Goal: Task Accomplishment & Management: Manage account settings

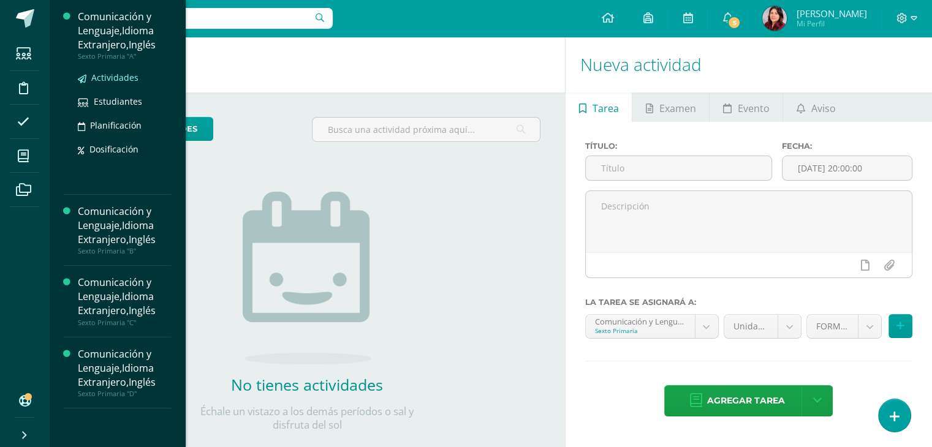
click at [125, 77] on span "Actividades" at bounding box center [114, 78] width 47 height 12
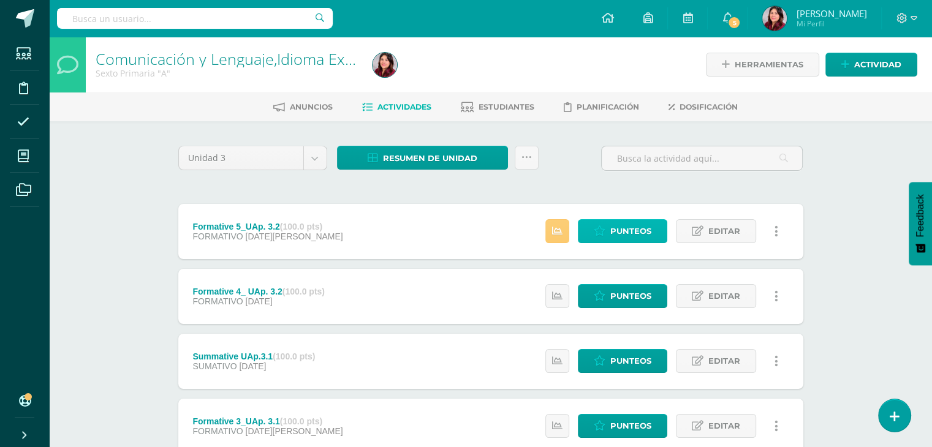
click at [617, 226] on span "Punteos" at bounding box center [631, 231] width 41 height 23
click at [617, 228] on span "Punteos" at bounding box center [631, 231] width 41 height 23
click at [554, 229] on icon at bounding box center [557, 231] width 10 height 10
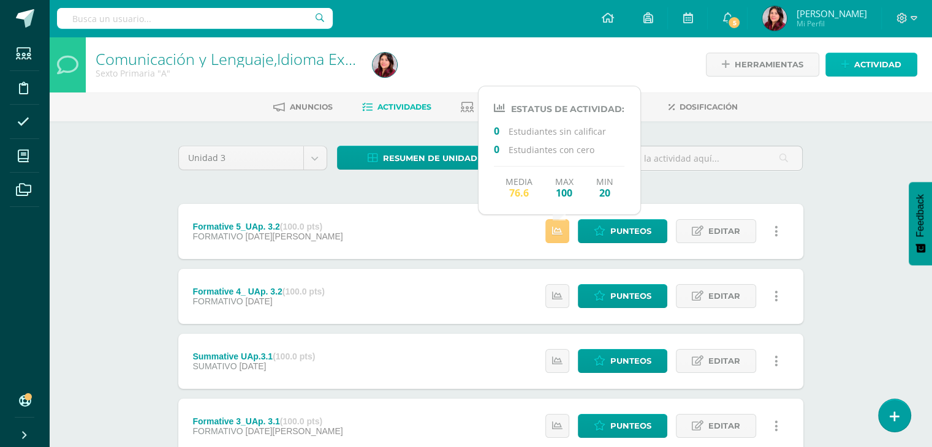
click at [857, 58] on span "Actividad" at bounding box center [877, 64] width 47 height 23
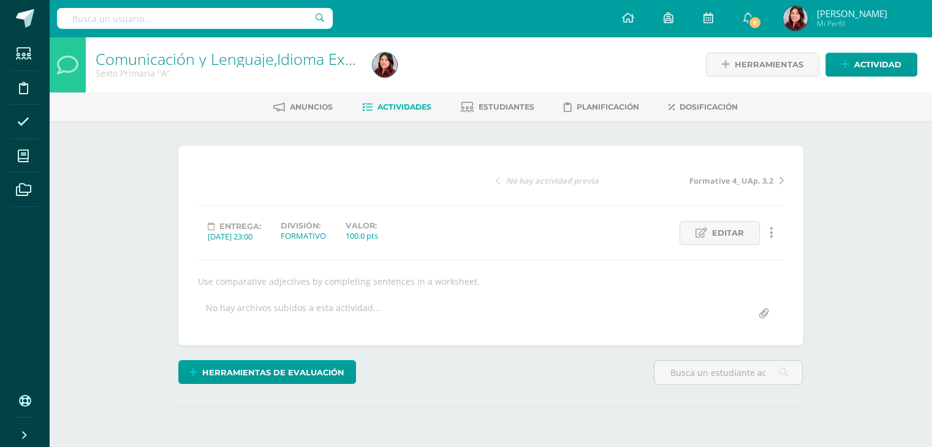
click at [588, 128] on div "¿Estás seguro que quieres eliminar esta actividad? Esto borrará la actividad y …" at bounding box center [491, 311] width 674 height 381
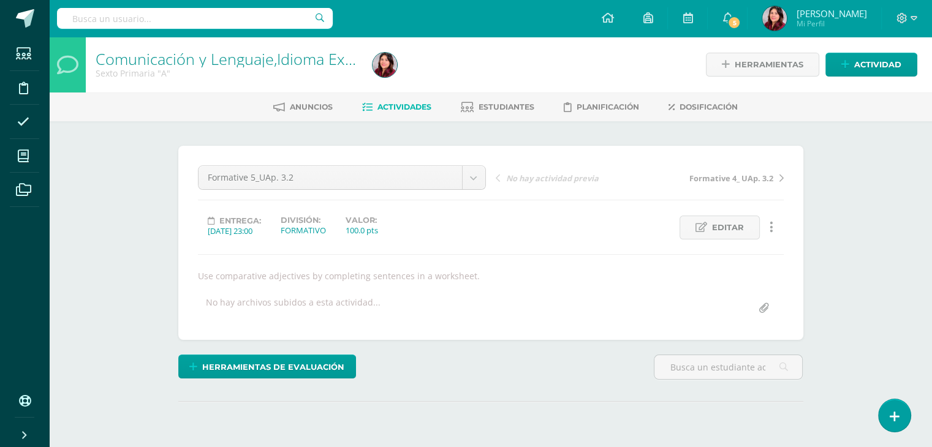
click at [386, 104] on span "Actividades" at bounding box center [405, 106] width 54 height 9
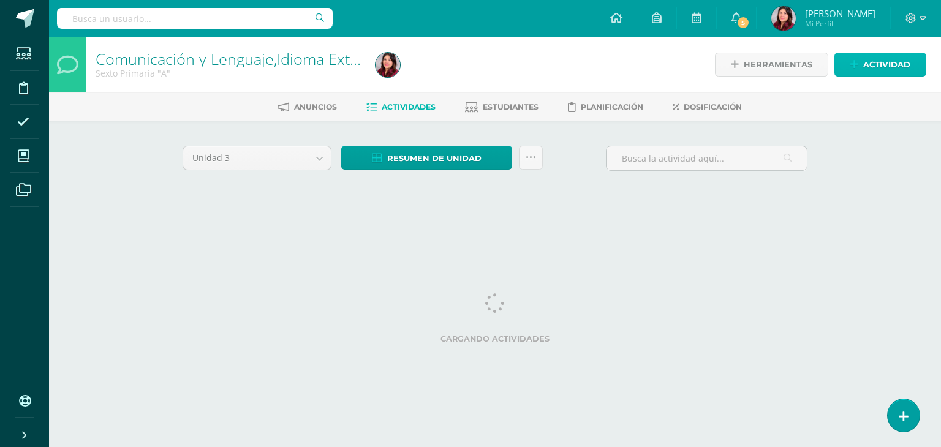
click at [892, 66] on span "Actividad" at bounding box center [887, 64] width 47 height 23
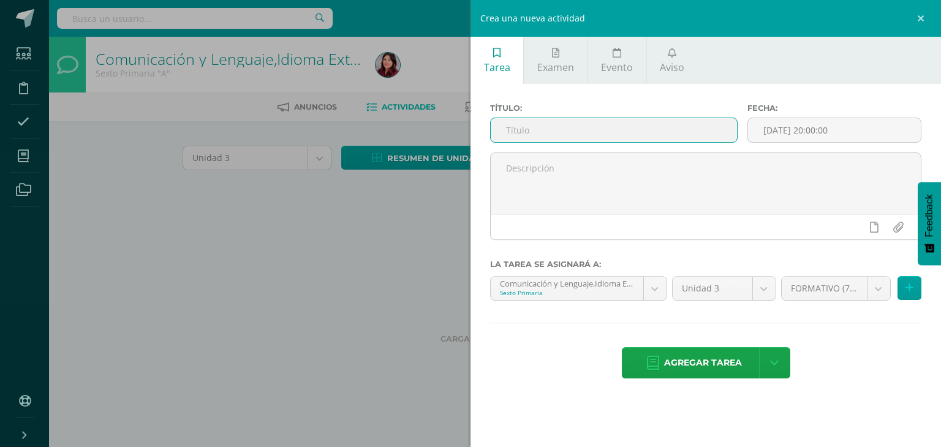
click at [561, 131] on input "text" at bounding box center [614, 130] width 246 height 24
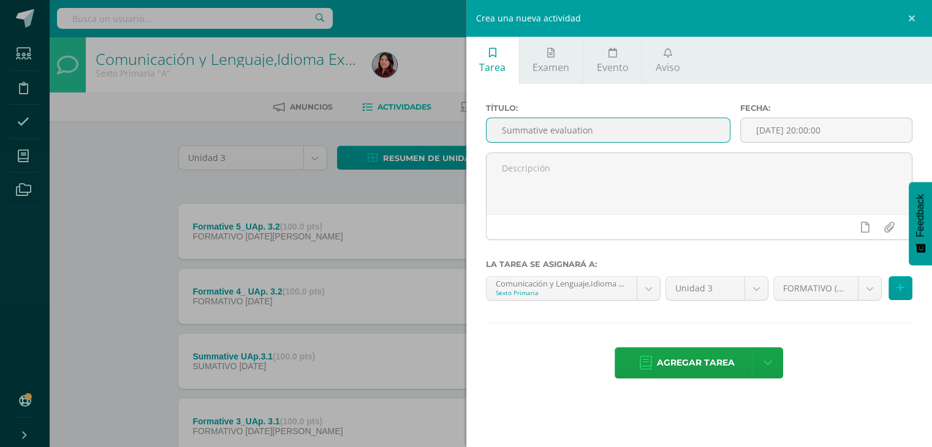
drag, startPoint x: 614, startPoint y: 132, endPoint x: 547, endPoint y: 131, distance: 66.8
click at [547, 131] on input "Summative evaluation" at bounding box center [609, 130] width 244 height 24
type input "Summative UAp. 3.2"
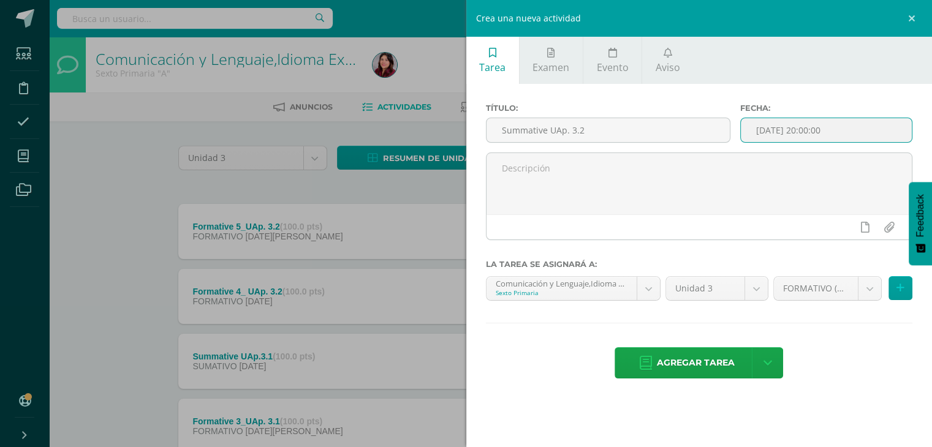
click at [765, 123] on input "[DATE] 20:00:00" at bounding box center [826, 130] width 171 height 24
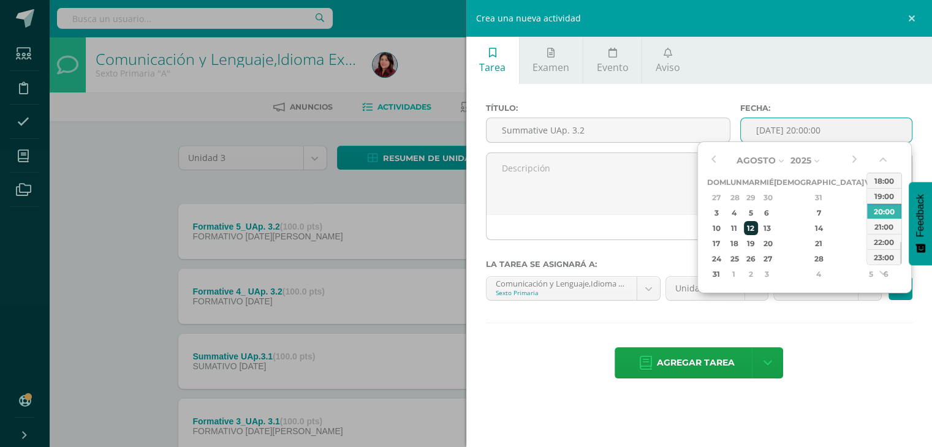
click at [758, 227] on div "12" at bounding box center [751, 228] width 14 height 14
click at [888, 257] on div "23:00" at bounding box center [884, 256] width 34 height 15
type input "2025-08-12 23:00"
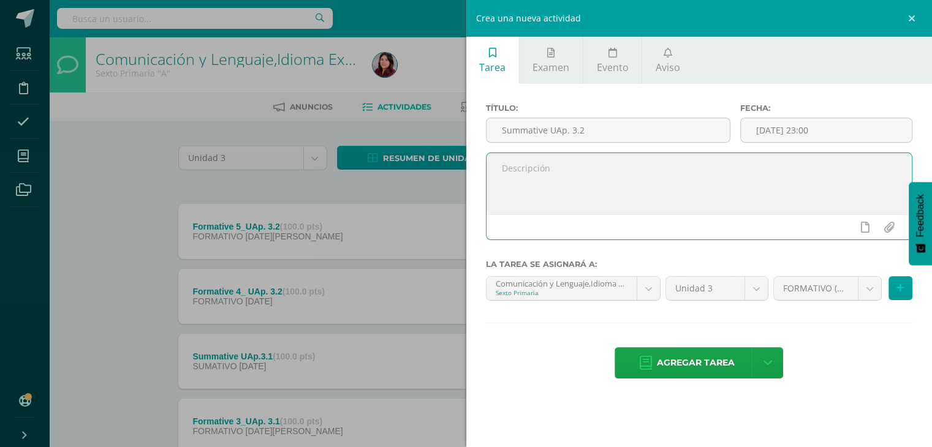
click at [660, 182] on textarea at bounding box center [700, 183] width 426 height 61
paste textarea "1. Identify comparative adverbs. 2. Recognize vocabulary words about free time.…"
type textarea "1. Identify comparative adverbs. 2. Recognize vocabulary words about free time.…"
click at [875, 287] on body "Estudiantes Disciplina Asistencia Mis cursos Archivos Soporte Centro de ayuda Ú…" at bounding box center [466, 333] width 932 height 666
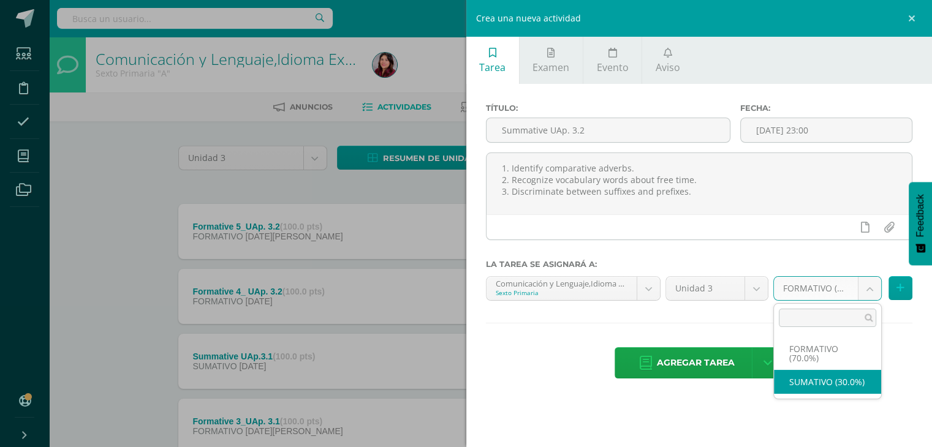
select select "208914"
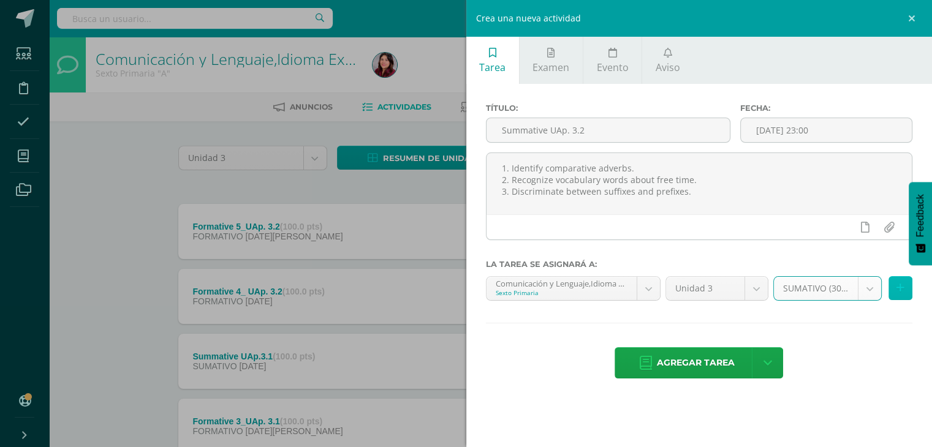
click at [907, 284] on button at bounding box center [901, 288] width 24 height 24
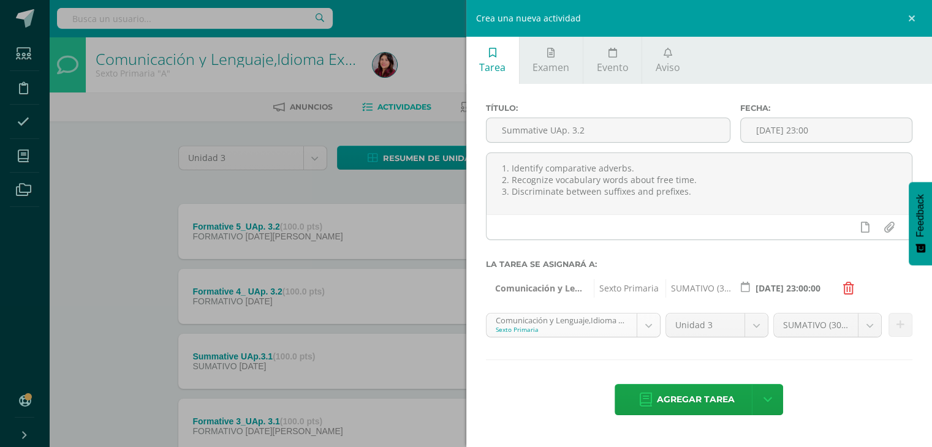
click at [641, 329] on body "Estudiantes Disciplina Asistencia Mis cursos Archivos Soporte Centro de ayuda Ú…" at bounding box center [466, 333] width 932 height 666
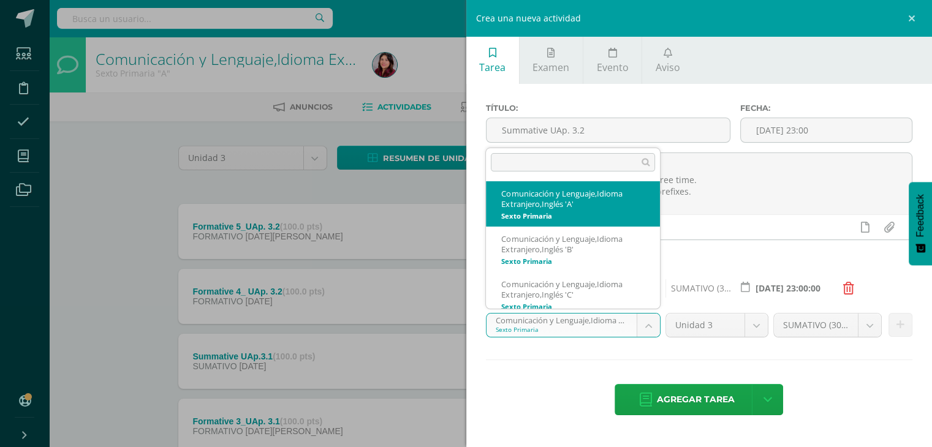
scroll to position [9, 0]
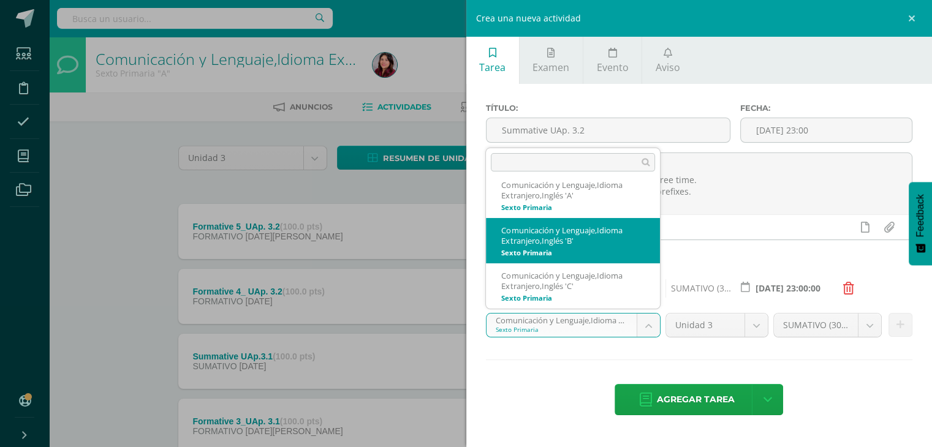
select select "209061"
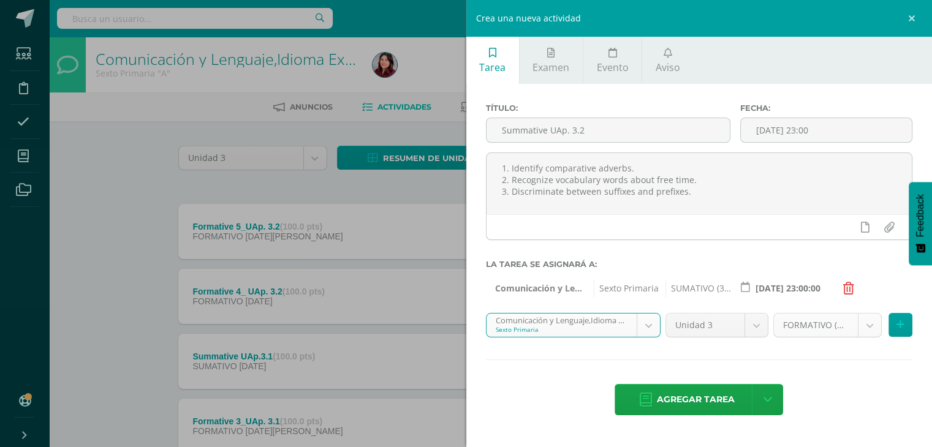
click at [873, 327] on body "Estudiantes Disciplina Asistencia Mis cursos Archivos Soporte Centro de ayuda Ú…" at bounding box center [466, 333] width 932 height 666
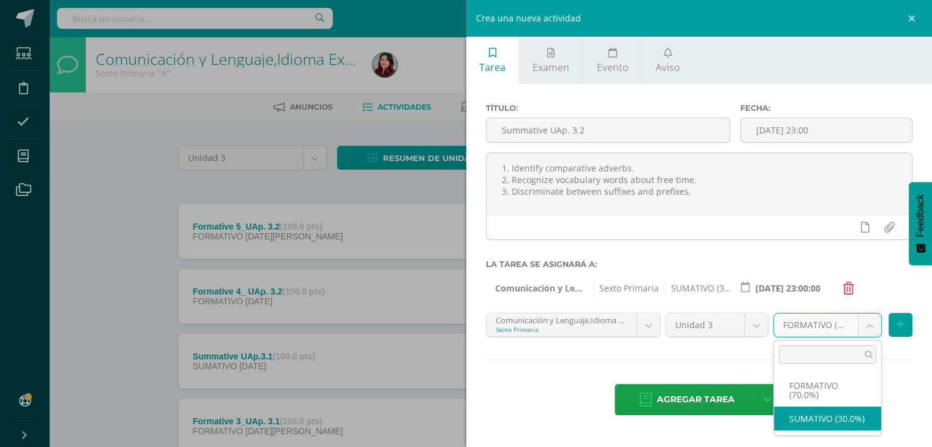
select select "209070"
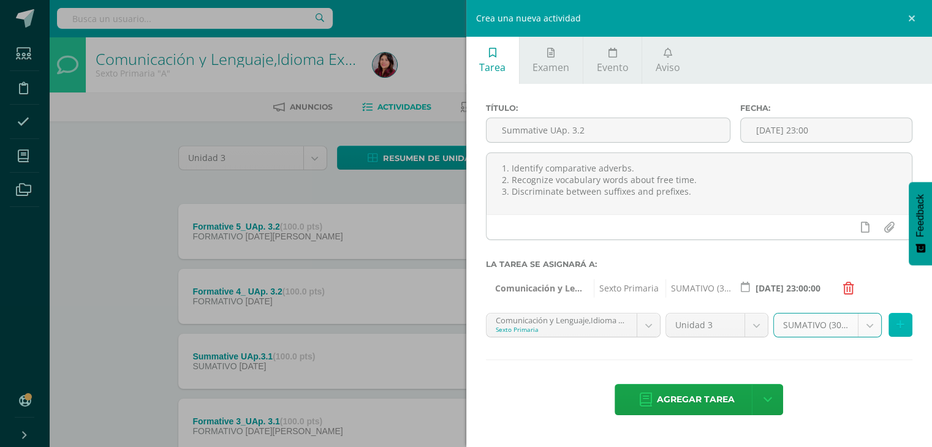
click at [901, 319] on button at bounding box center [901, 325] width 24 height 24
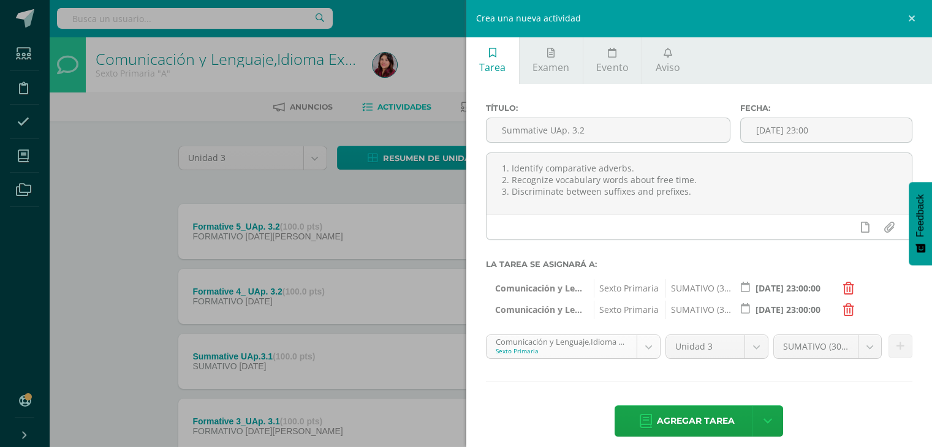
click at [643, 349] on body "Estudiantes Disciplina Asistencia Mis cursos Archivos Soporte Centro de ayuda Ú…" at bounding box center [466, 333] width 932 height 666
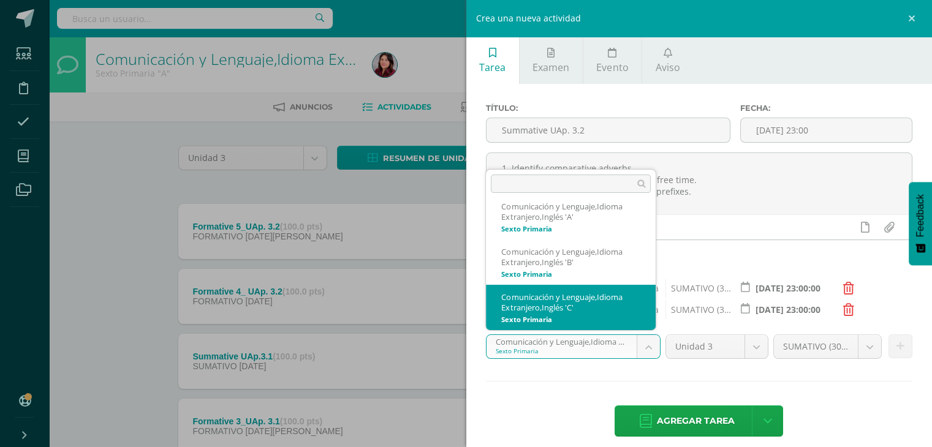
select select "209243"
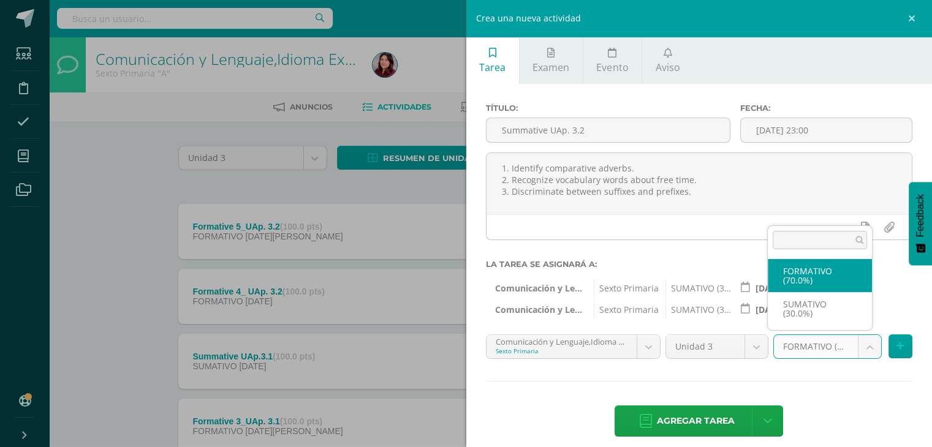
click at [862, 351] on body "Estudiantes Disciplina Asistencia Mis cursos Archivos Soporte Centro de ayuda Ú…" at bounding box center [466, 333] width 932 height 666
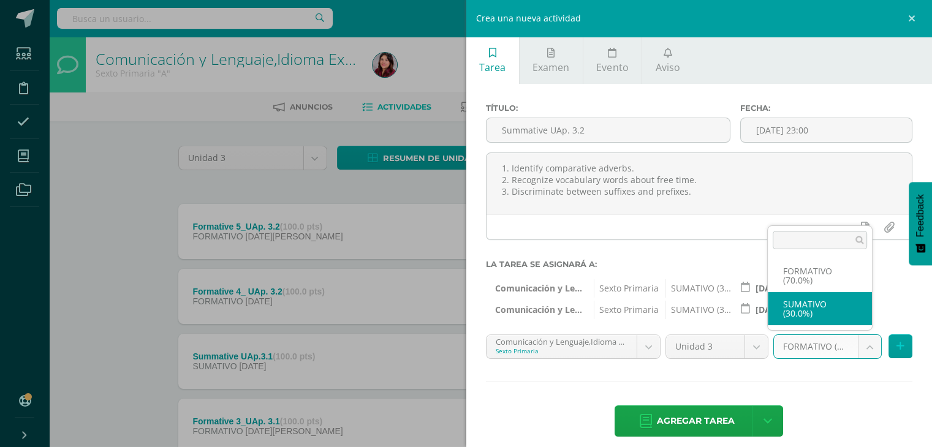
select select "209252"
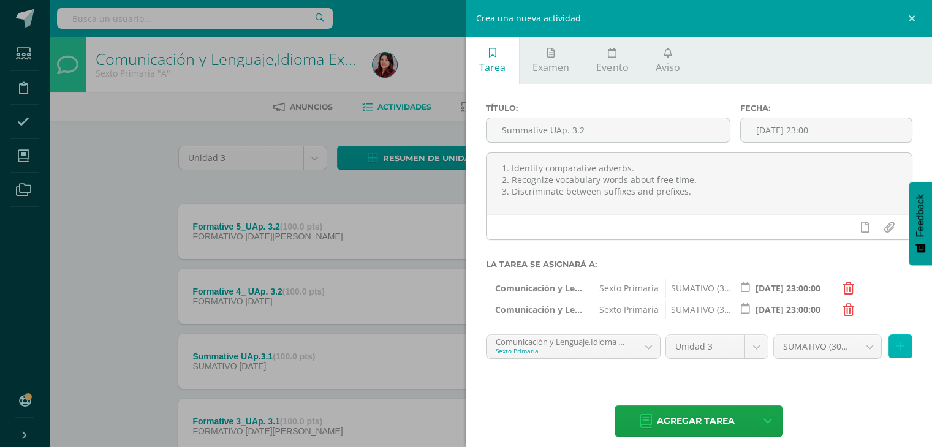
click at [897, 349] on icon at bounding box center [901, 346] width 8 height 10
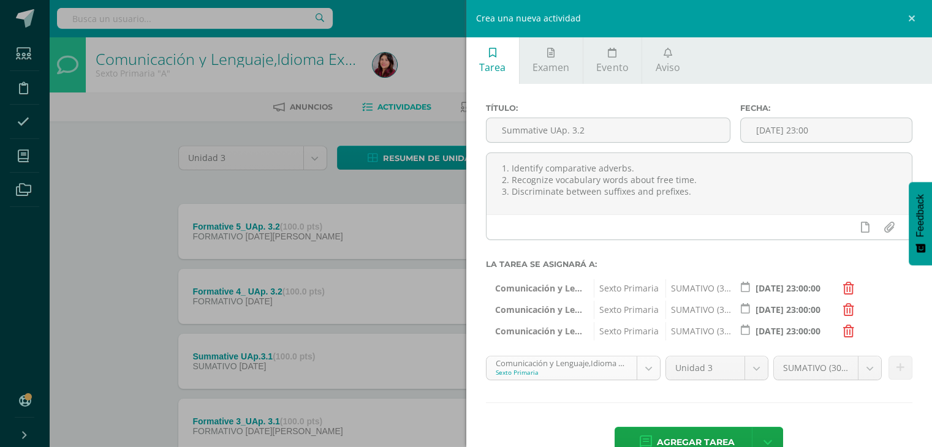
click at [645, 371] on body "Estudiantes Disciplina Asistencia Mis cursos Archivos Soporte Centro de ayuda Ú…" at bounding box center [466, 333] width 932 height 666
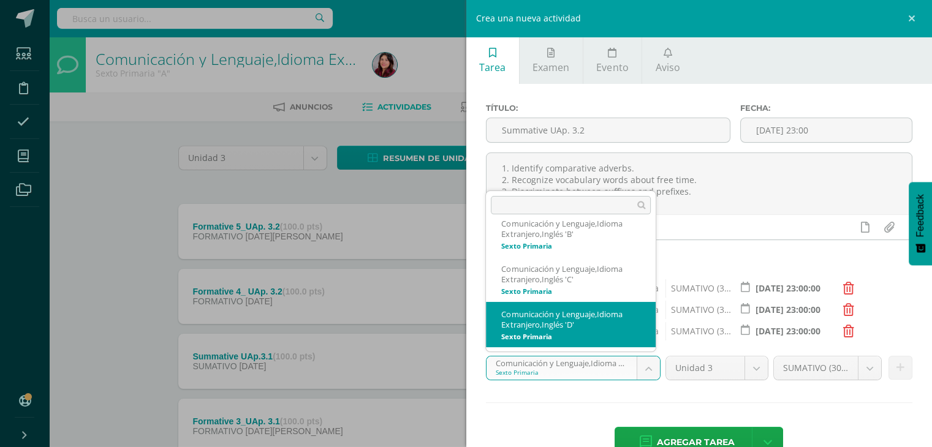
scroll to position [59, 0]
select select "209412"
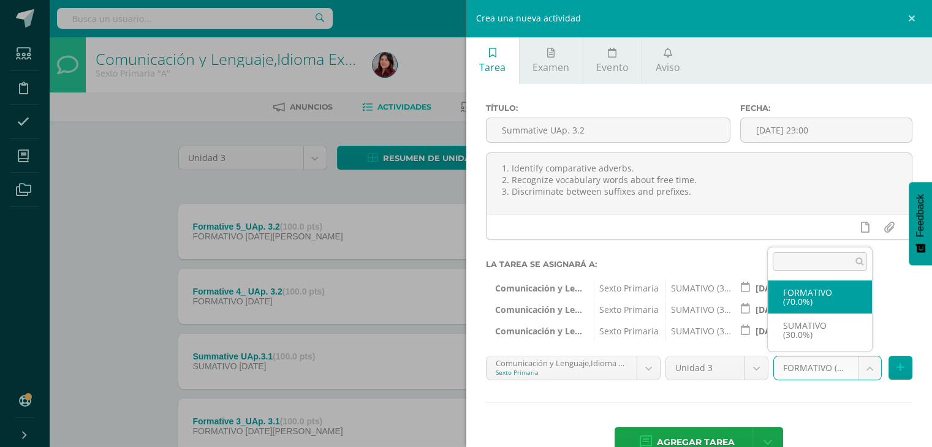
click at [865, 363] on body "Estudiantes Disciplina Asistencia Mis cursos Archivos Soporte Centro de ayuda Ú…" at bounding box center [466, 333] width 932 height 666
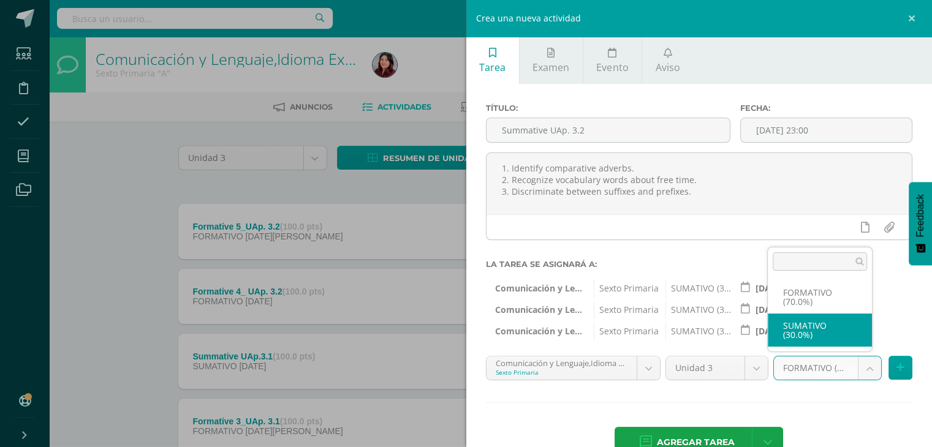
select select "209421"
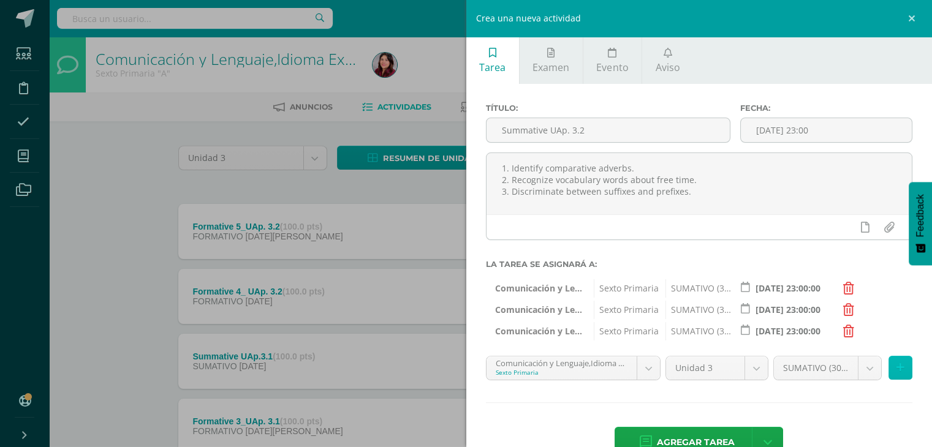
click at [892, 373] on button at bounding box center [901, 368] width 24 height 24
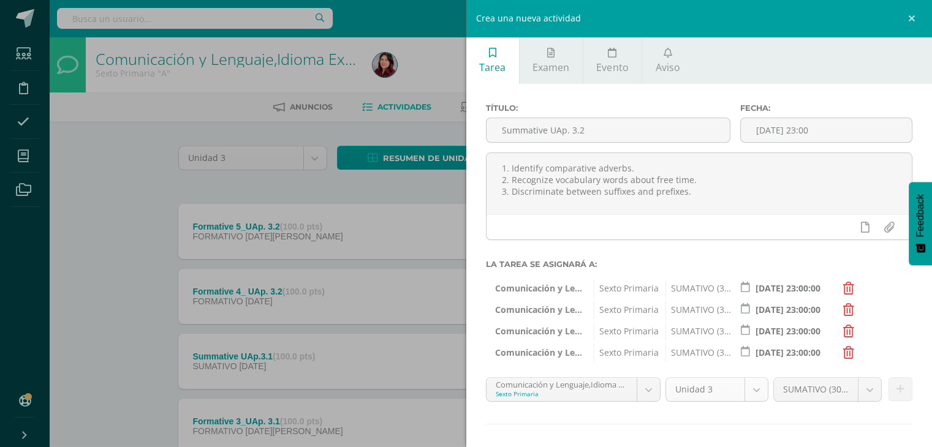
scroll to position [54, 0]
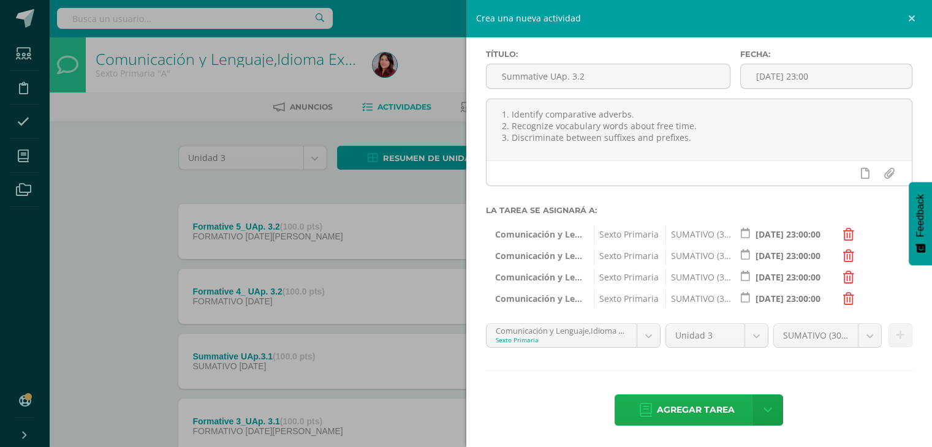
click at [704, 408] on span "Agregar tarea" at bounding box center [696, 410] width 78 height 30
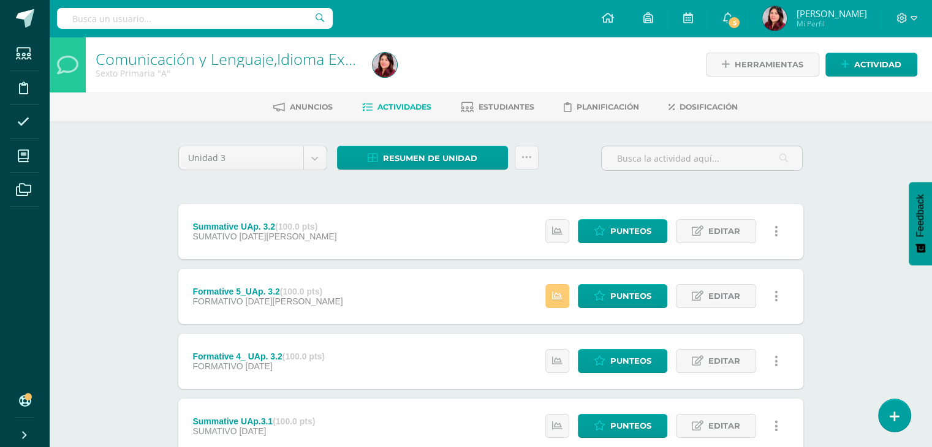
click at [544, 299] on div "Estatus de Actividad: 0 Estudiantes sin calificar 0 Estudiantes con cero Media …" at bounding box center [665, 296] width 276 height 55
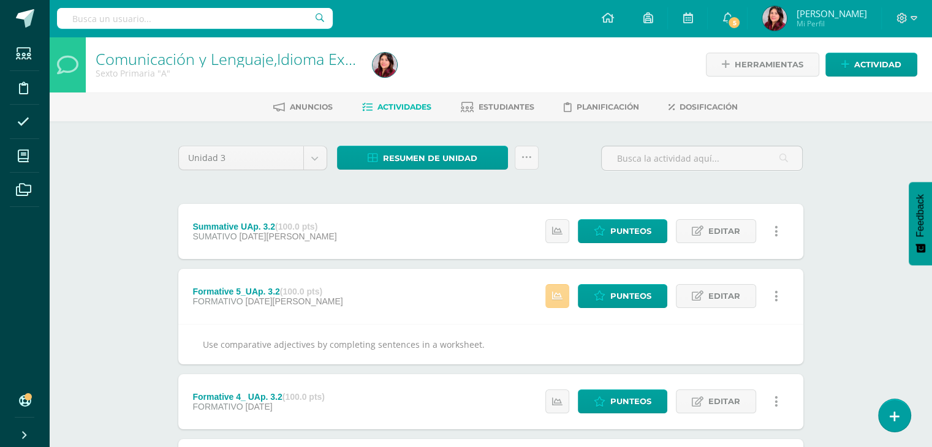
click at [563, 292] on icon at bounding box center [557, 296] width 10 height 10
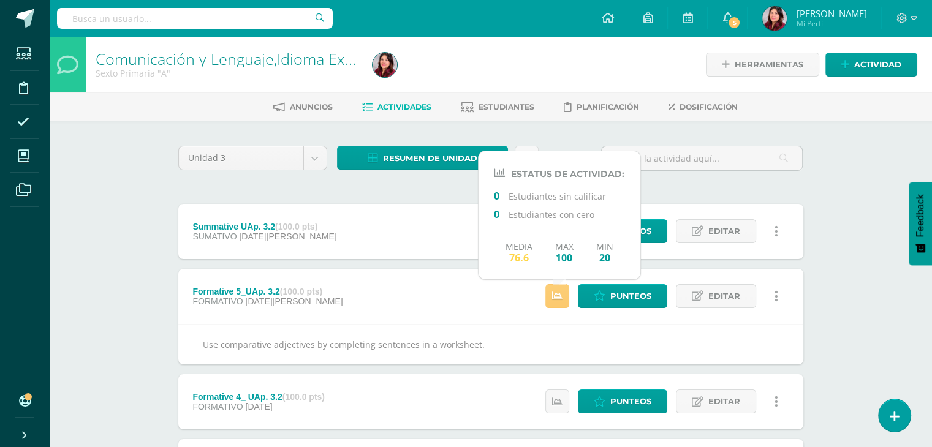
click at [834, 278] on div "Comunicación y Lenguaje,Idioma Extranjero,Inglés Sexto Primaria "A" Herramienta…" at bounding box center [490, 404] width 883 height 734
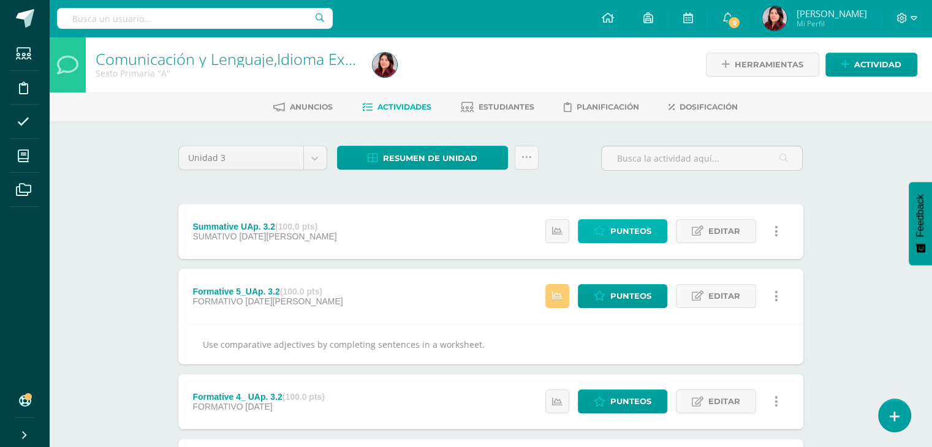
click at [637, 238] on span "Punteos" at bounding box center [631, 231] width 41 height 23
click at [642, 231] on span "Punteos" at bounding box center [631, 231] width 41 height 23
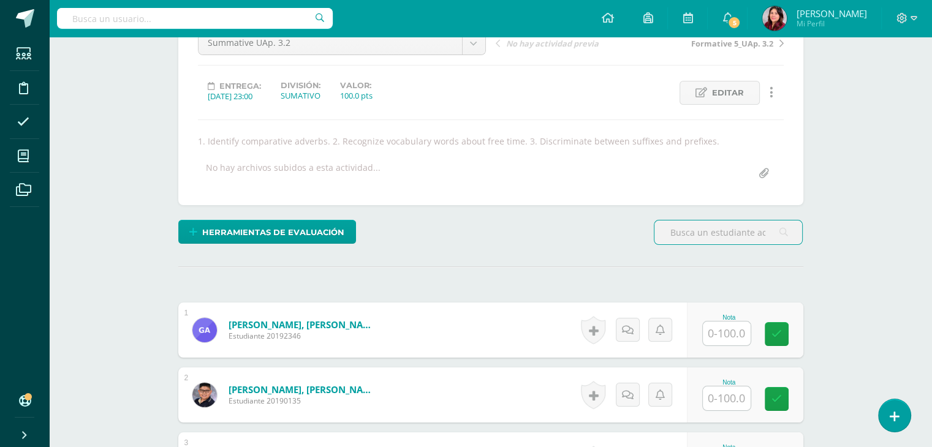
scroll to position [135, 0]
click at [727, 333] on input "text" at bounding box center [727, 334] width 48 height 24
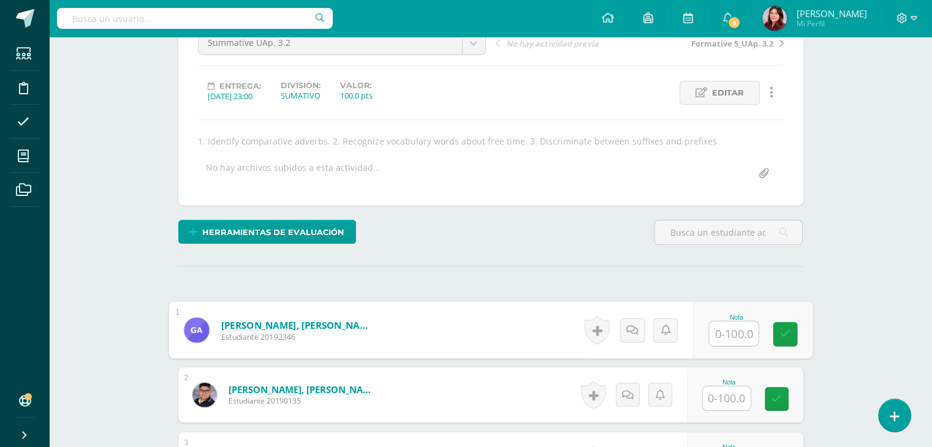
scroll to position [135, 0]
type input "90"
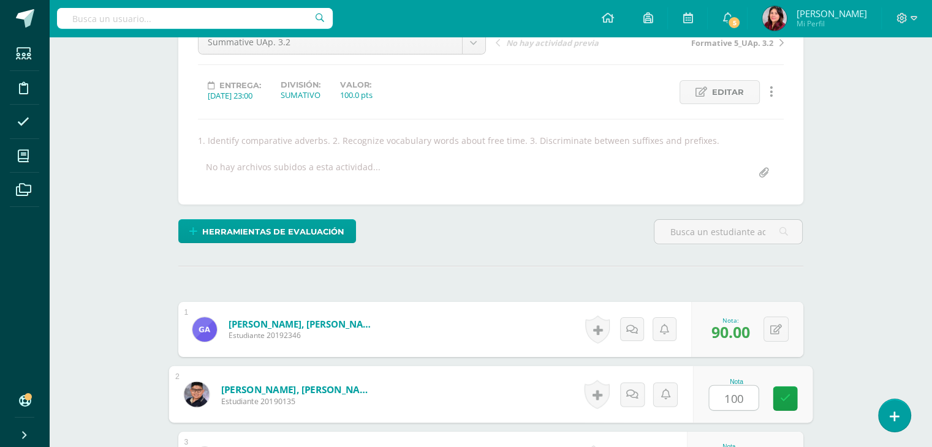
type input "100"
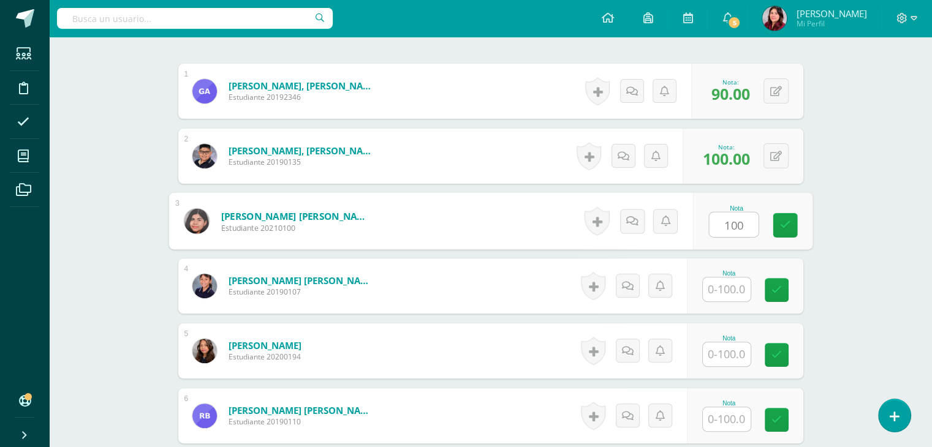
type input "100"
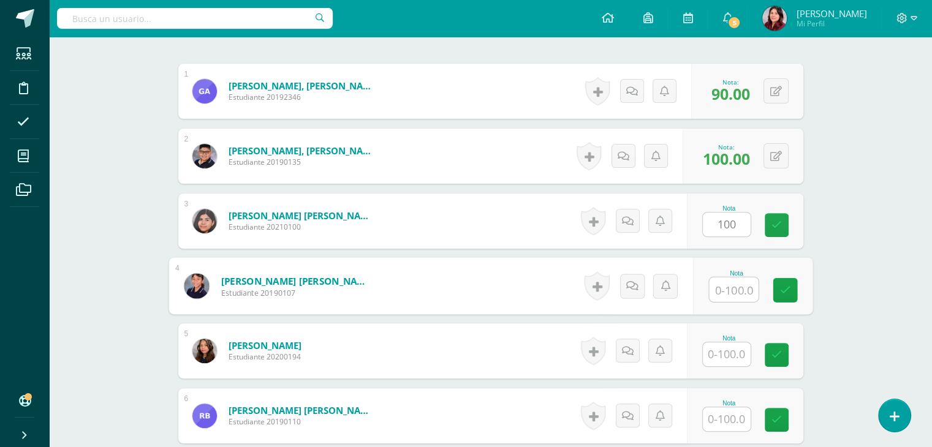
scroll to position [375, 0]
type input "100"
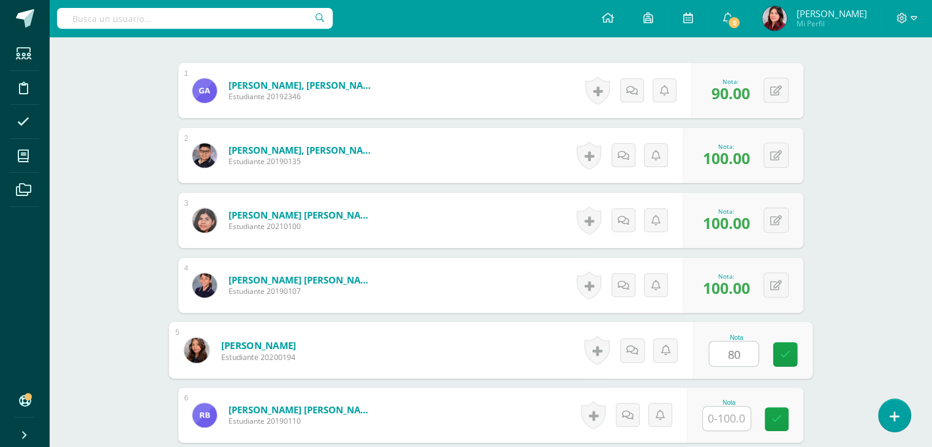
type input "80"
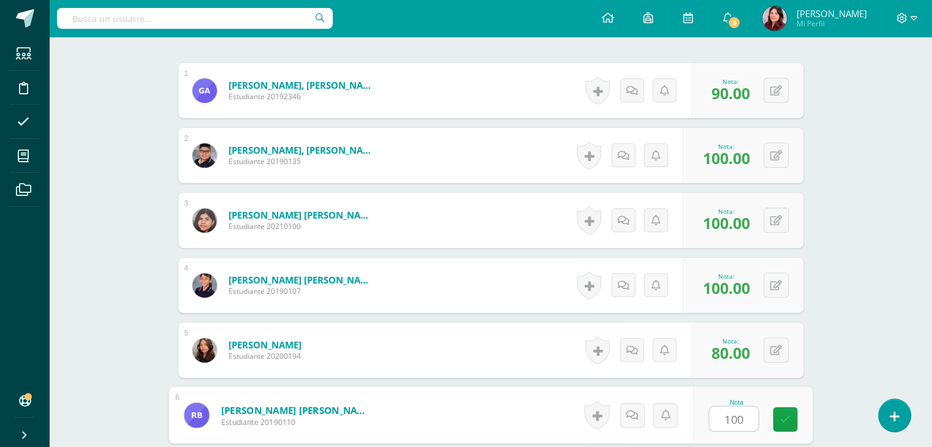
type input "100"
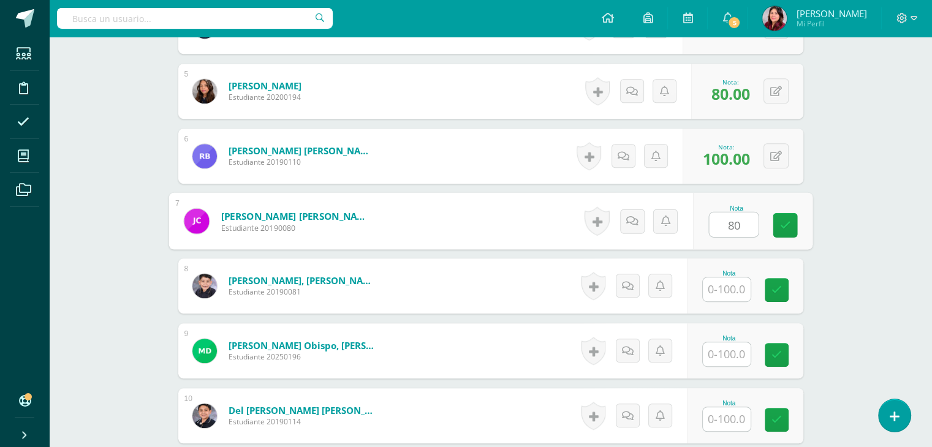
type input "80"
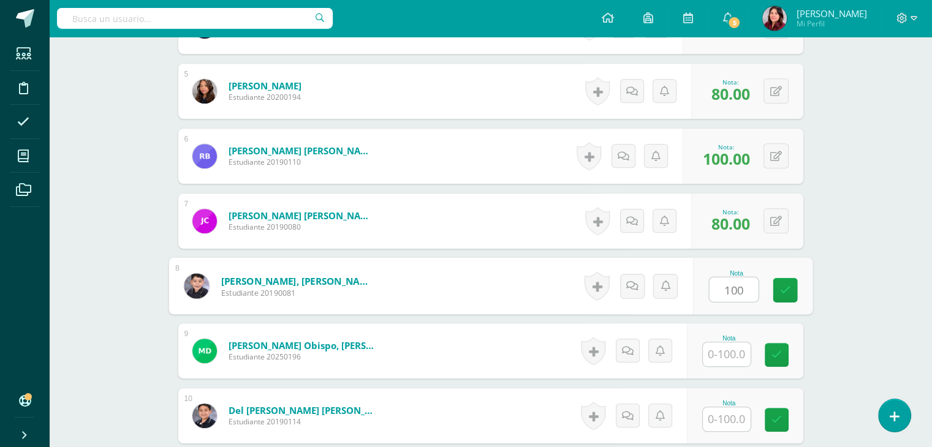
type input "100"
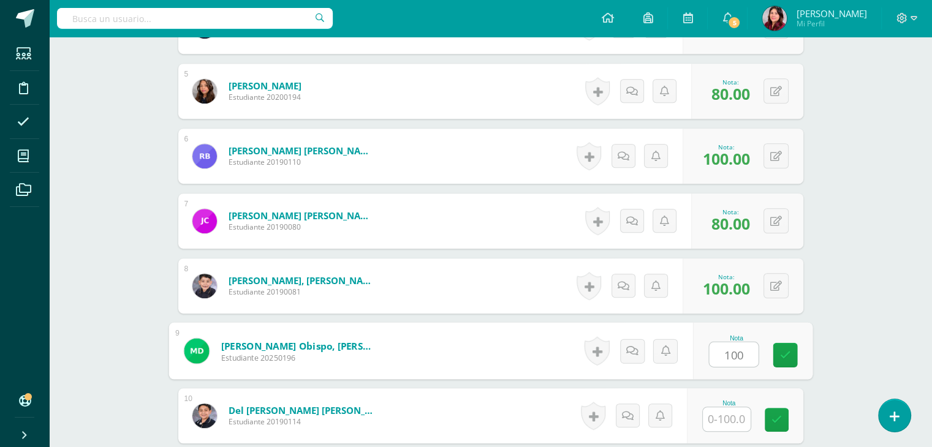
type input "100"
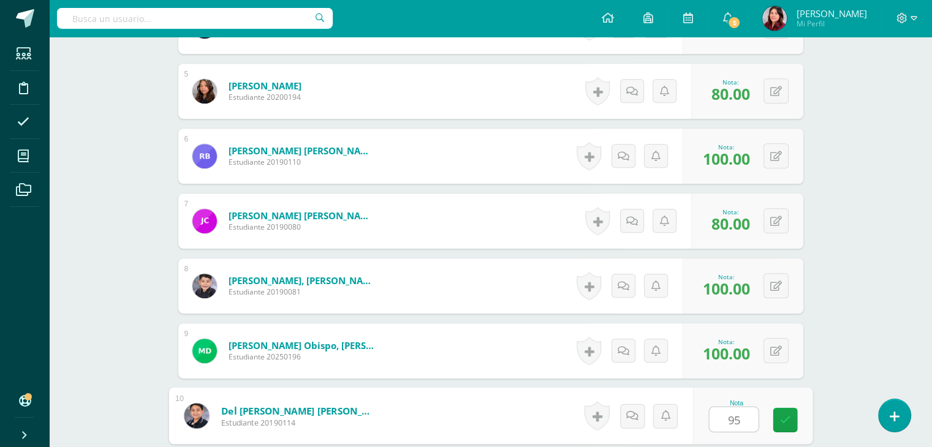
type input "95"
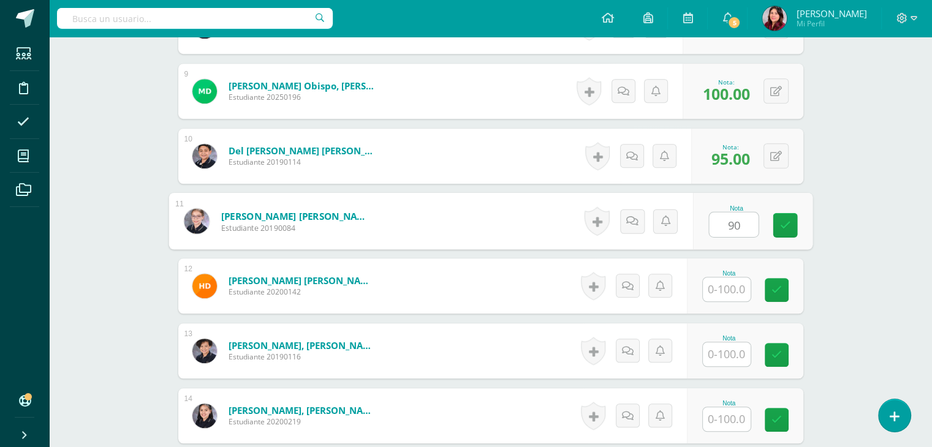
type input "90"
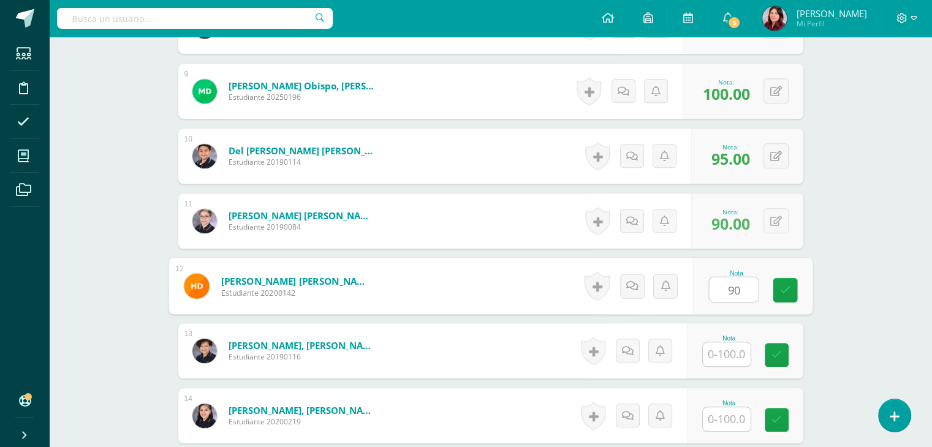
type input "90"
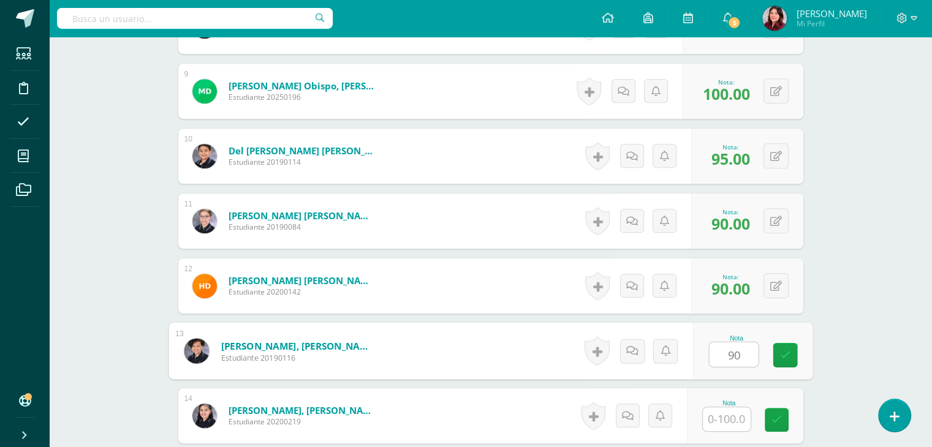
type input "90"
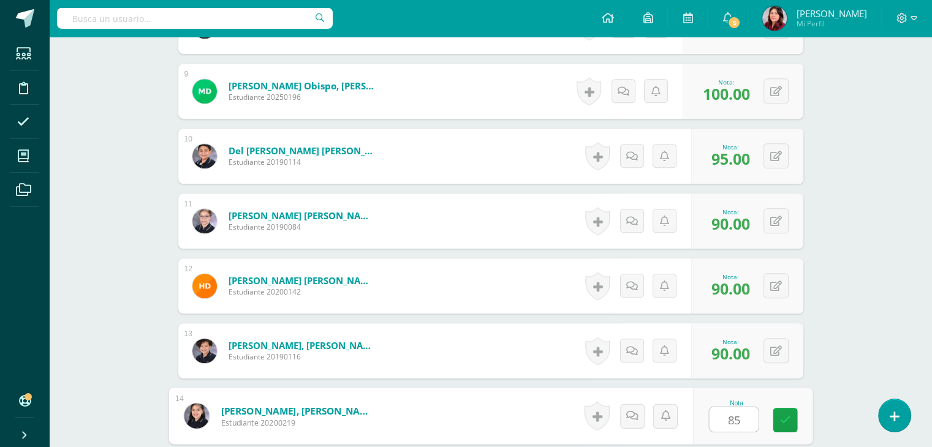
type input "85"
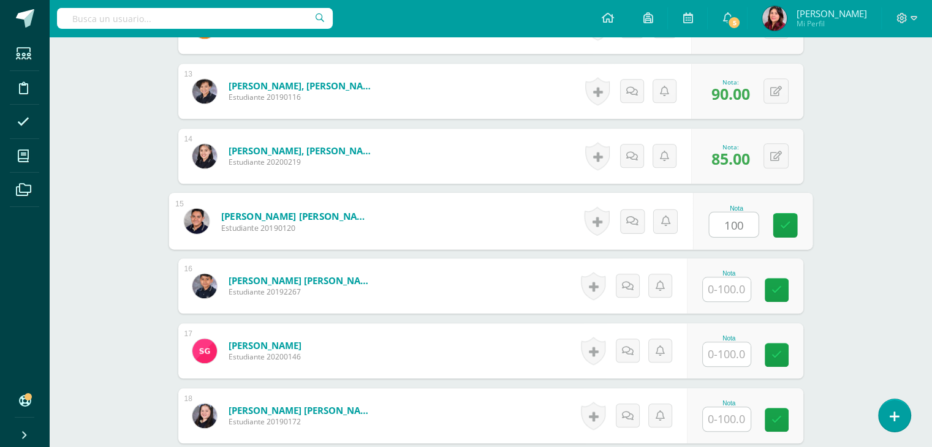
type input "100"
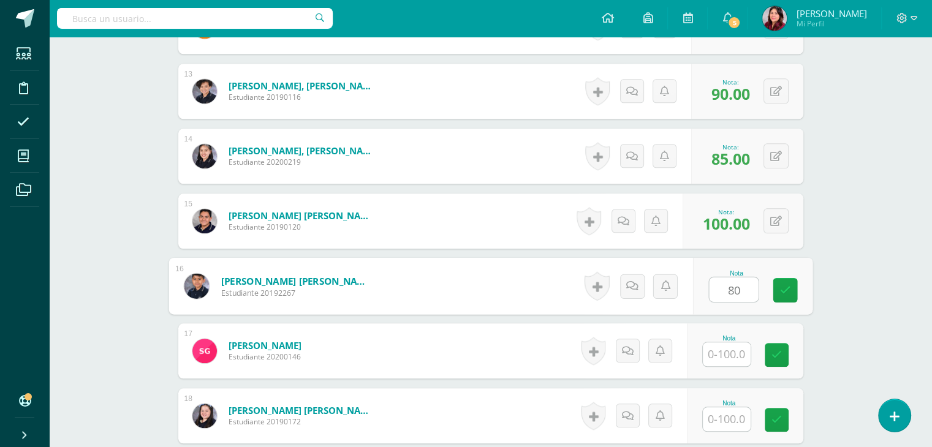
type input "80"
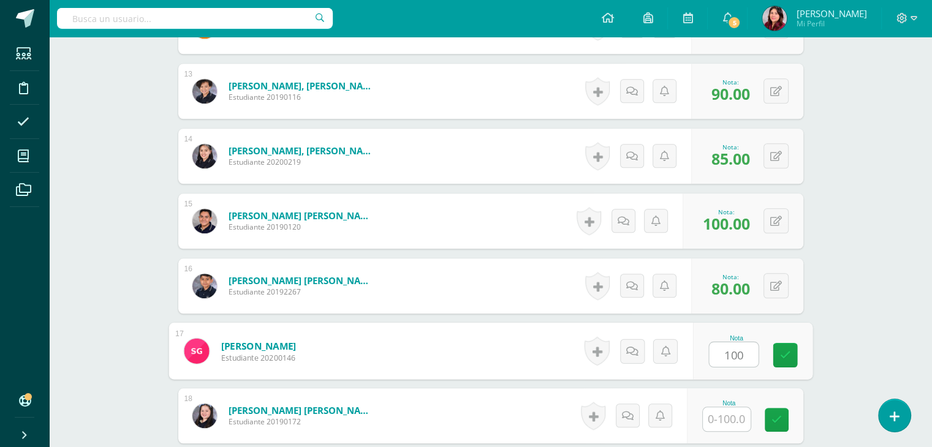
type input "100"
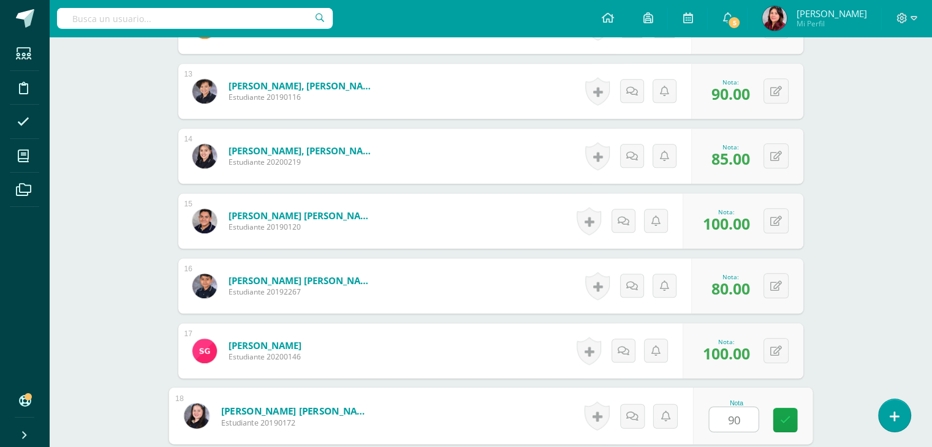
type input "90"
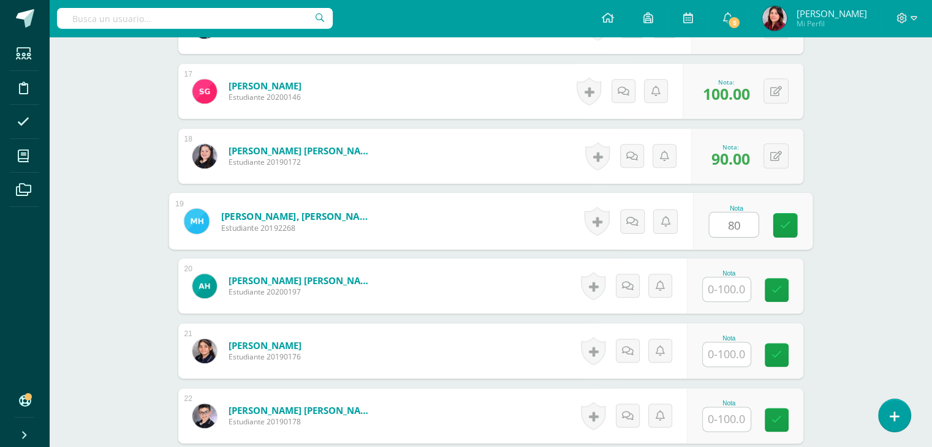
type input "80"
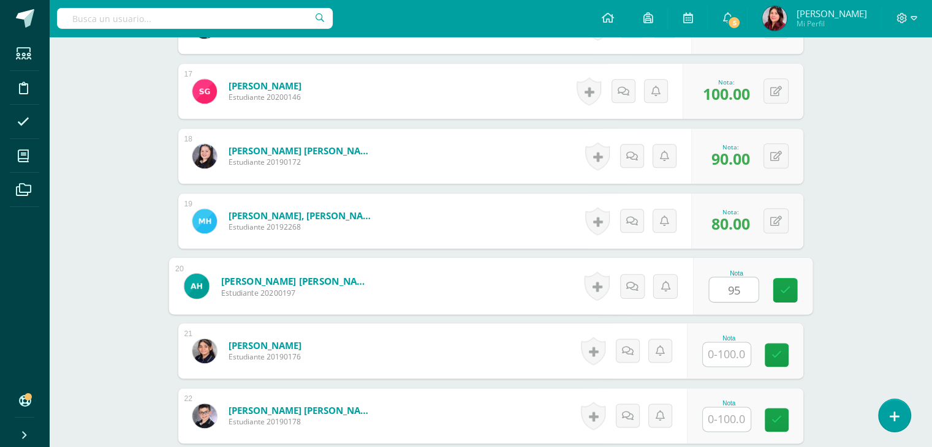
type input "95"
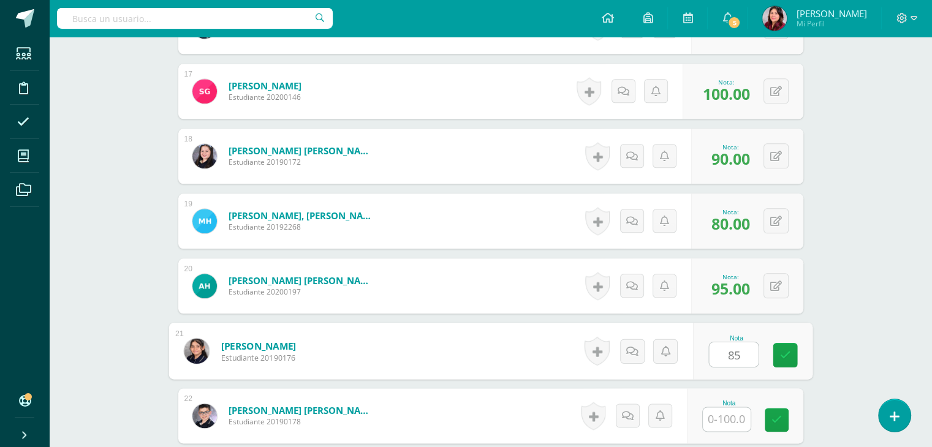
type input "85"
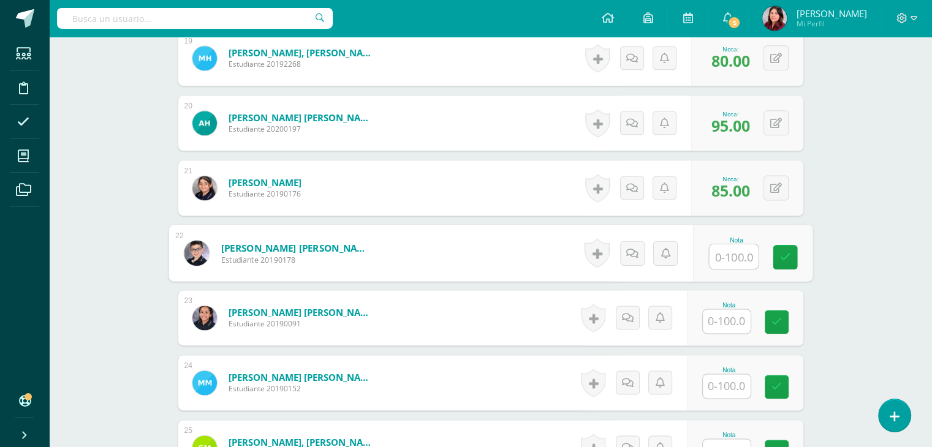
scroll to position [1720, 0]
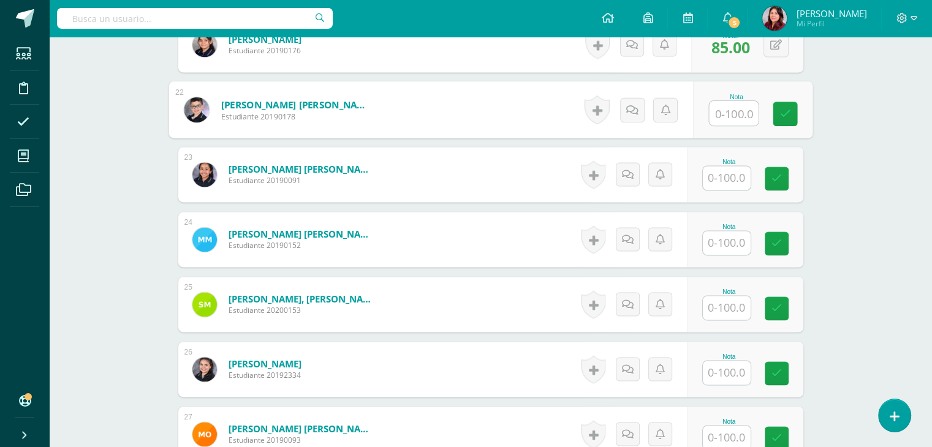
click at [723, 177] on input "text" at bounding box center [727, 178] width 48 height 24
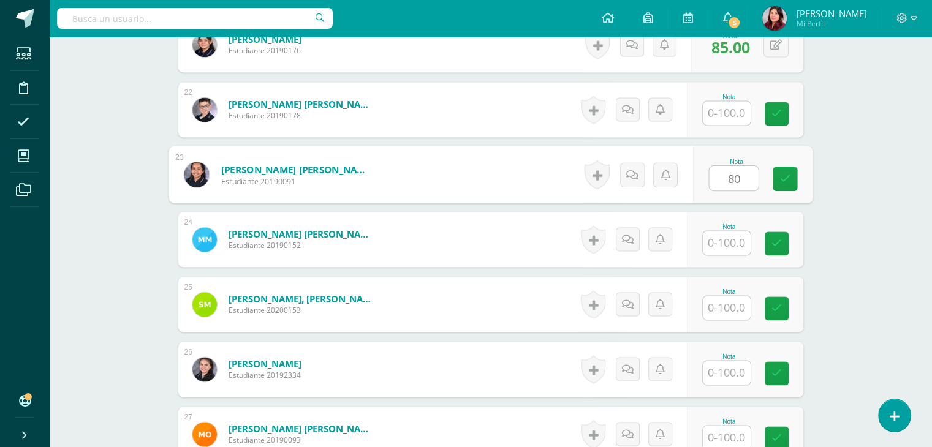
type input "80"
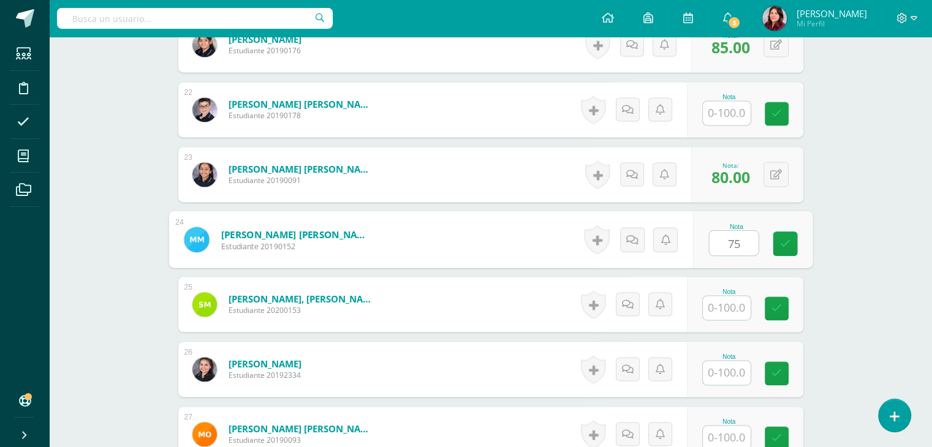
type input "75"
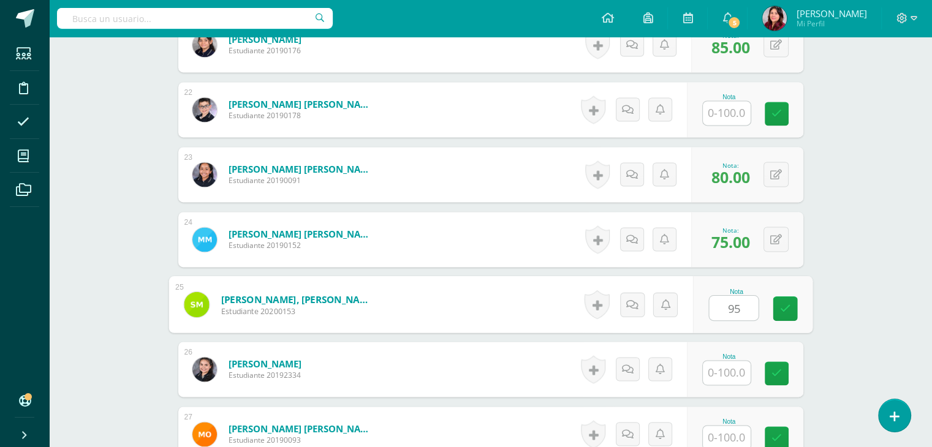
type input "95"
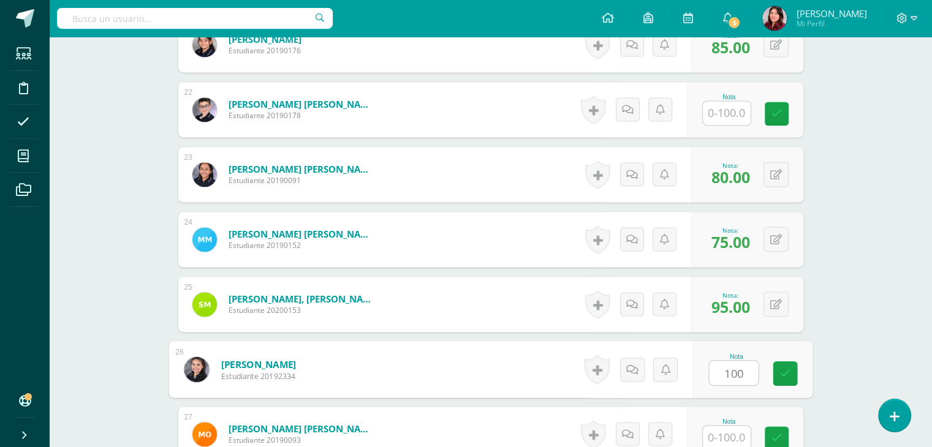
type input "100"
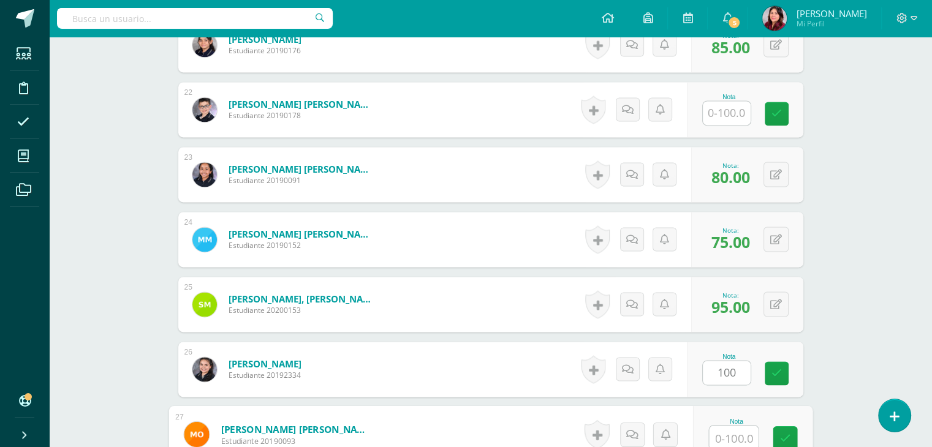
scroll to position [1721, 0]
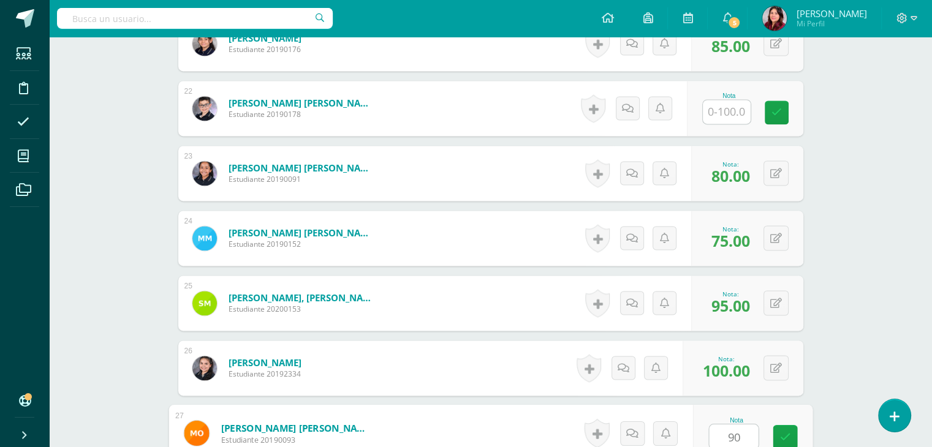
type input "90"
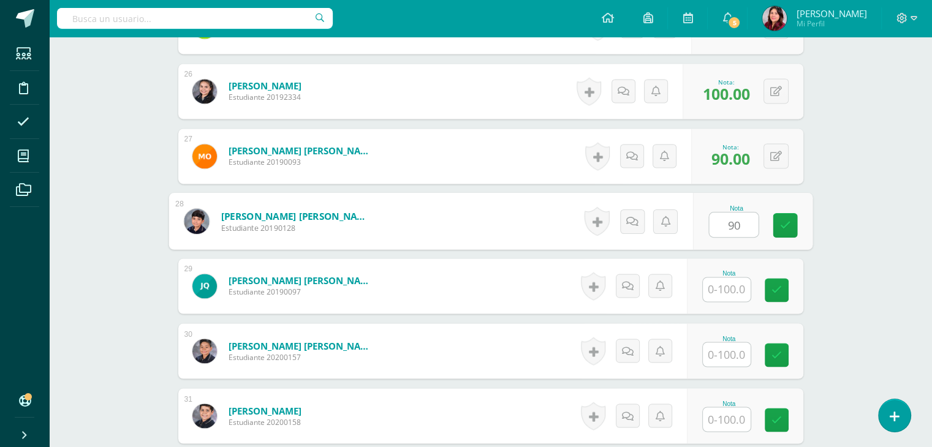
type input "90"
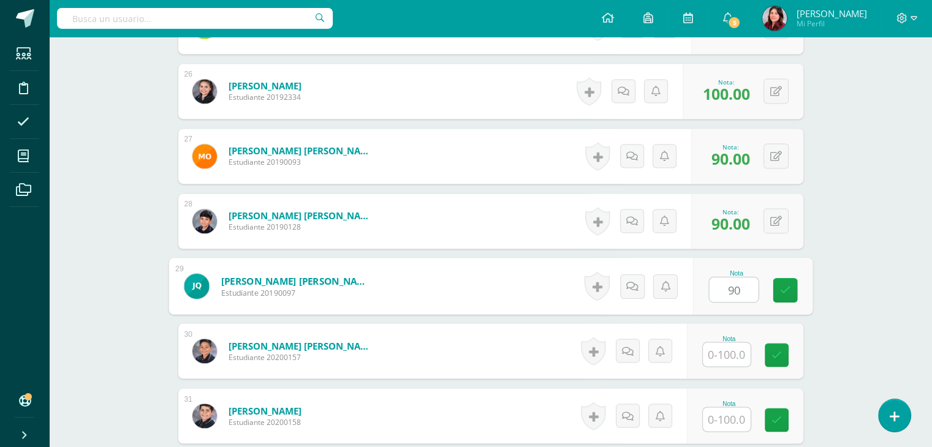
type input "90"
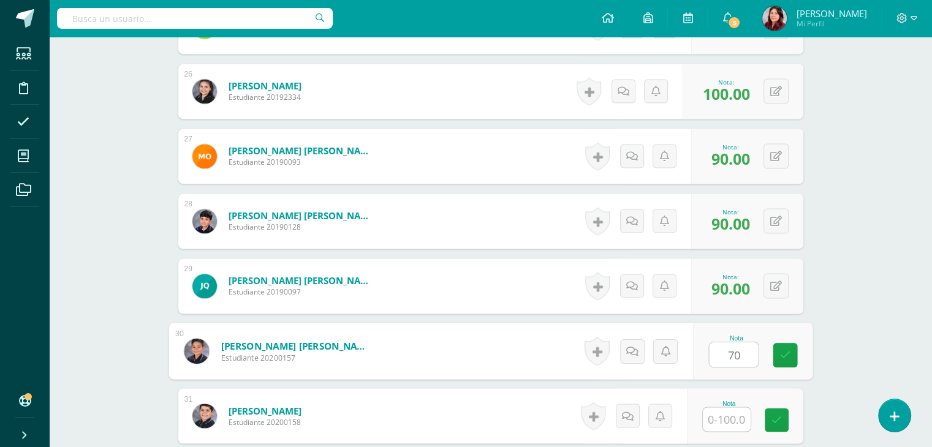
type input "70"
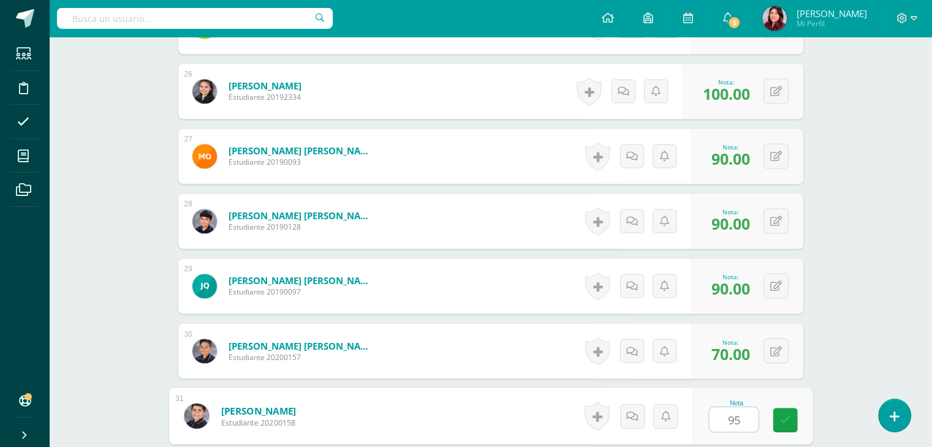
type input "95"
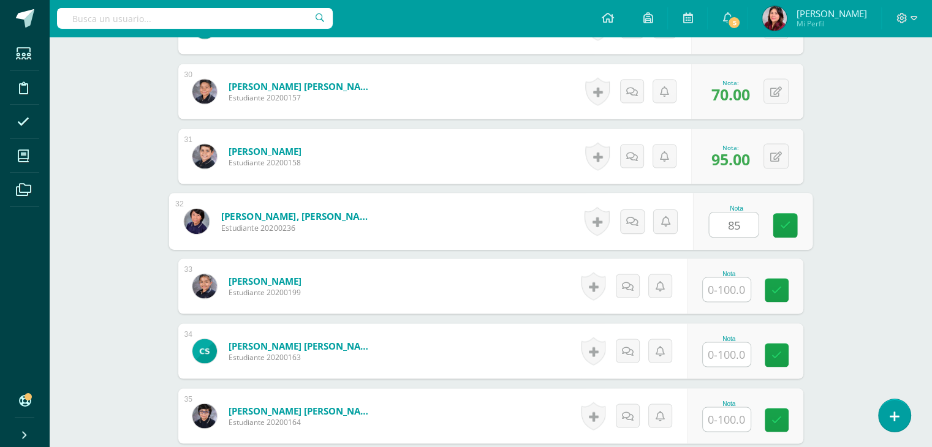
type input "85"
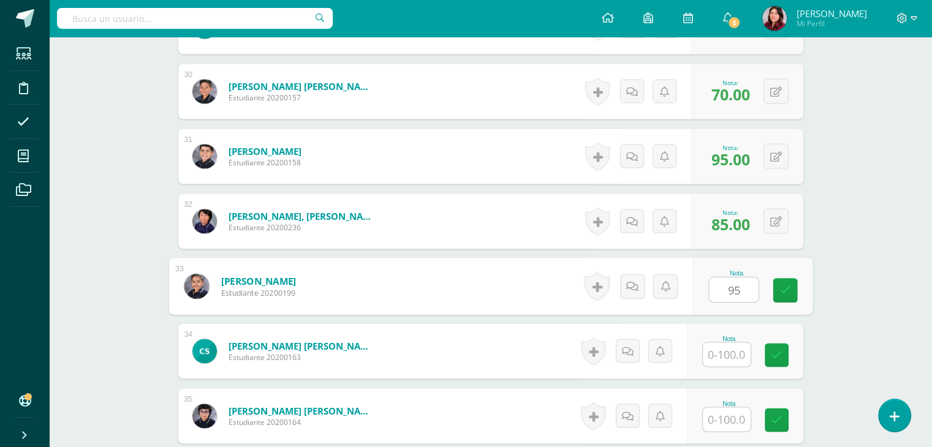
type input "95"
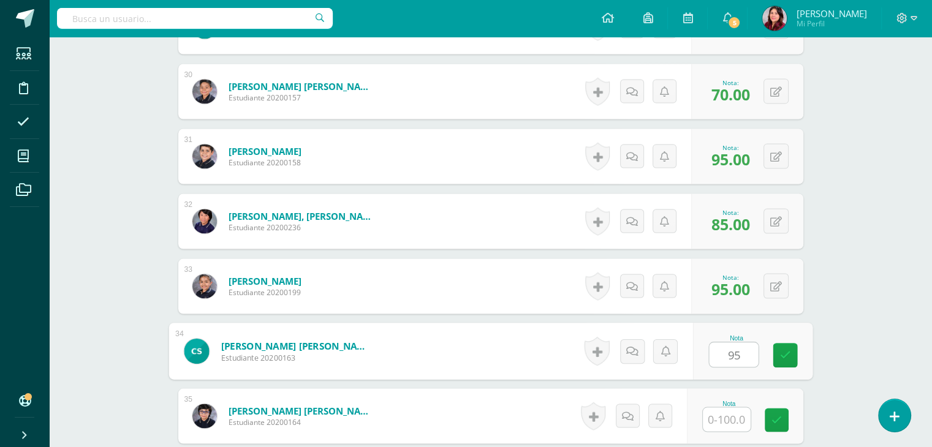
type input "95"
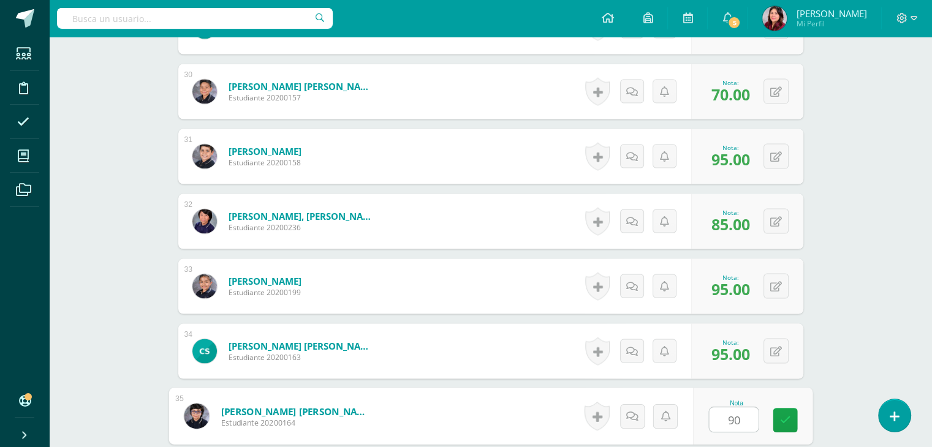
type input "90"
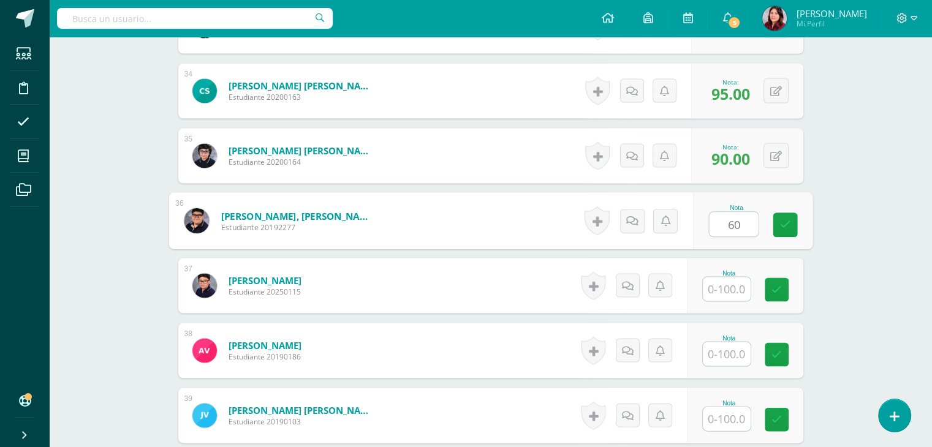
type input "60"
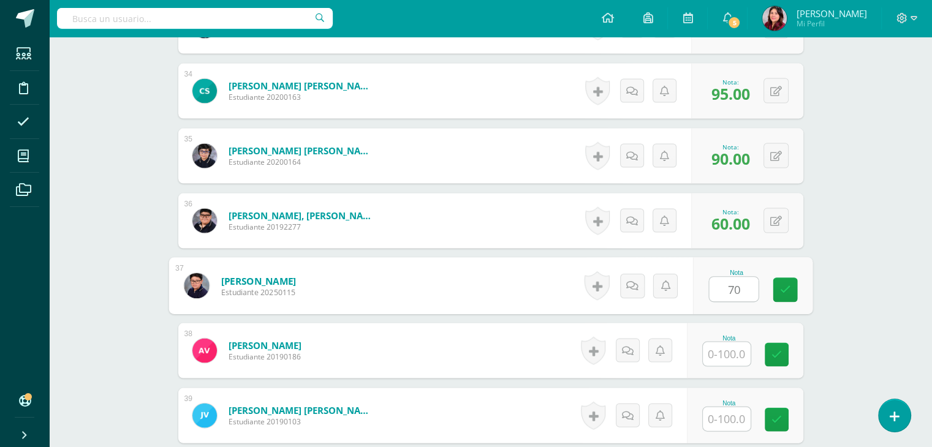
type input "70"
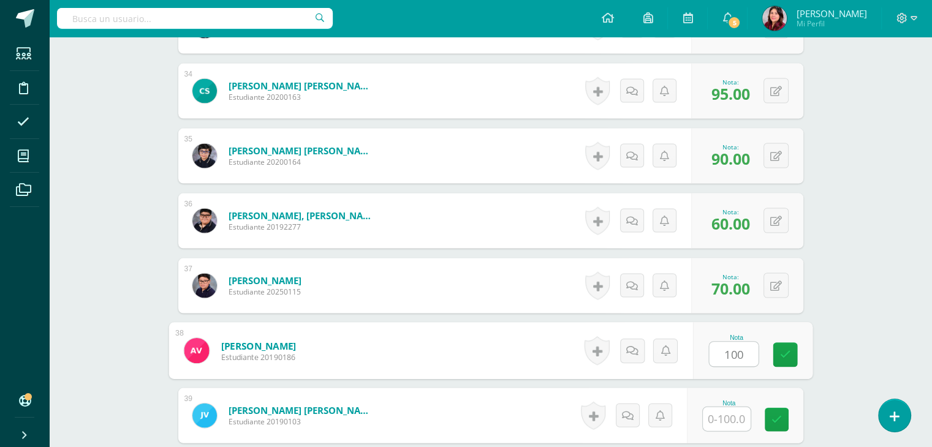
type input "100"
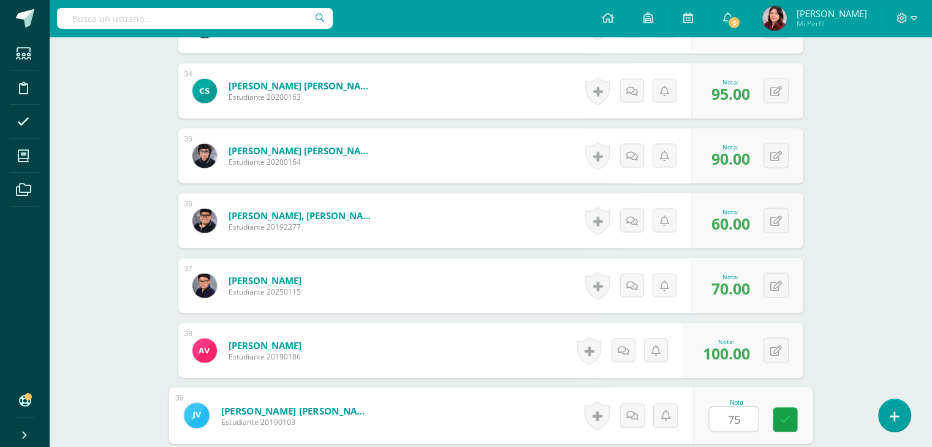
type input "75"
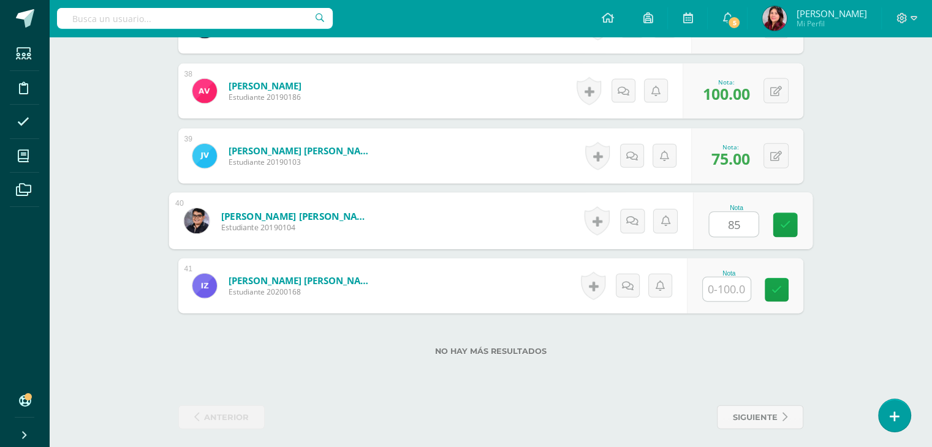
type input "85"
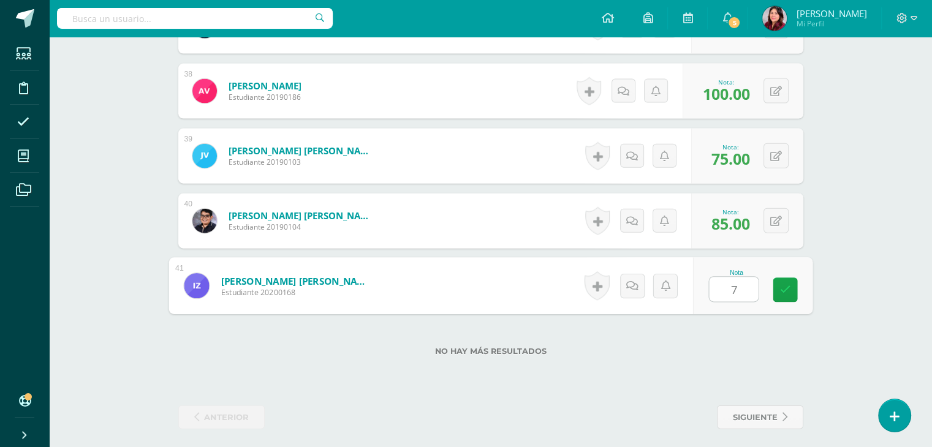
type input "75"
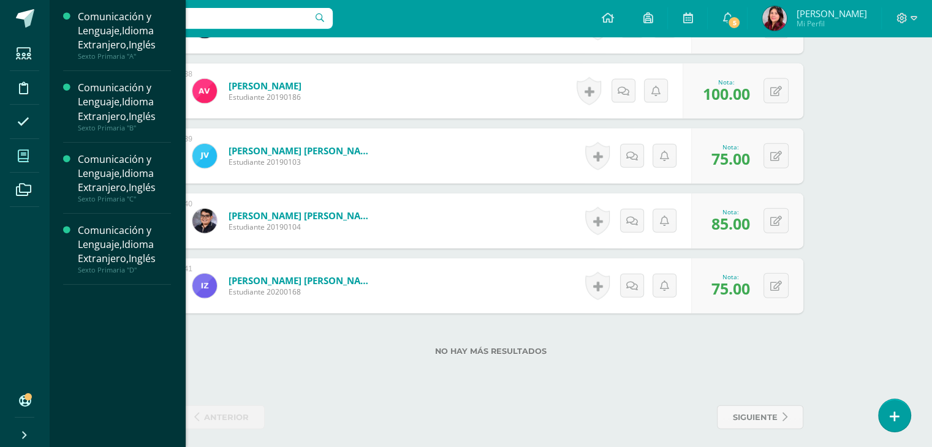
click at [21, 148] on span at bounding box center [24, 156] width 28 height 28
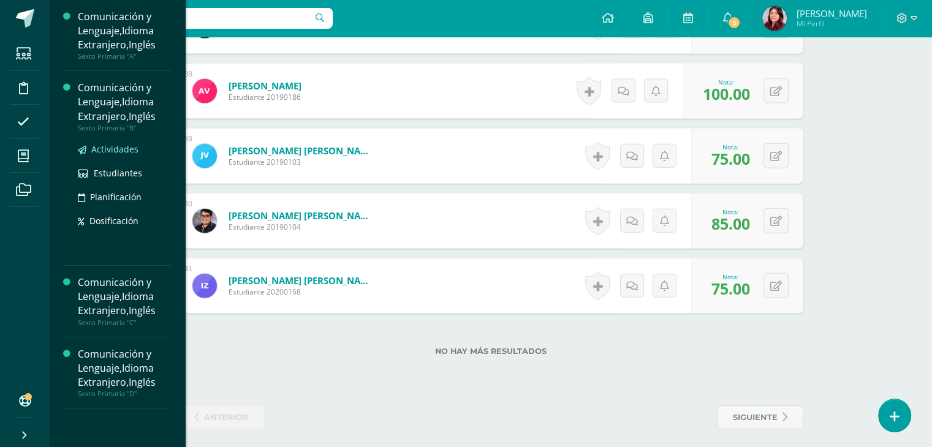
click at [106, 146] on span "Actividades" at bounding box center [114, 149] width 47 height 12
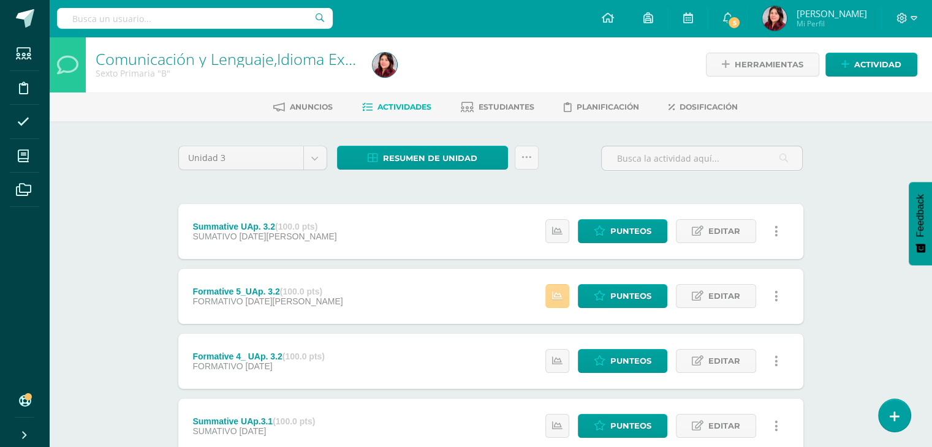
click at [560, 295] on icon at bounding box center [557, 296] width 10 height 10
drag, startPoint x: 862, startPoint y: 265, endPoint x: 652, endPoint y: 256, distance: 209.9
click at [860, 266] on div "Comunicación y Lenguaje,Idioma Extranjero,Inglés Sexto Primaria "B" Herramienta…" at bounding box center [490, 384] width 883 height 694
click at [626, 228] on span "Punteos" at bounding box center [631, 231] width 41 height 23
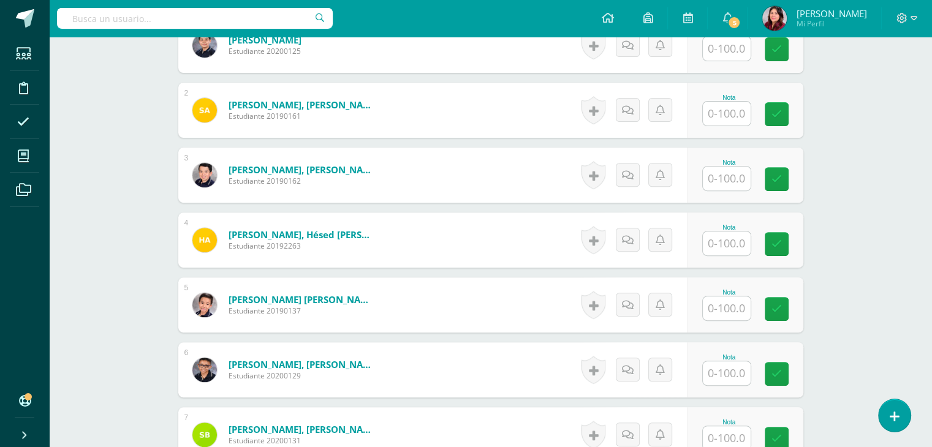
scroll to position [297, 0]
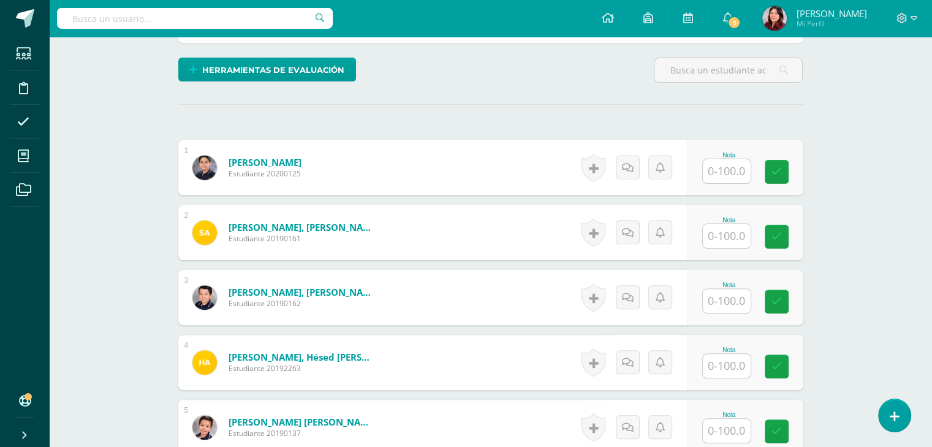
click at [741, 235] on input "text" at bounding box center [727, 236] width 48 height 24
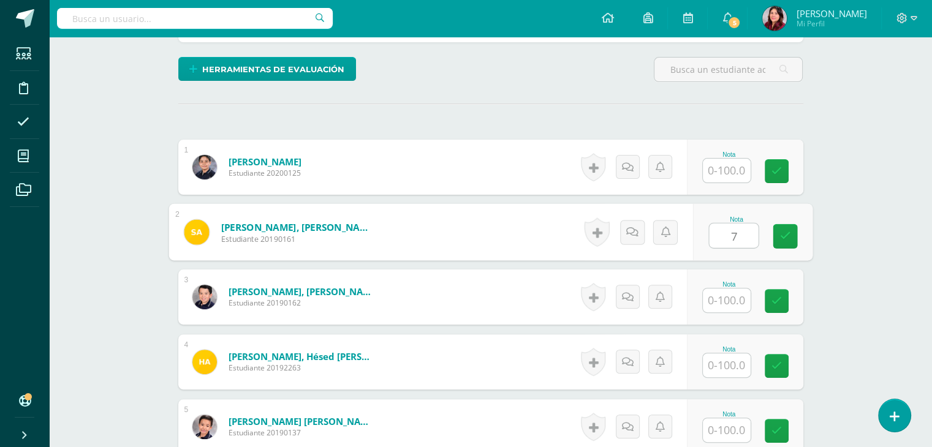
scroll to position [299, 0]
type input "70"
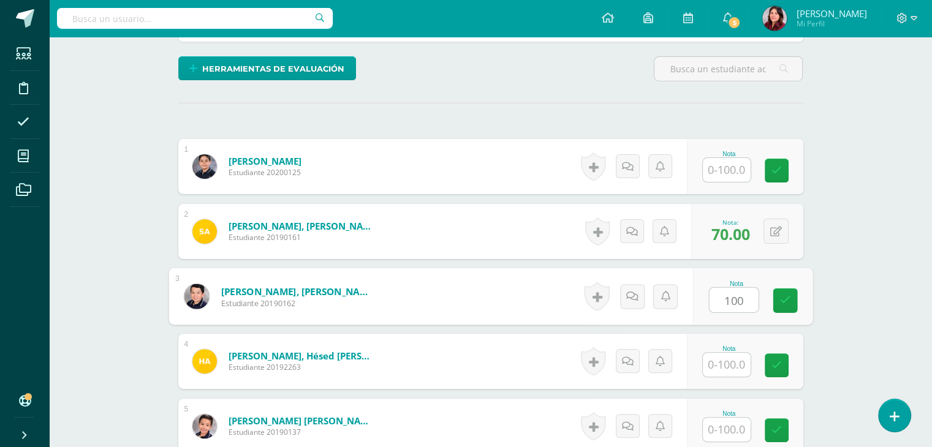
type input "100"
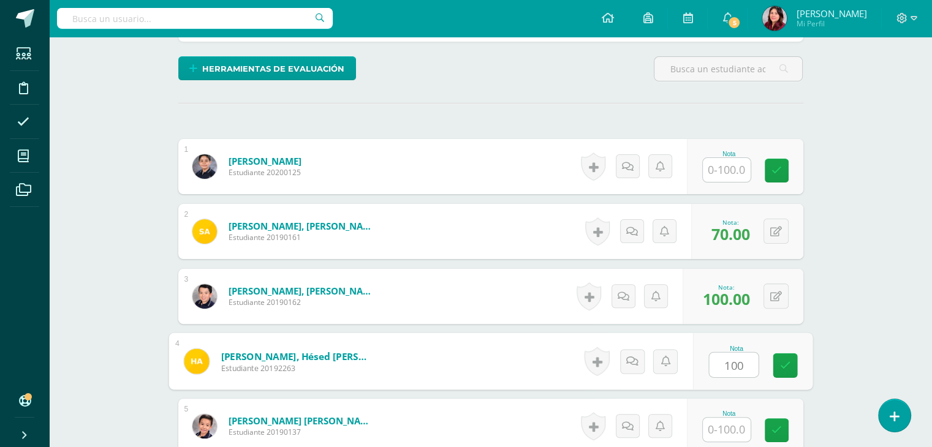
type input "100"
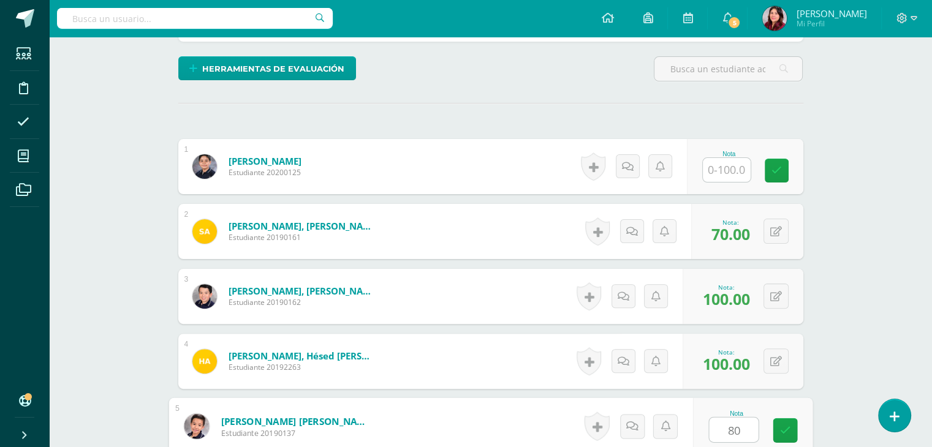
type input "80"
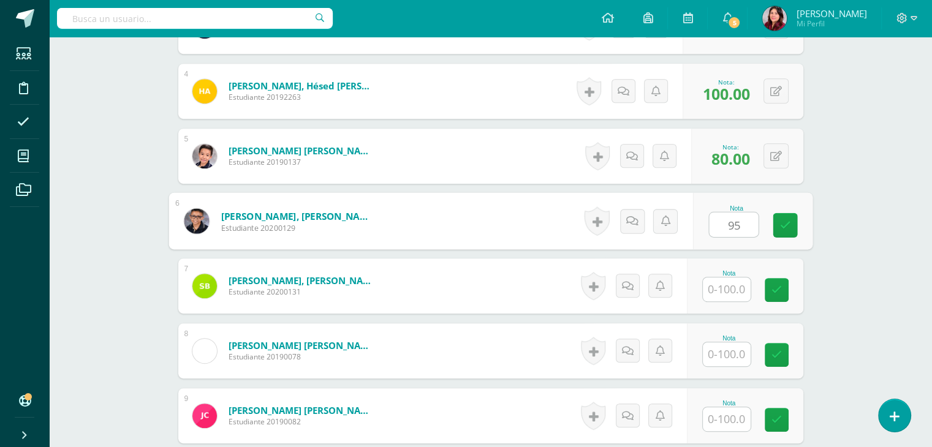
type input "95"
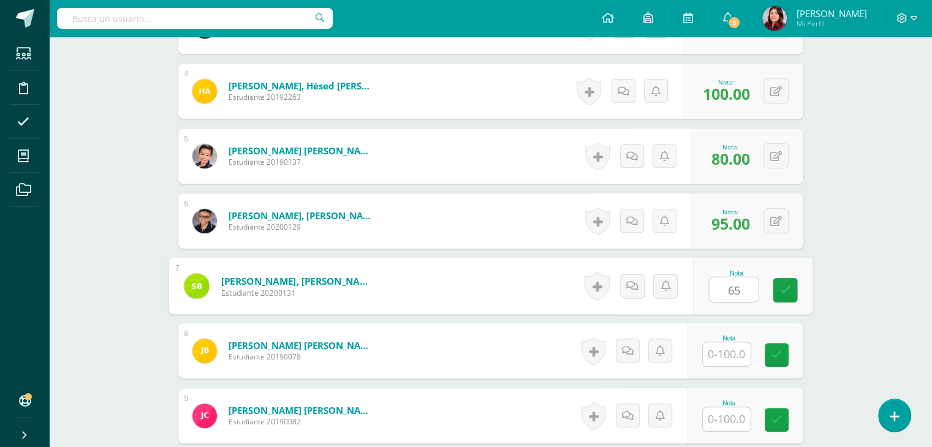
type input "65"
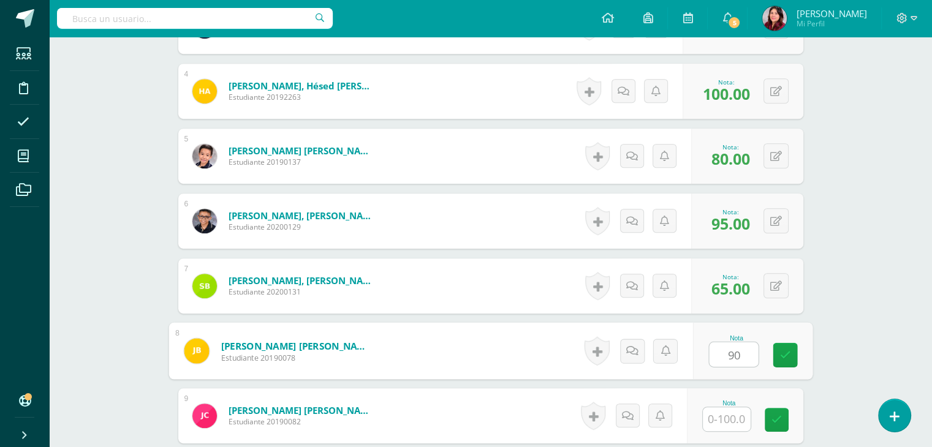
type input "90"
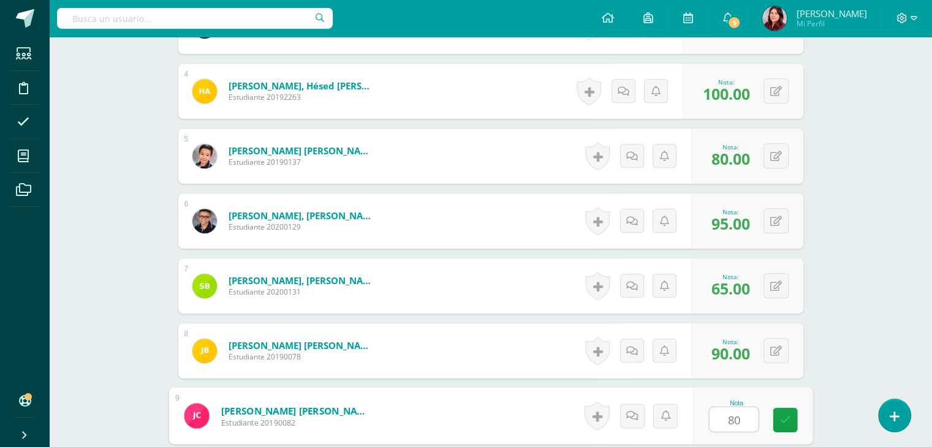
type input "80"
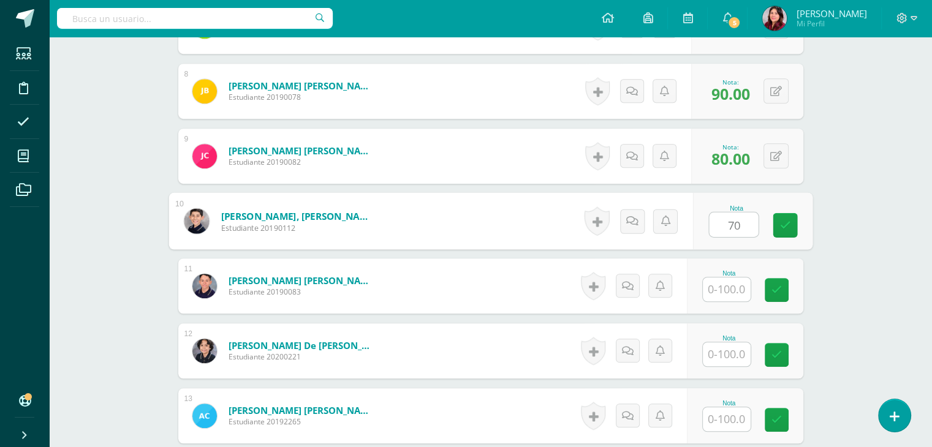
type input "70"
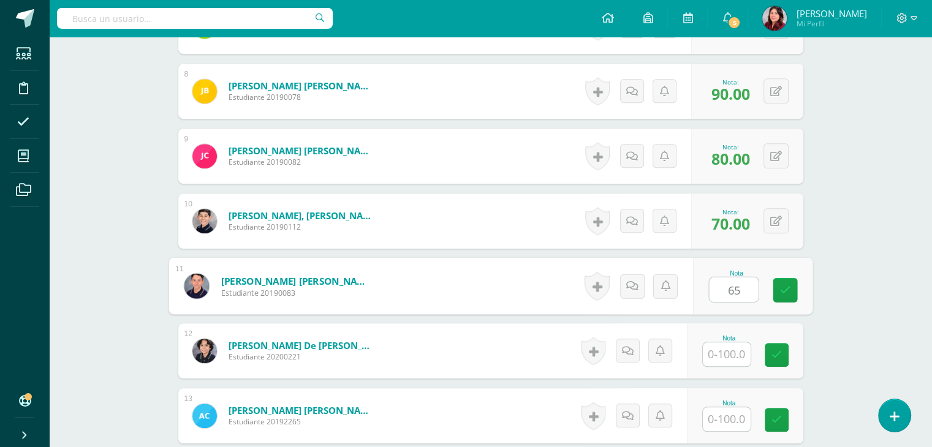
type input "65"
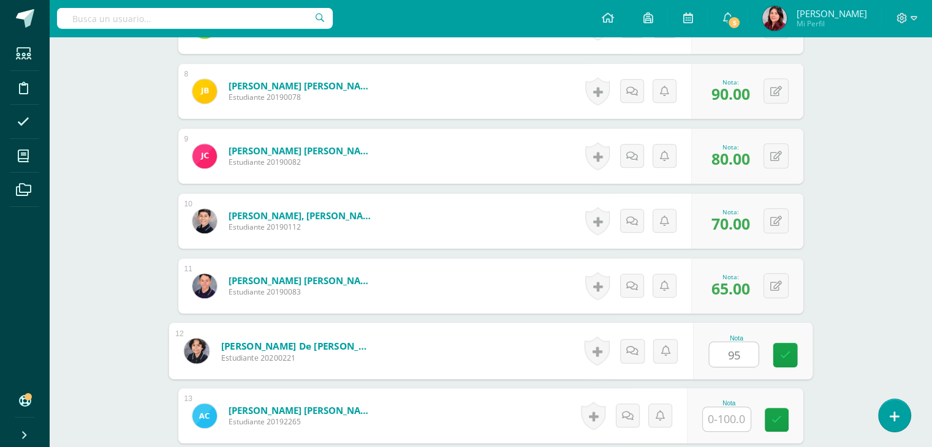
type input "95"
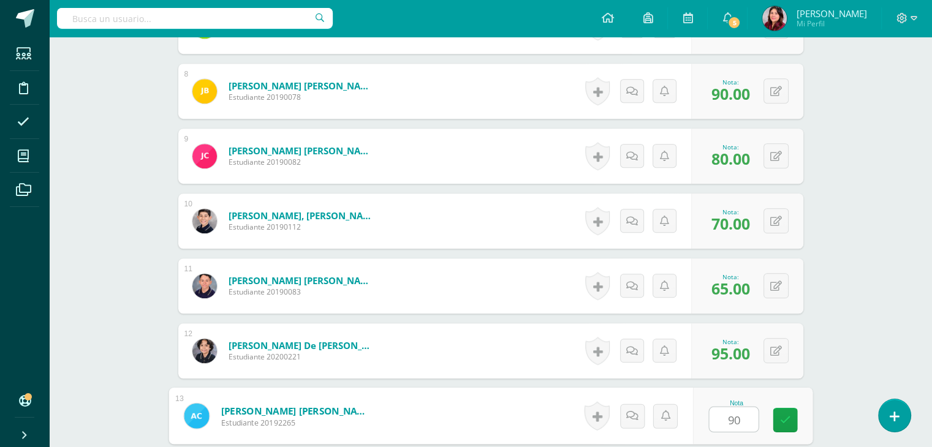
type input "90"
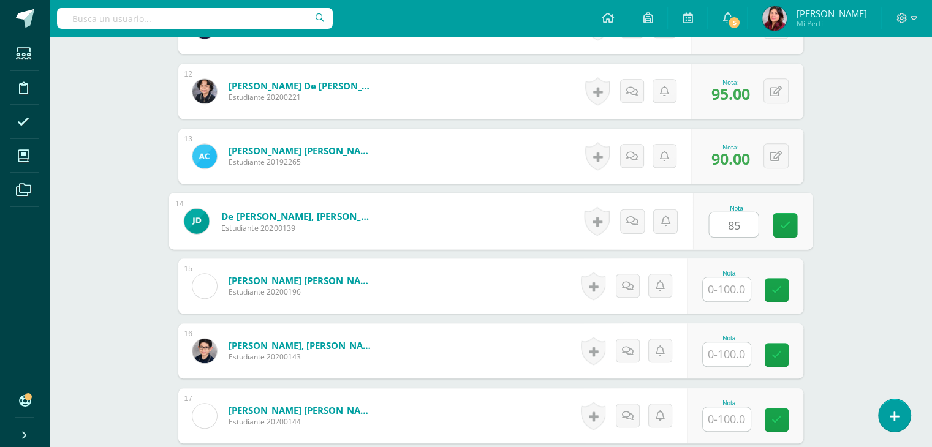
type input "85"
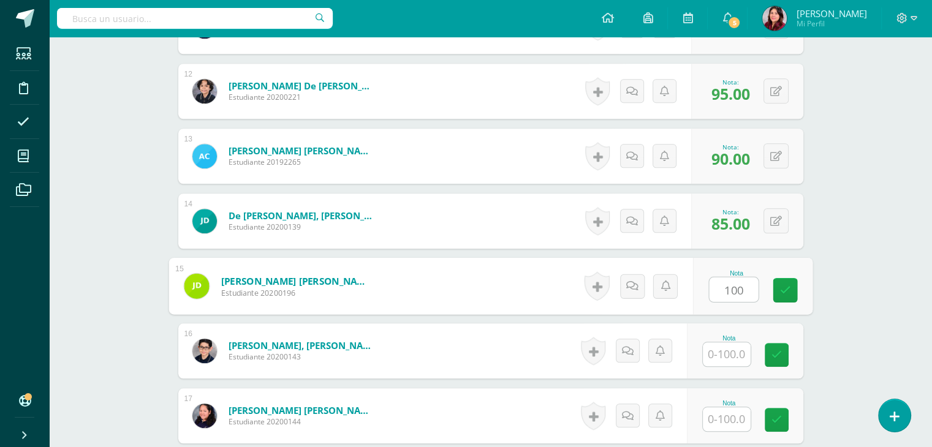
type input "100"
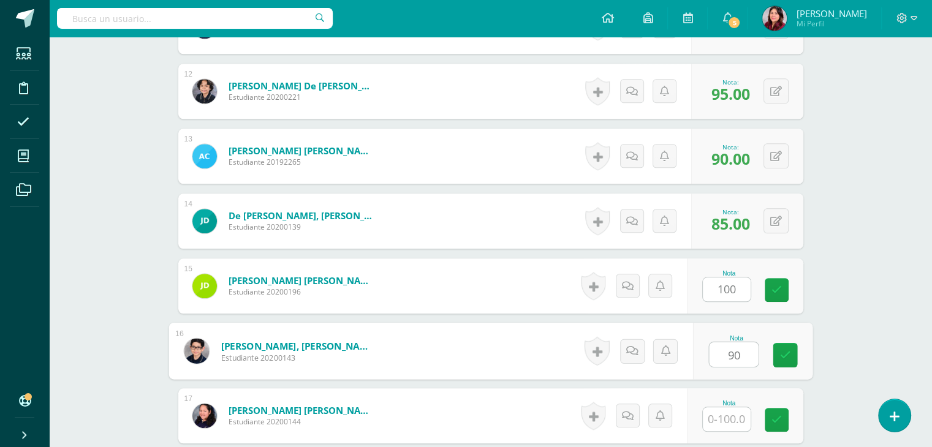
type input "90"
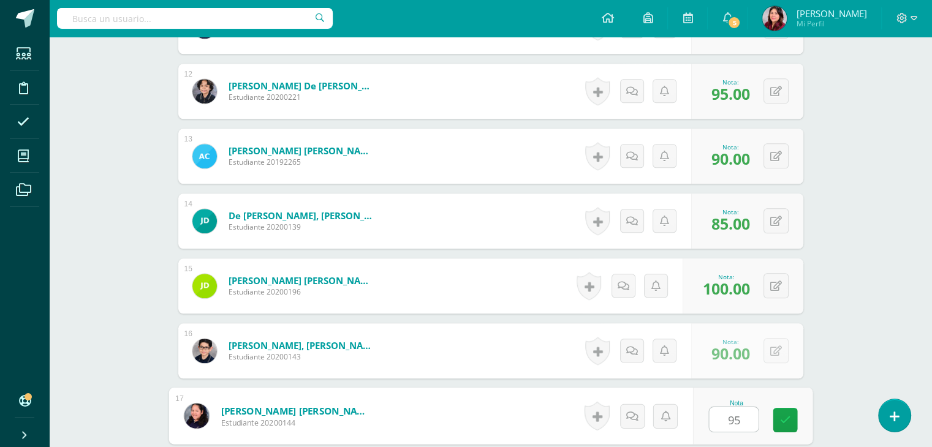
type input "95"
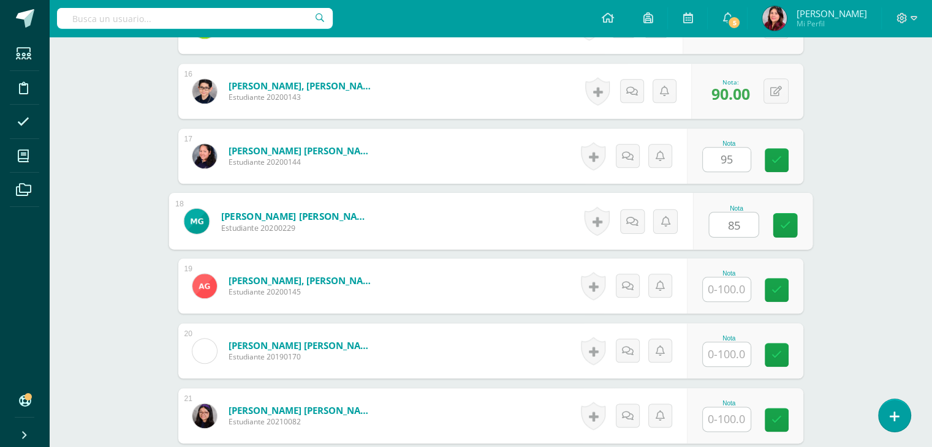
type input "85"
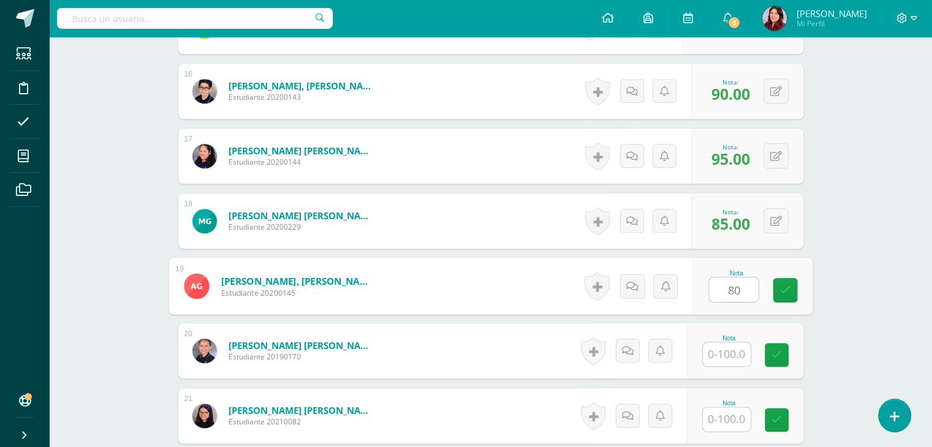
type input "80"
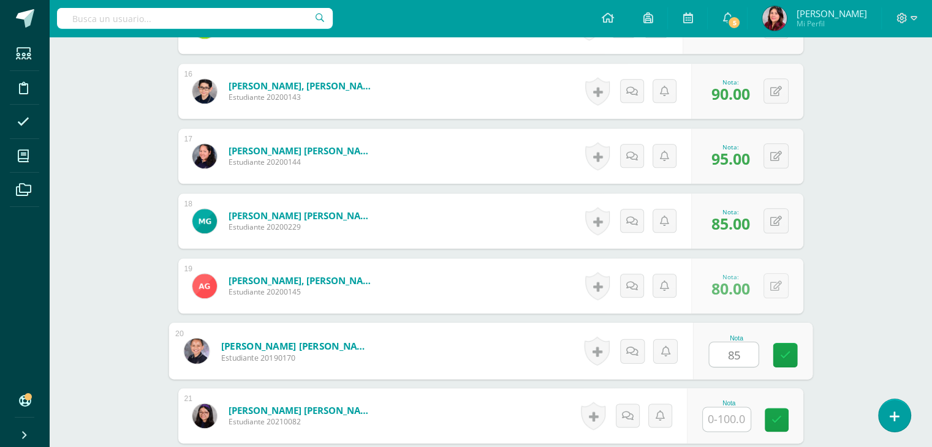
type input "85"
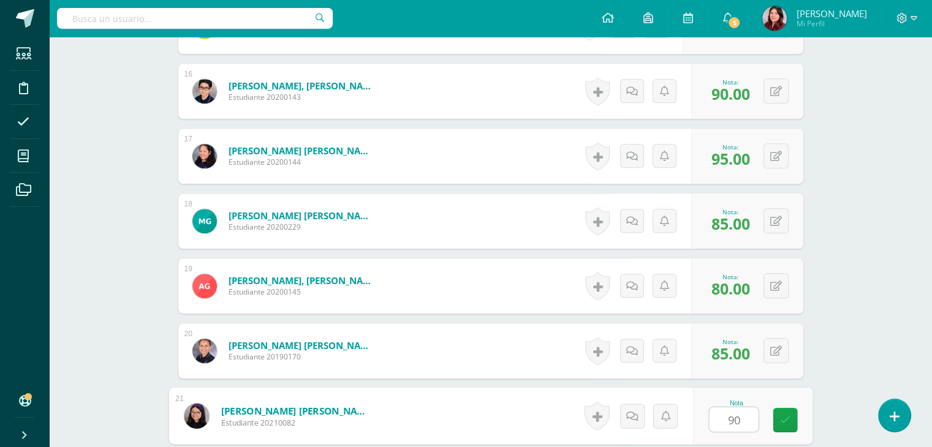
type input "90"
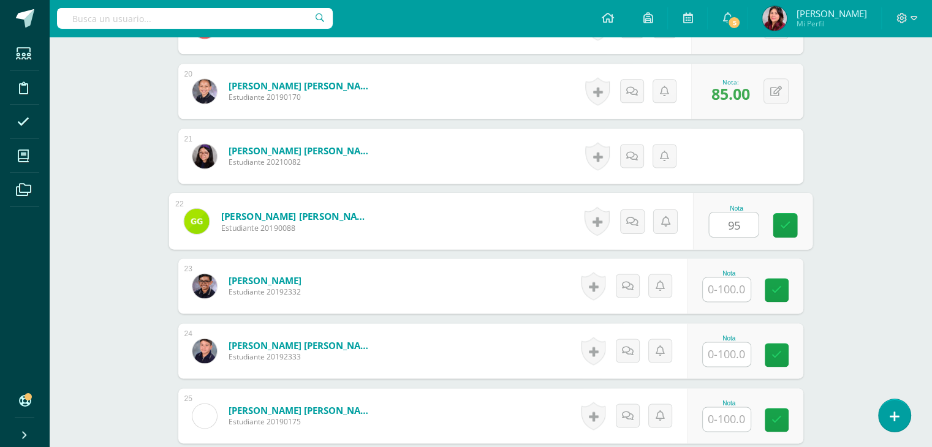
type input "95"
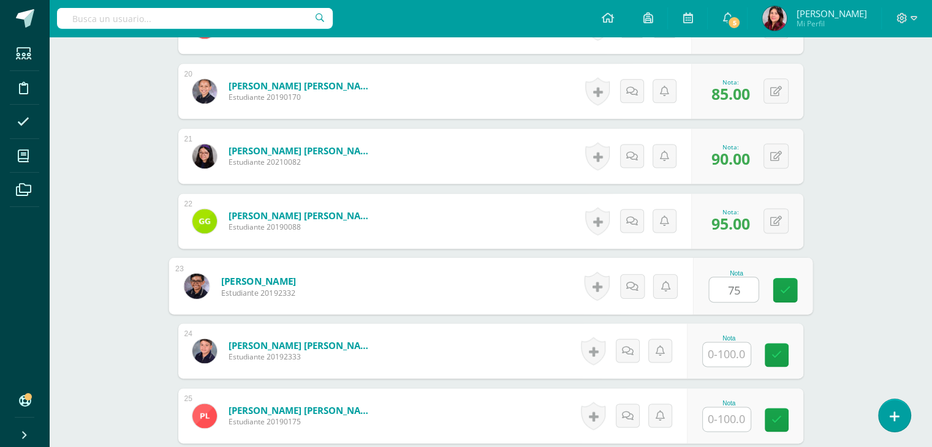
type input "75"
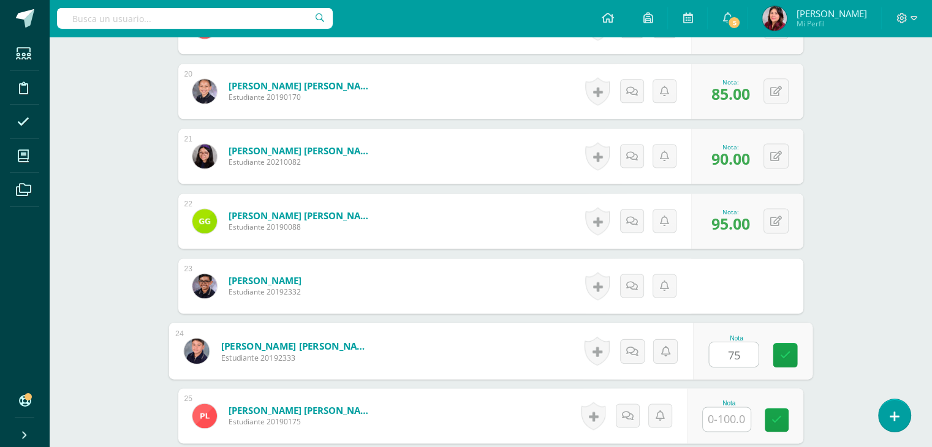
type input "75"
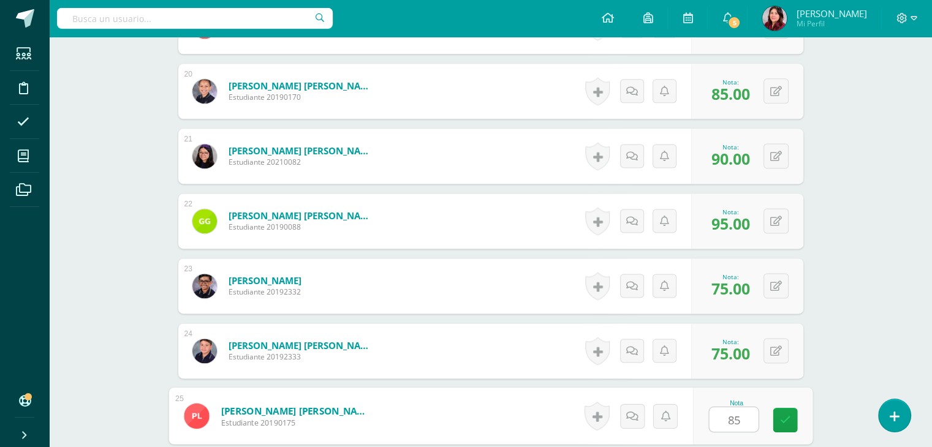
type input "85"
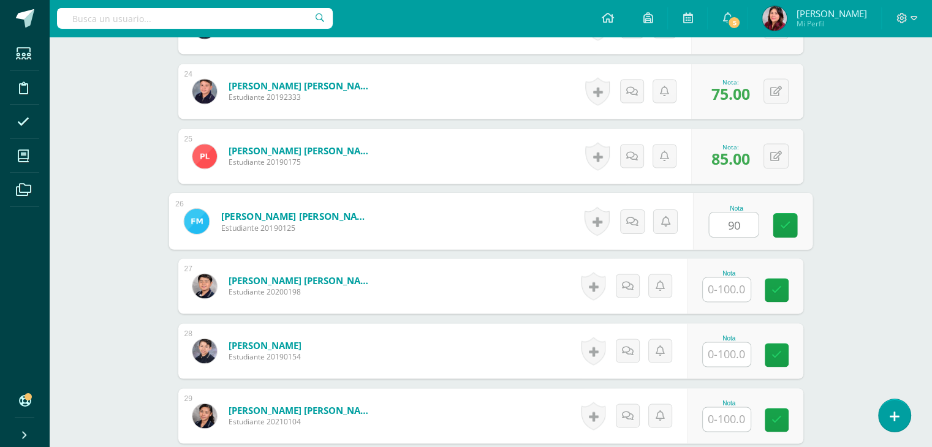
type input "90"
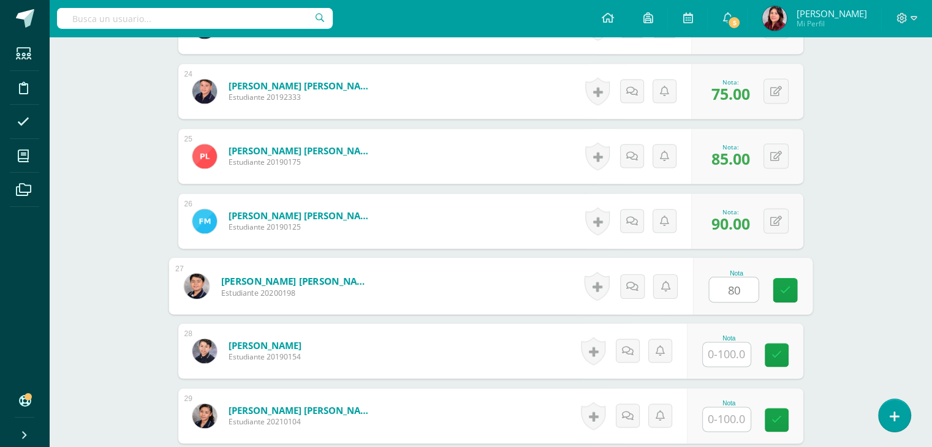
type input "80"
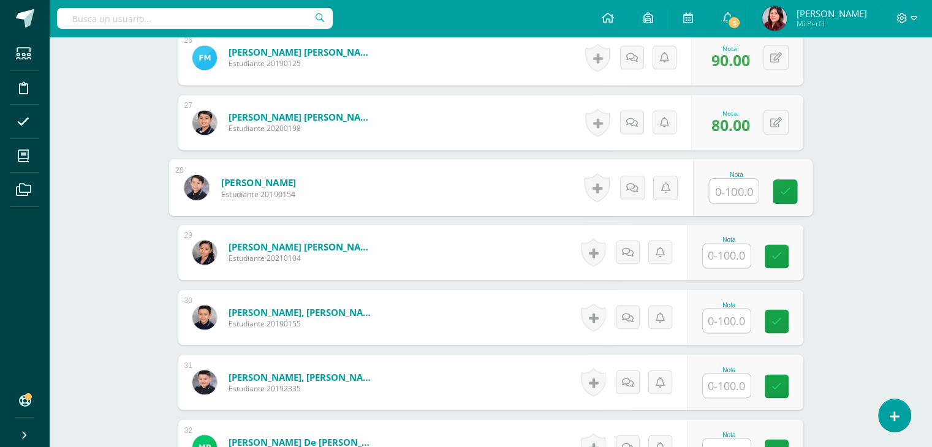
scroll to position [2052, 0]
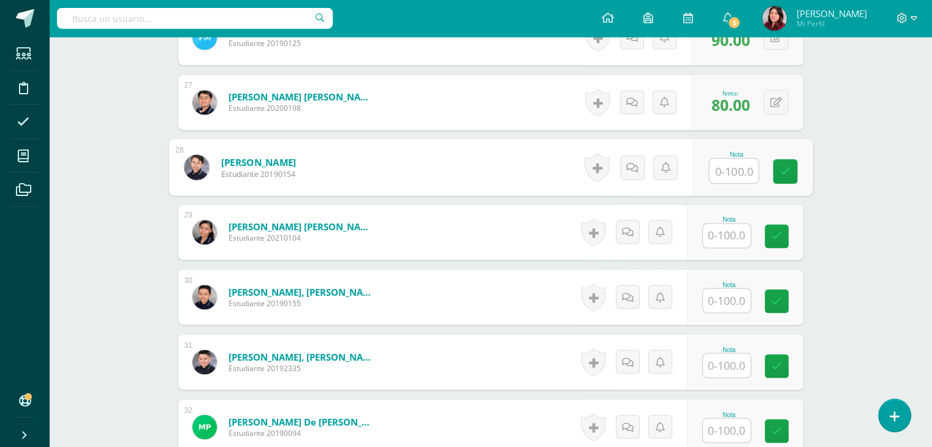
click at [734, 235] on input "text" at bounding box center [727, 236] width 48 height 24
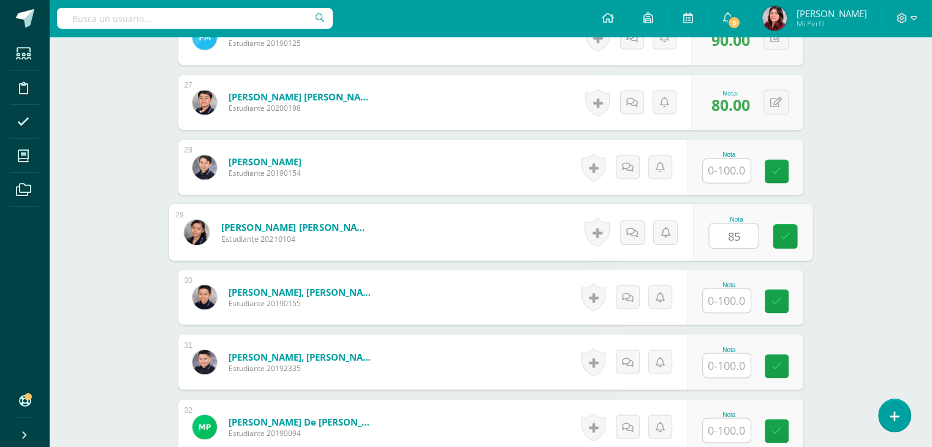
type input "85"
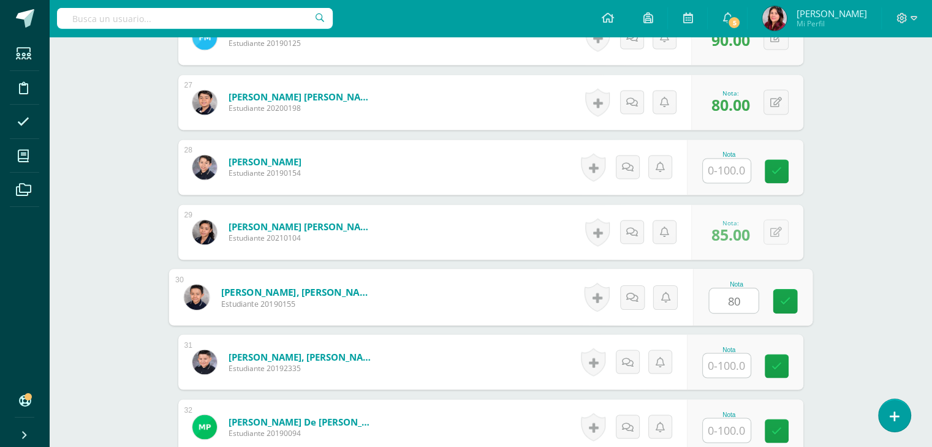
type input "80"
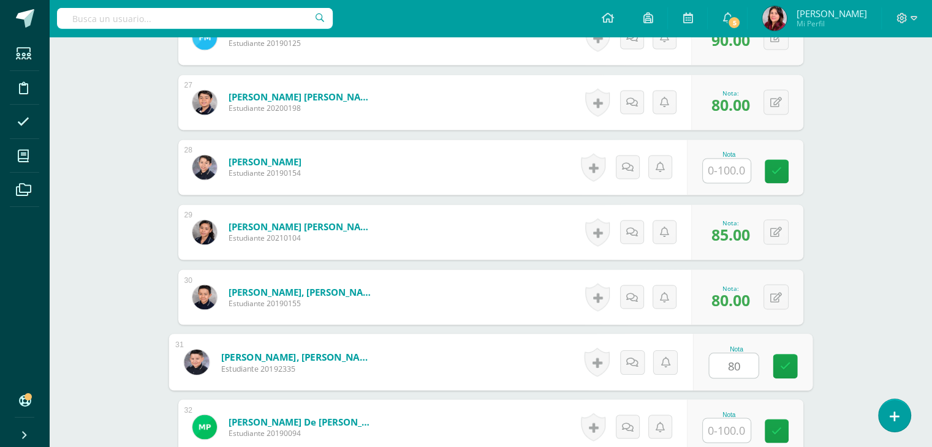
type input "80"
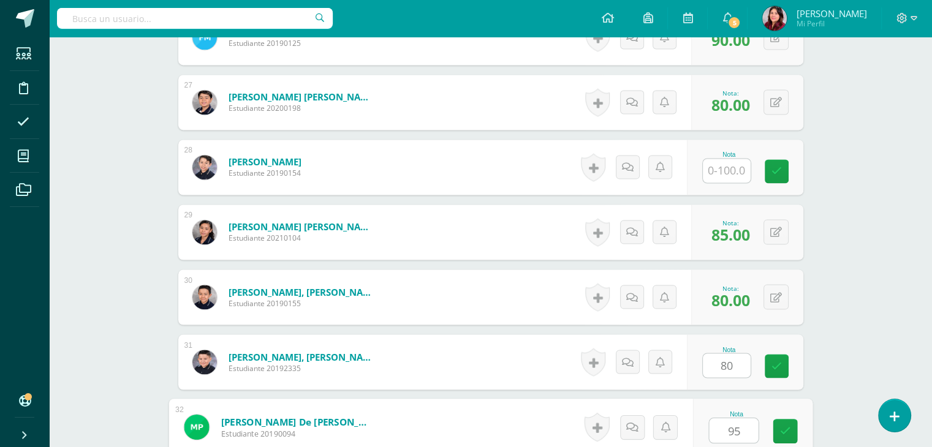
type input "95"
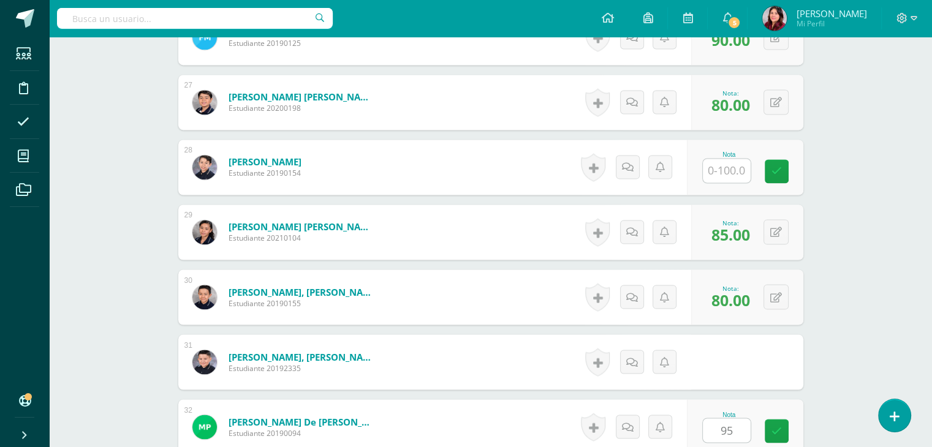
scroll to position [2323, 0]
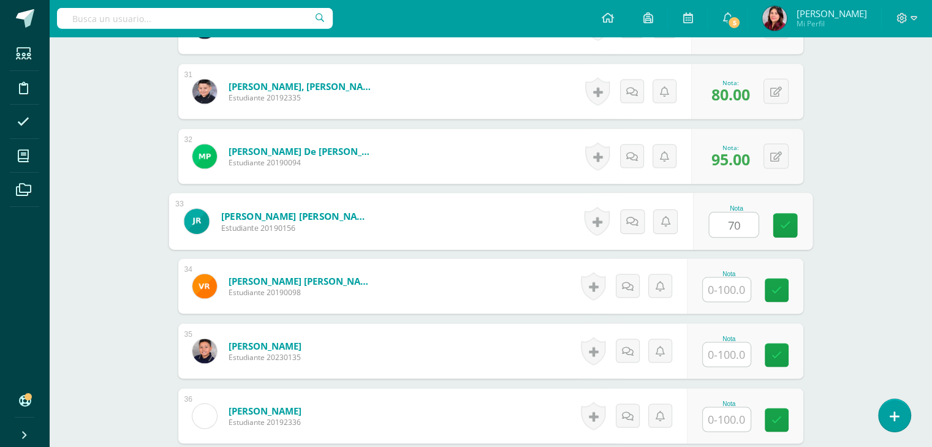
type input "70"
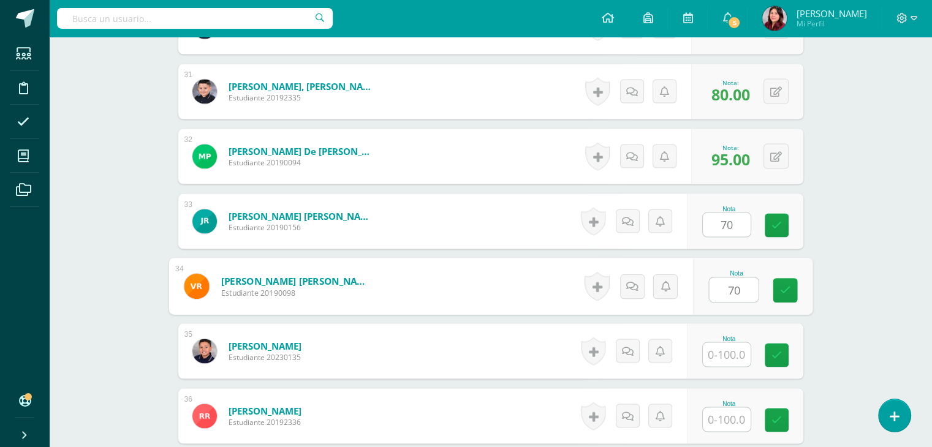
type input "70"
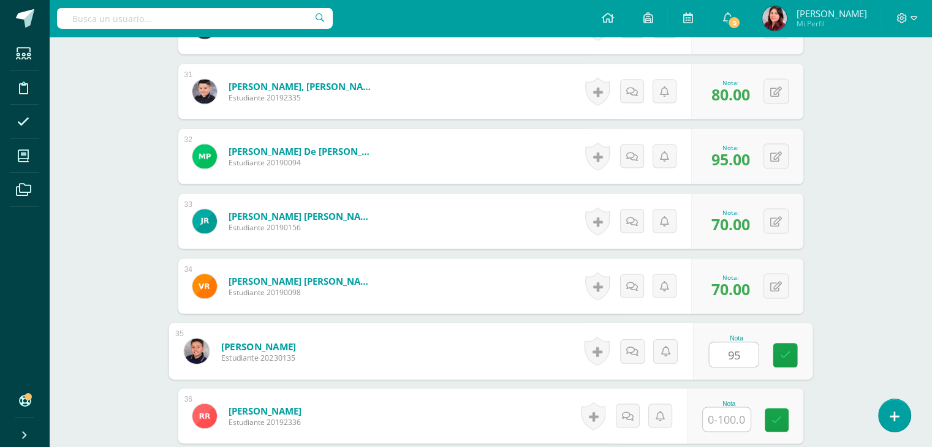
type input "95"
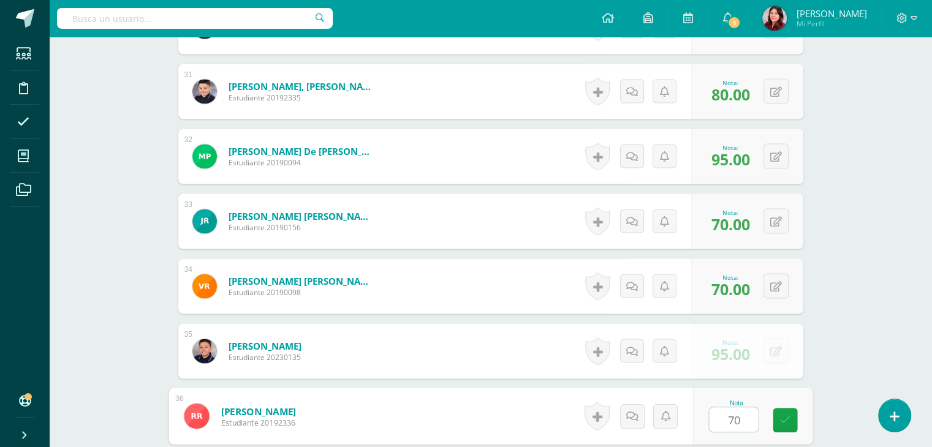
type input "70"
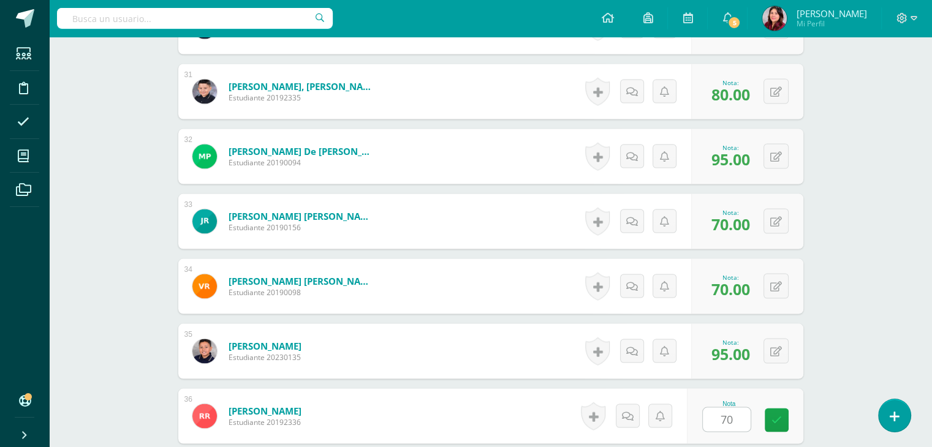
scroll to position [2583, 0]
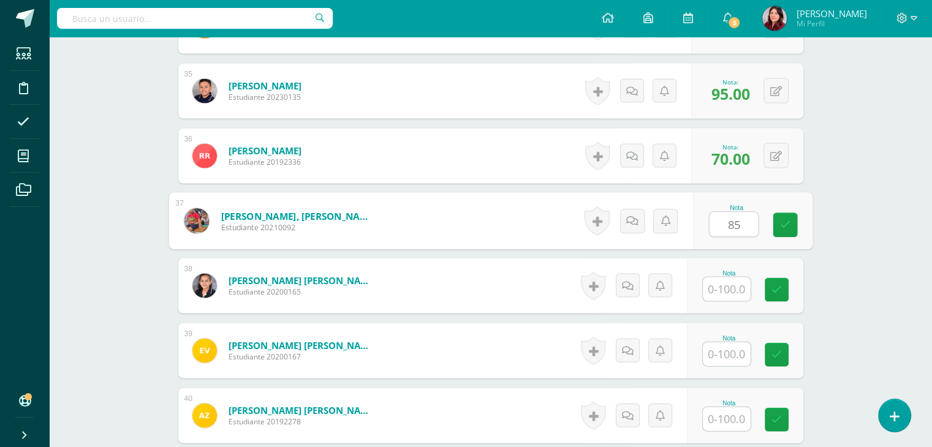
type input "85"
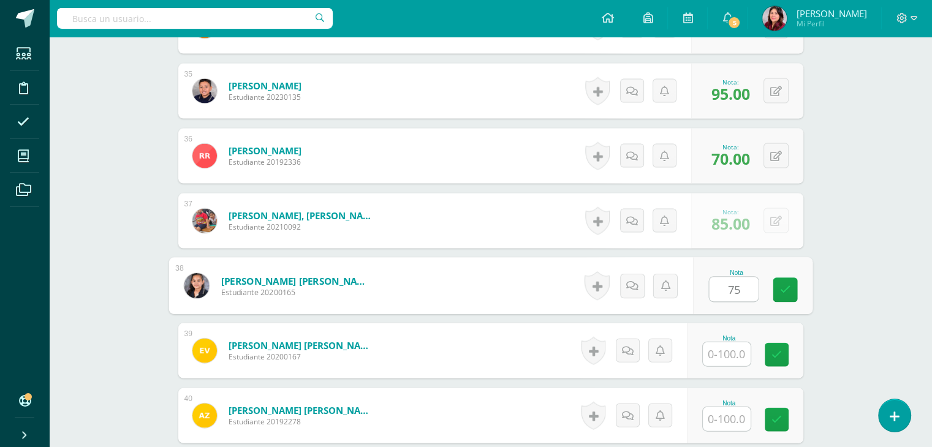
type input "75"
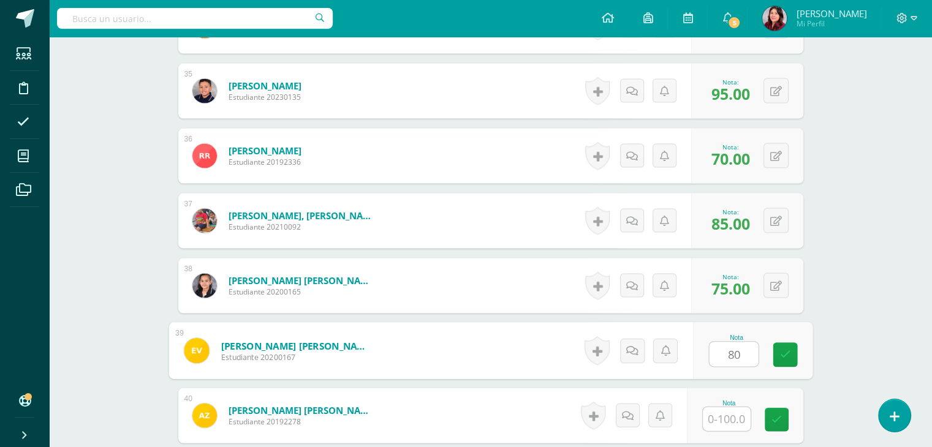
type input "80"
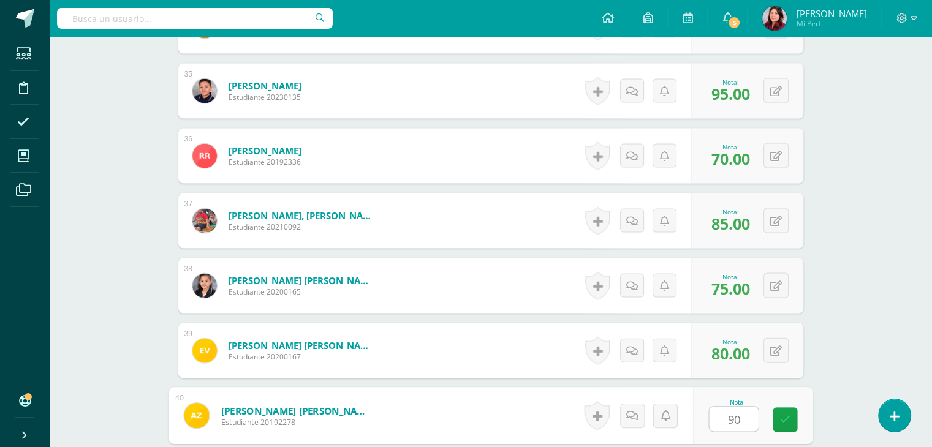
type input "90"
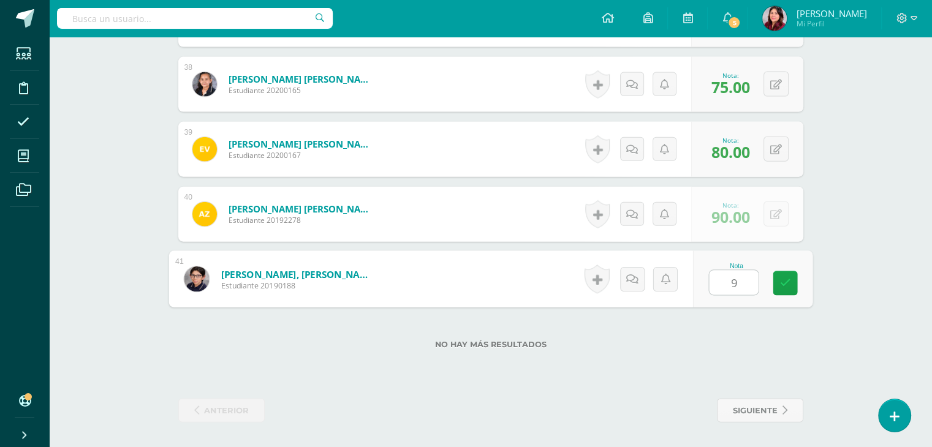
type input "90"
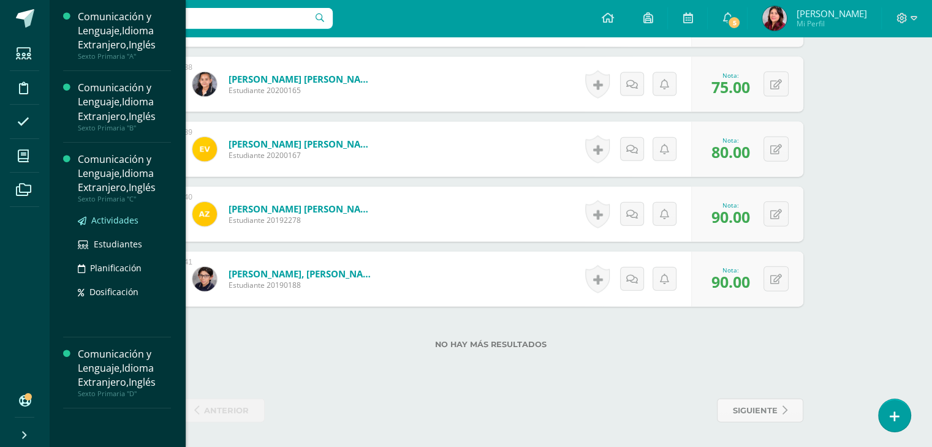
click at [127, 215] on span "Actividades" at bounding box center [114, 221] width 47 height 12
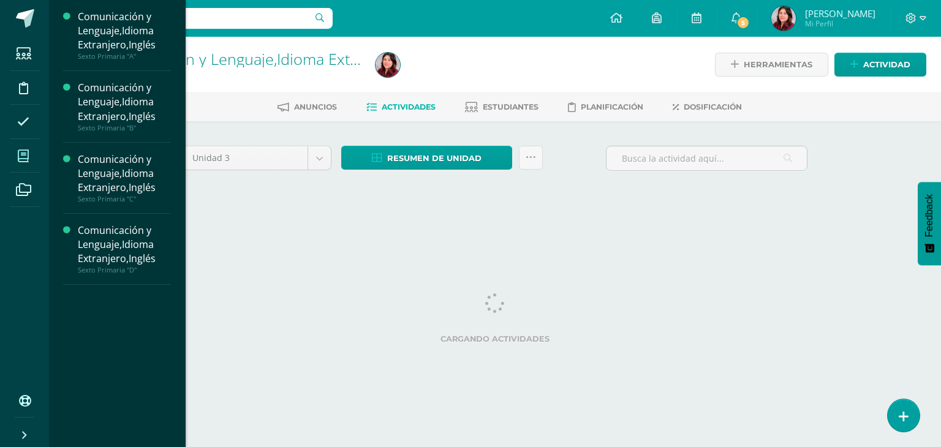
click at [25, 152] on icon at bounding box center [23, 156] width 11 height 12
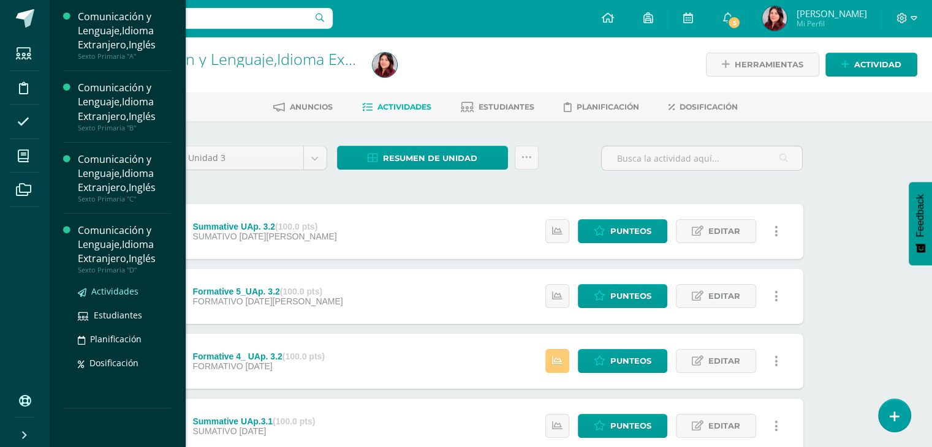
click at [118, 290] on span "Actividades" at bounding box center [114, 292] width 47 height 12
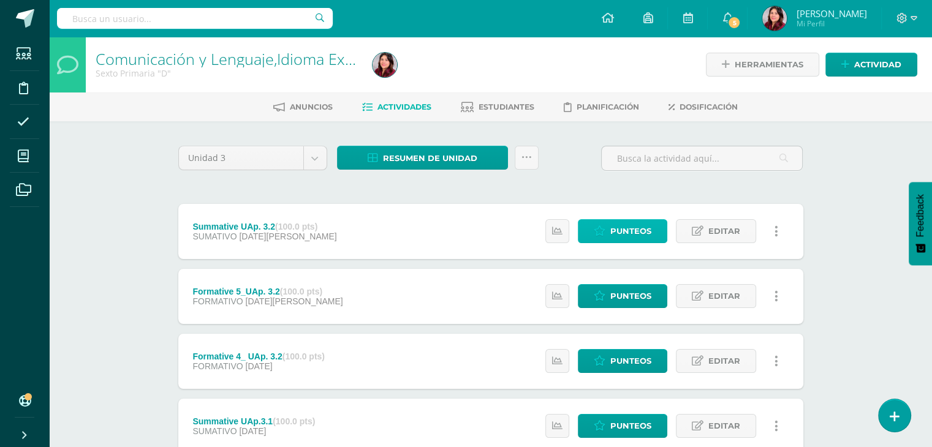
click at [639, 235] on span "Punteos" at bounding box center [631, 231] width 41 height 23
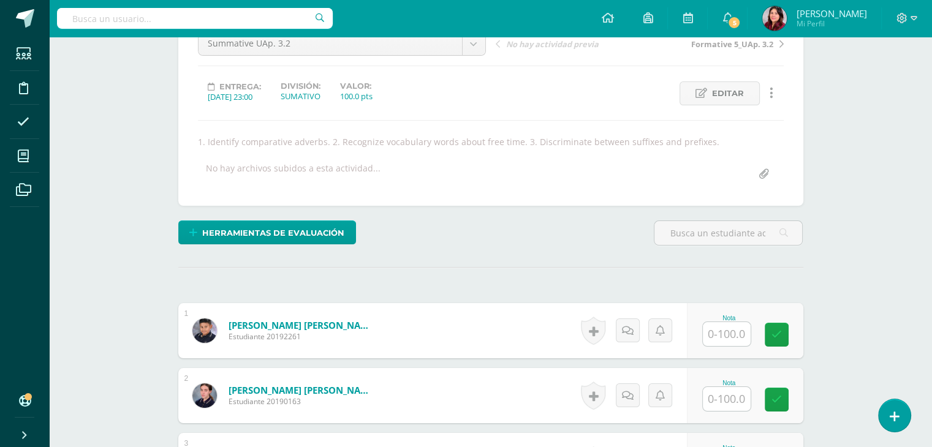
scroll to position [135, 0]
click at [734, 332] on input "text" at bounding box center [727, 334] width 48 height 24
type input "65"
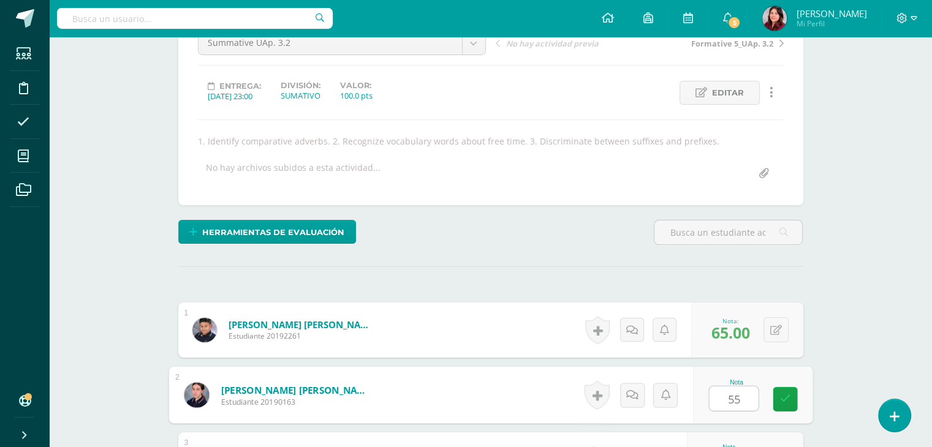
type input "55"
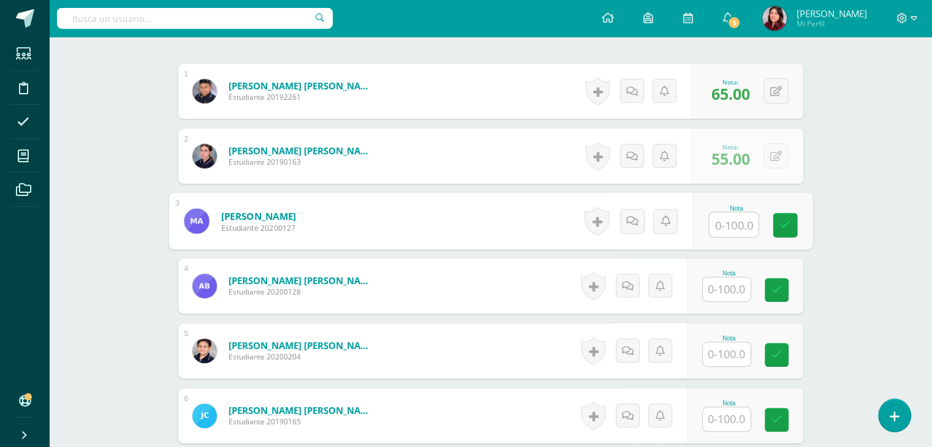
scroll to position [375, 0]
type input "70"
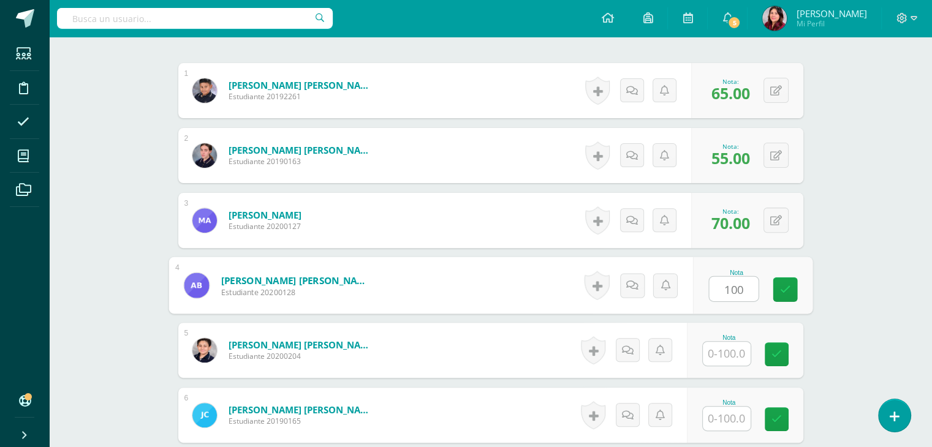
type input "100"
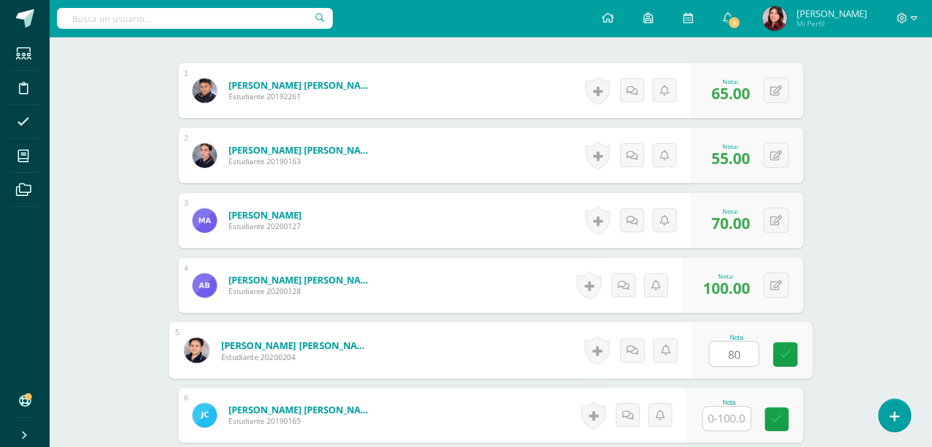
type input "80"
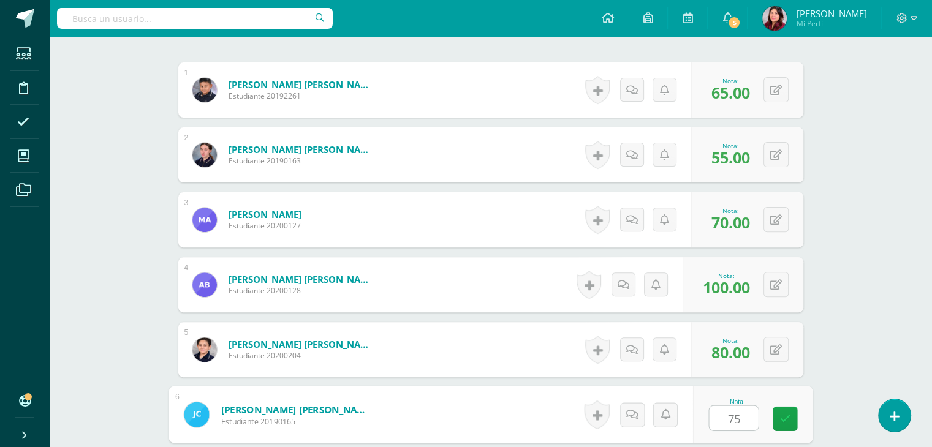
type input "75"
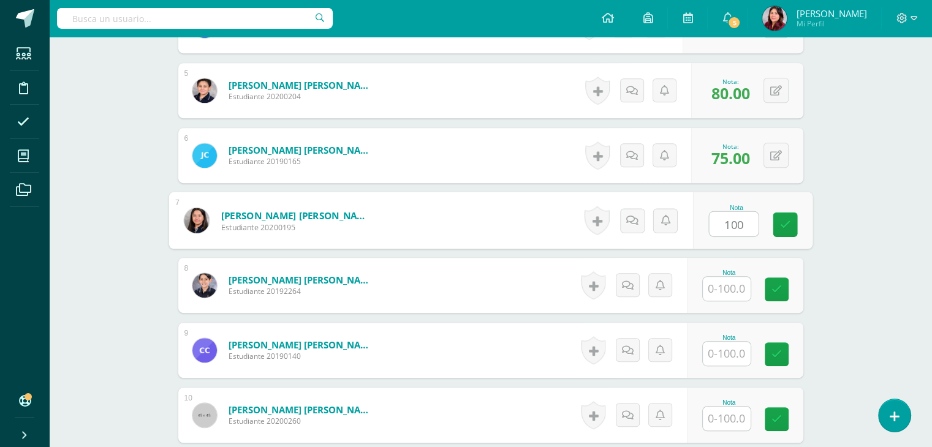
scroll to position [635, 0]
type input "100"
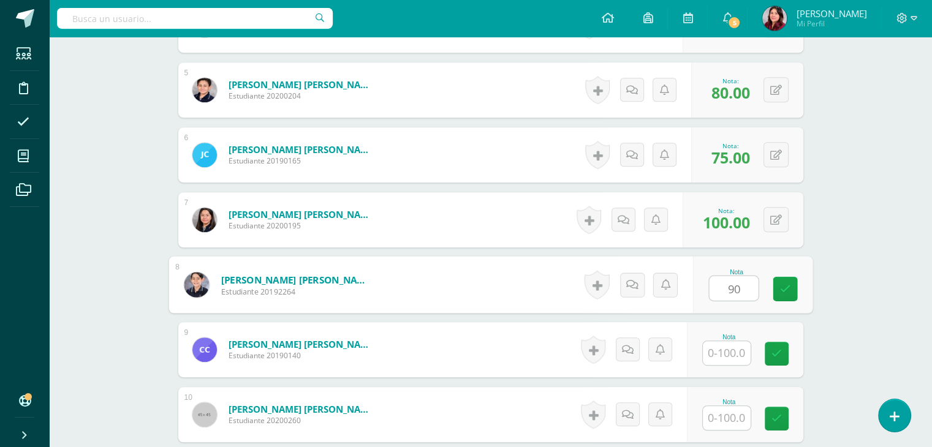
type input "90"
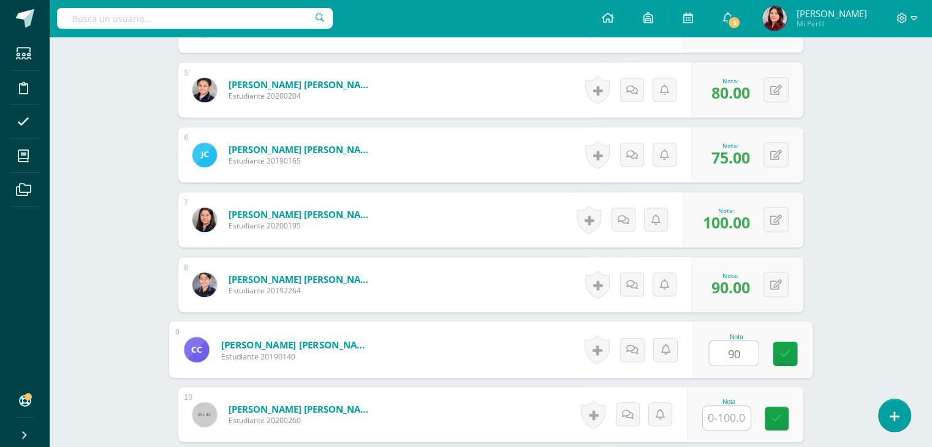
type input "90"
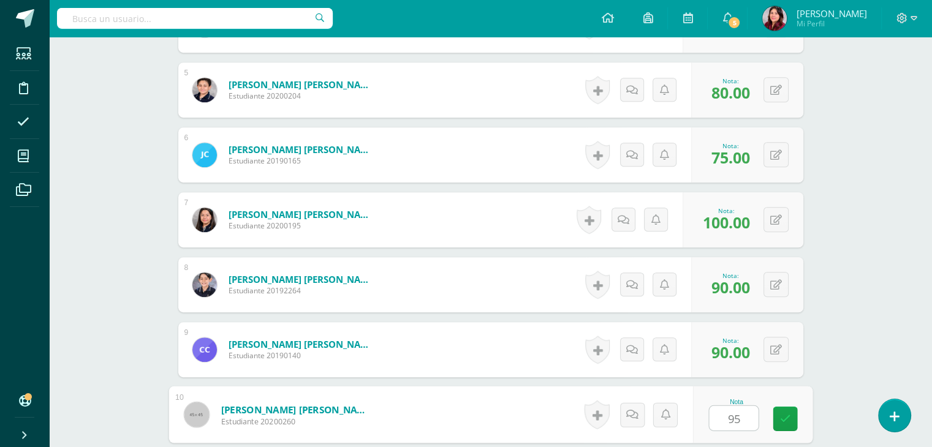
type input "95"
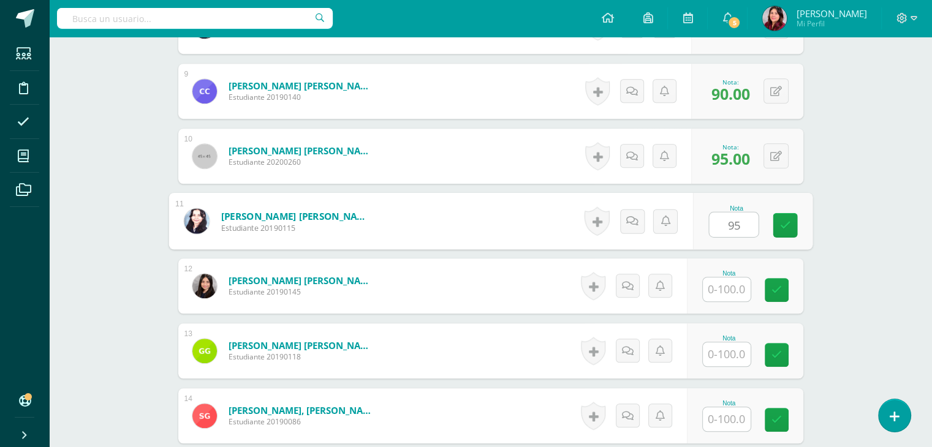
type input "95"
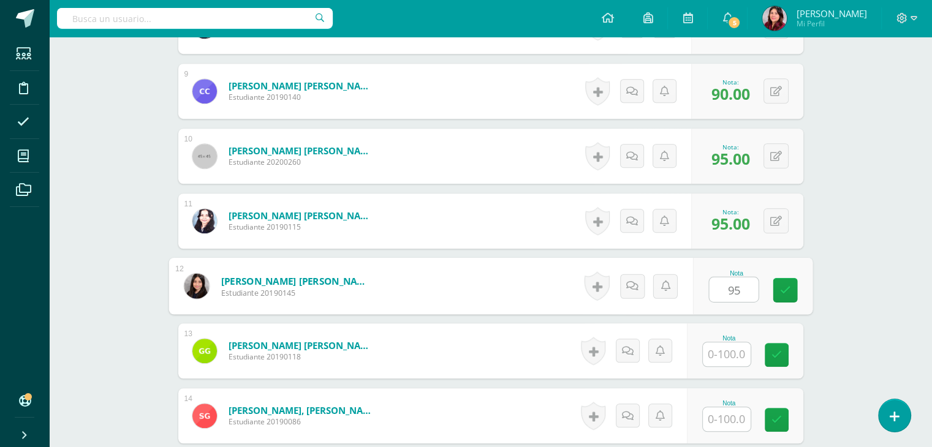
type input "95"
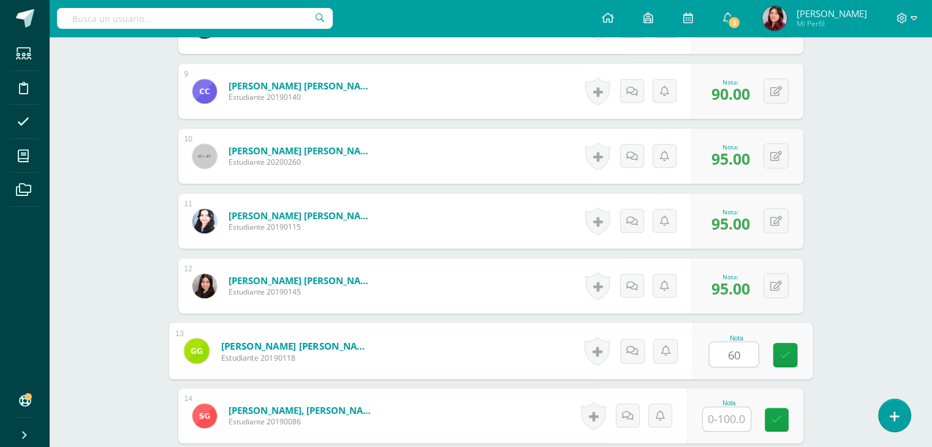
type input "60"
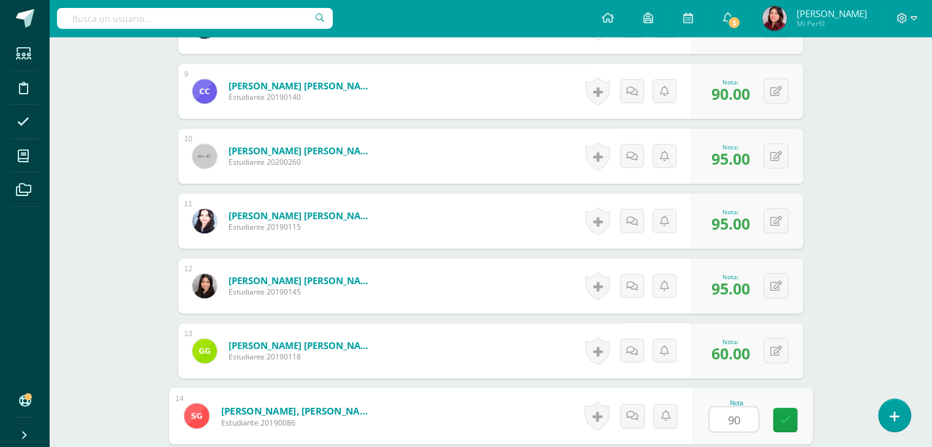
type input "90"
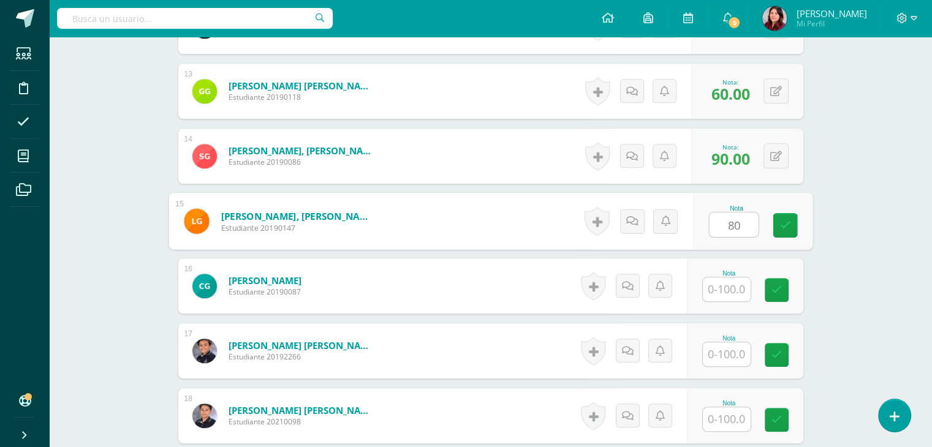
type input "80"
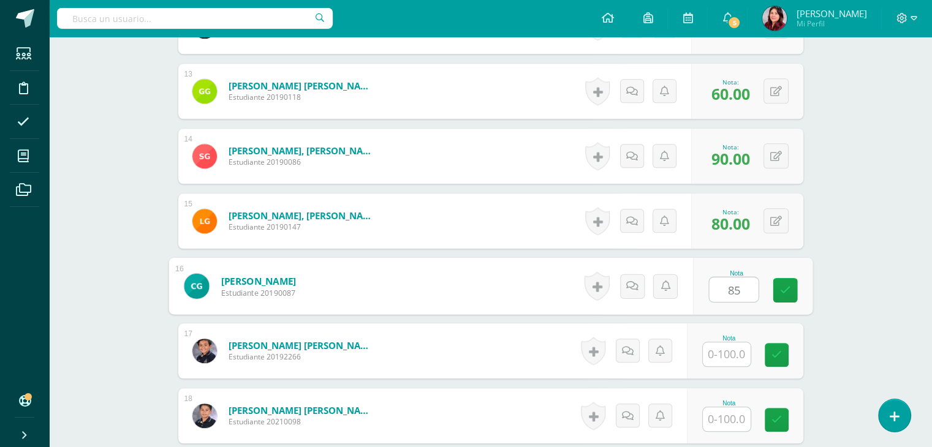
type input "85"
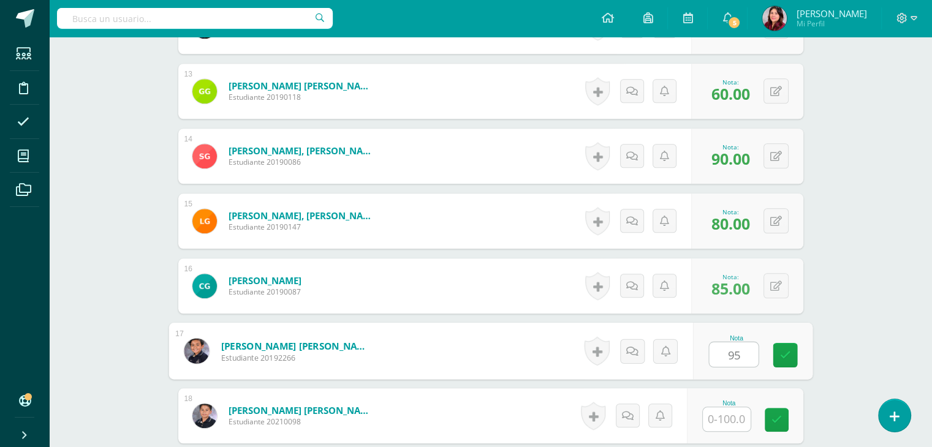
type input "95"
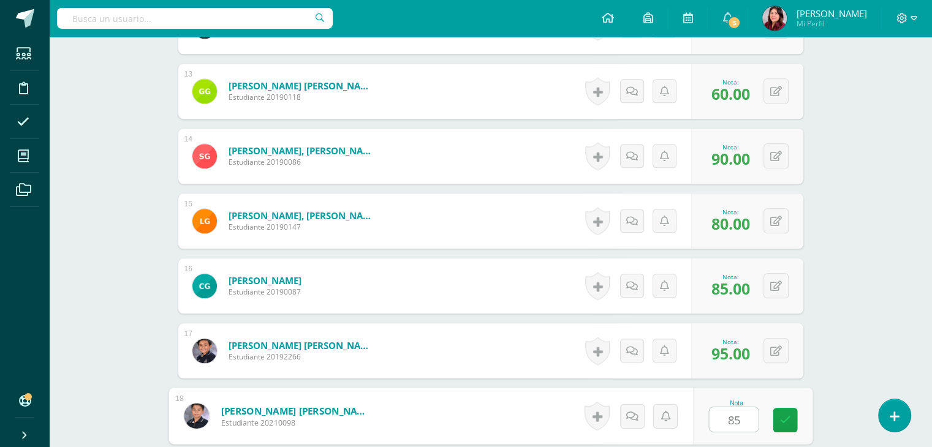
type input "85"
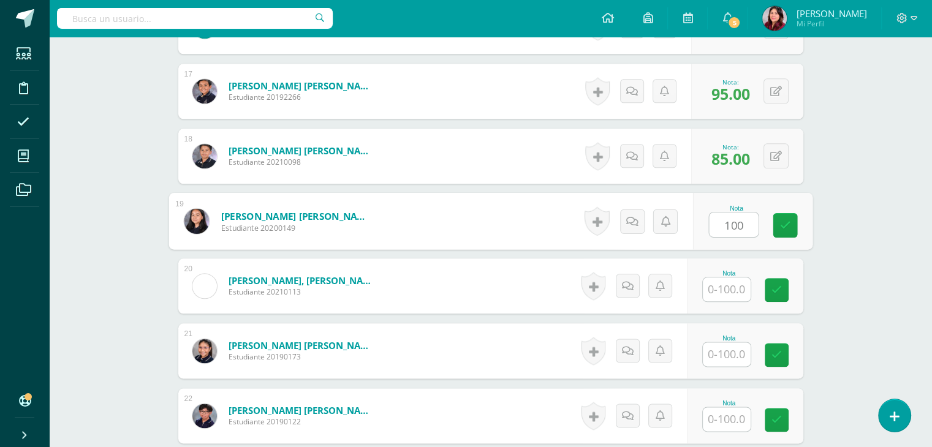
type input "100"
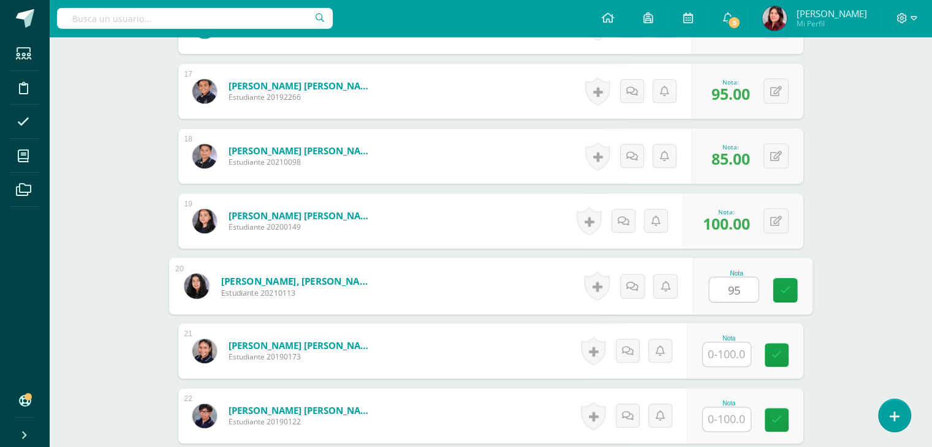
type input "95"
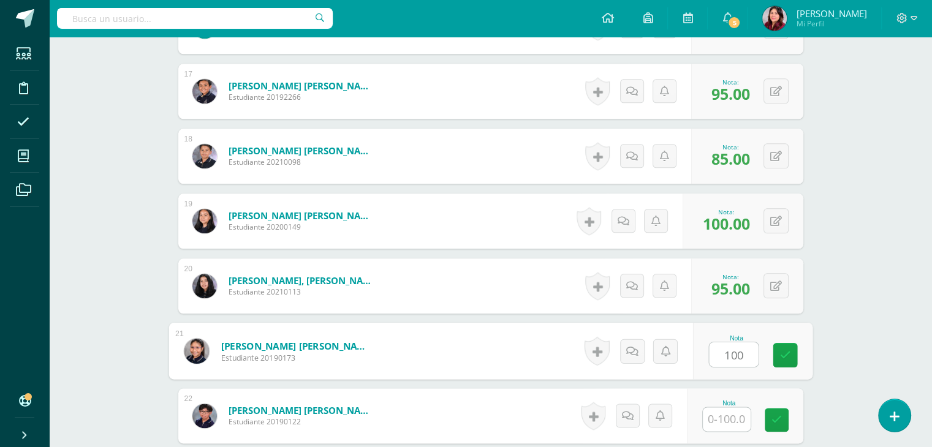
type input "100"
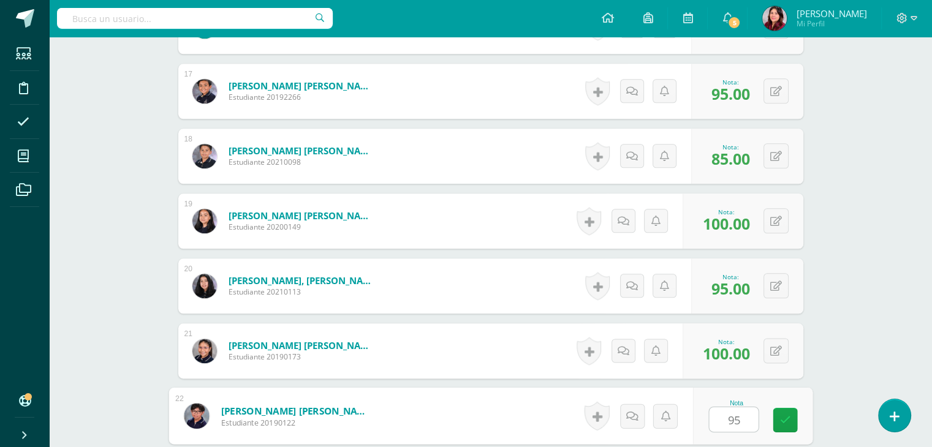
type input "95"
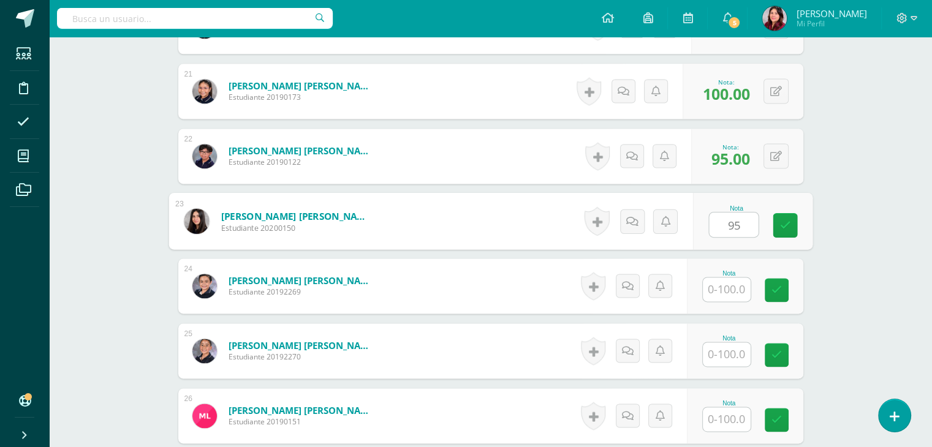
type input "95"
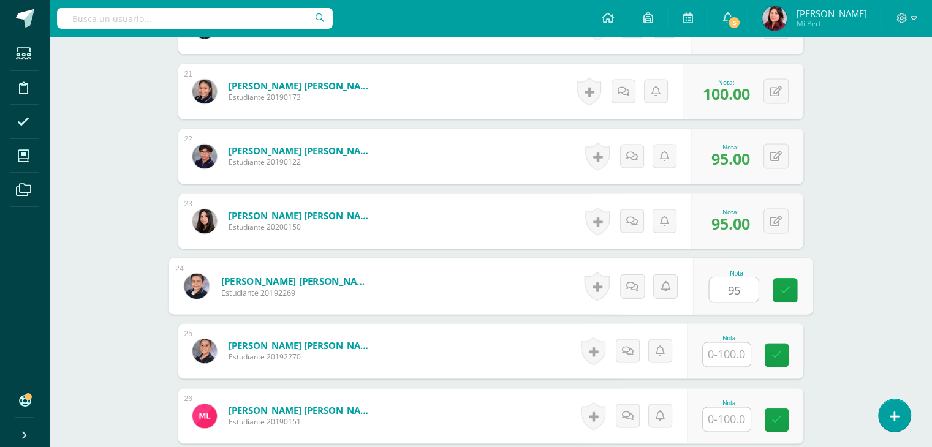
type input "95"
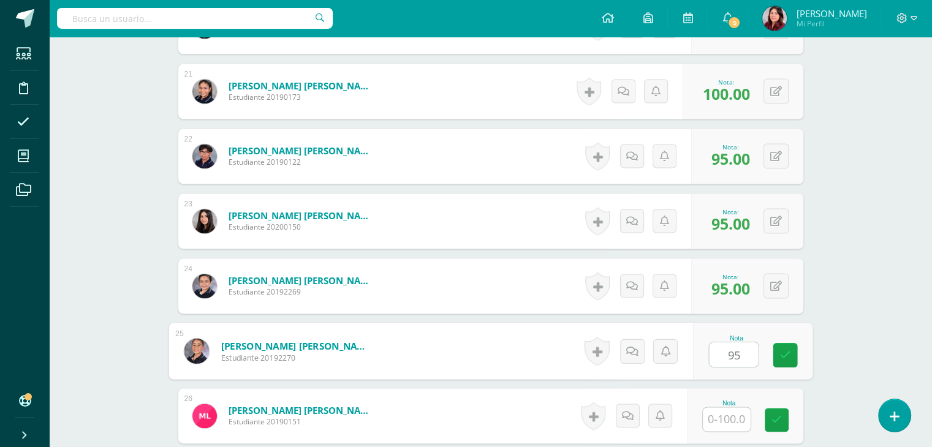
type input "95"
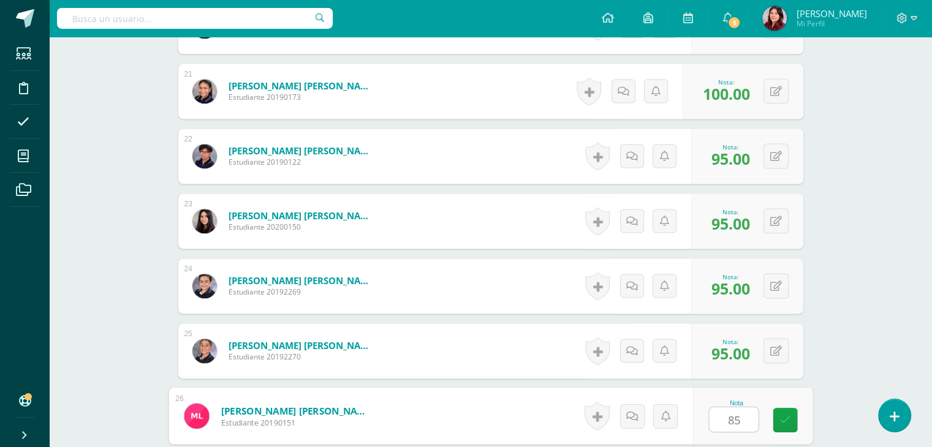
type input "85"
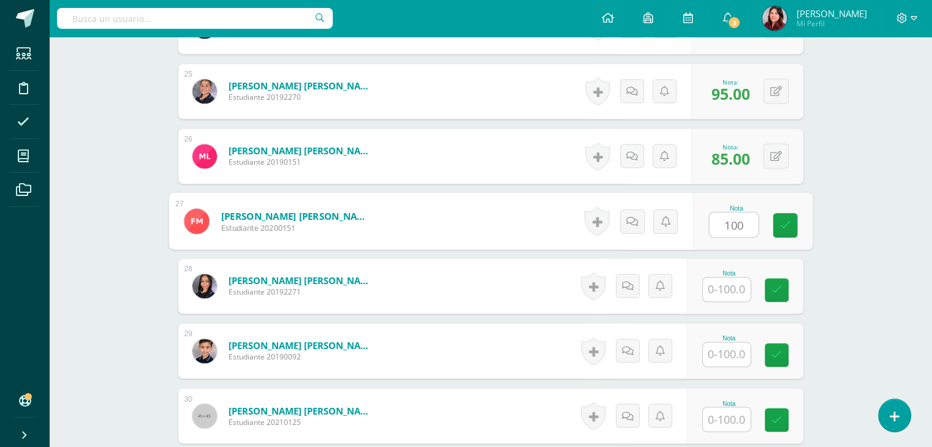
type input "100"
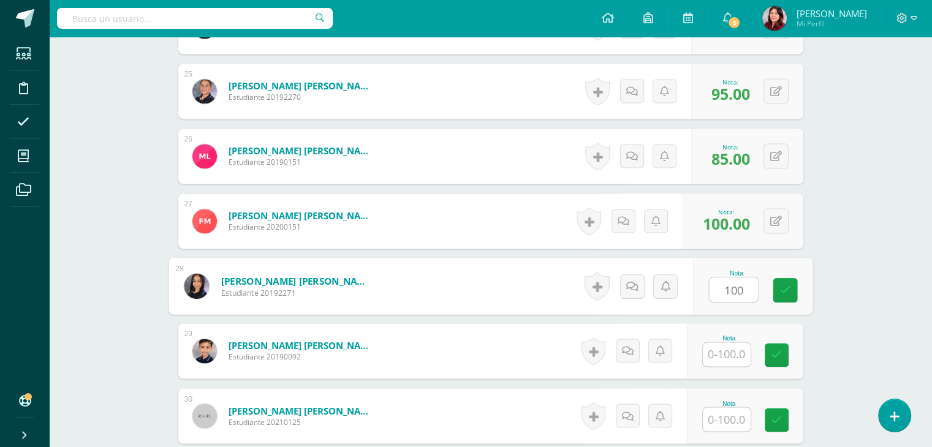
type input "100"
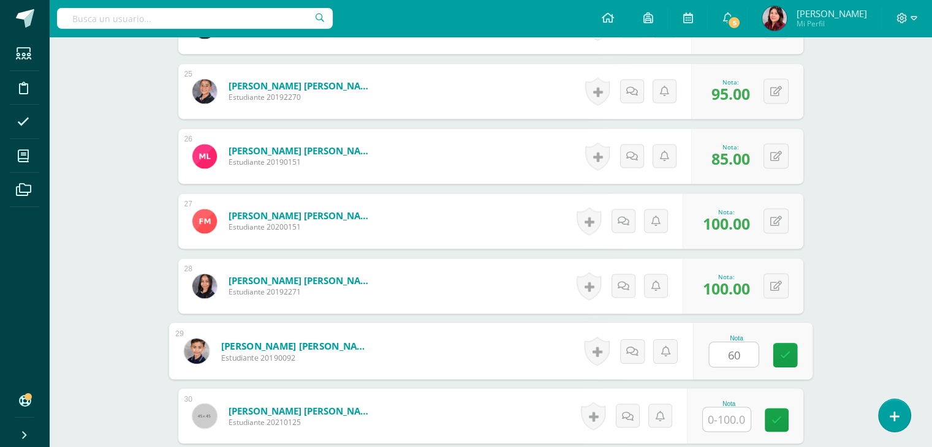
type input "60"
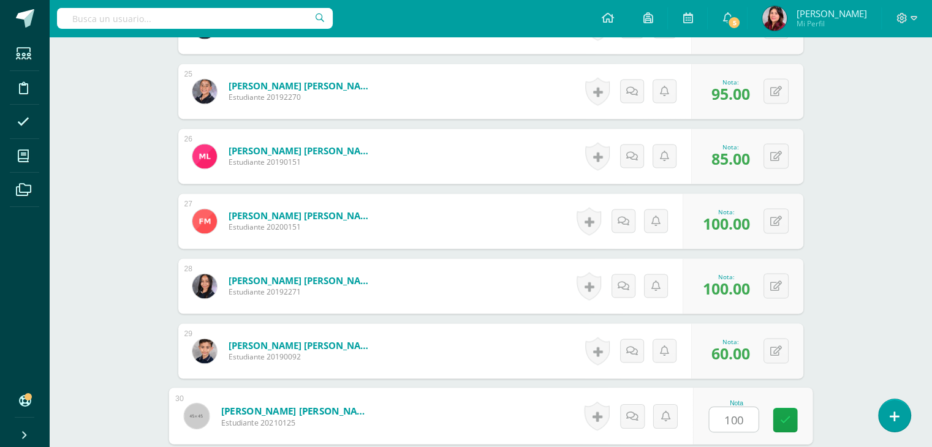
type input "100"
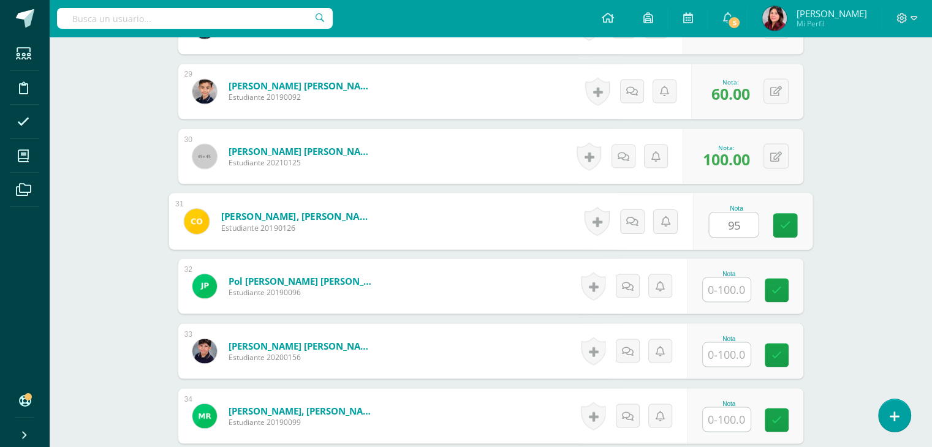
type input "95"
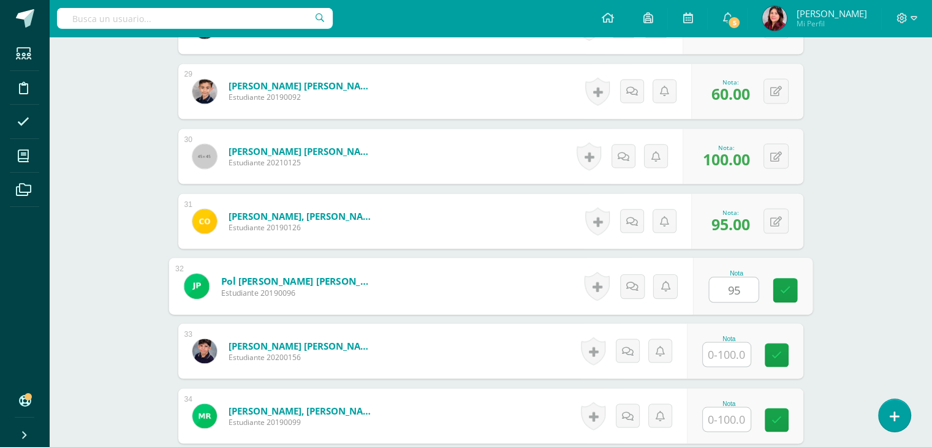
type input "95"
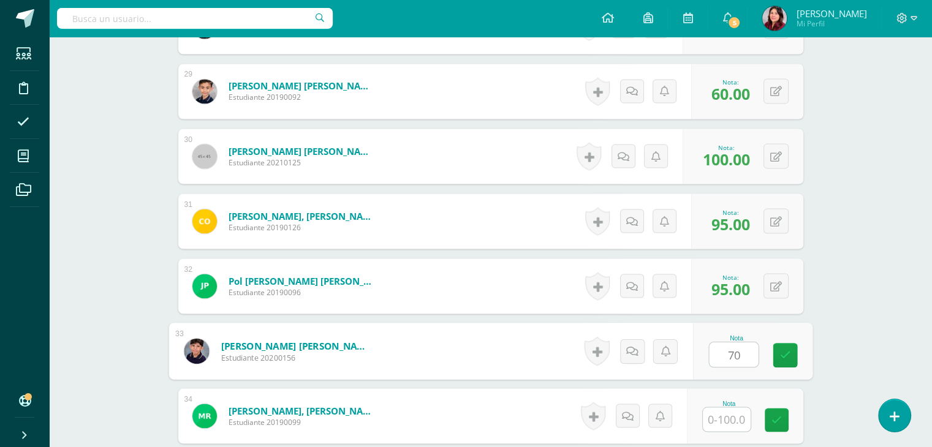
type input "70"
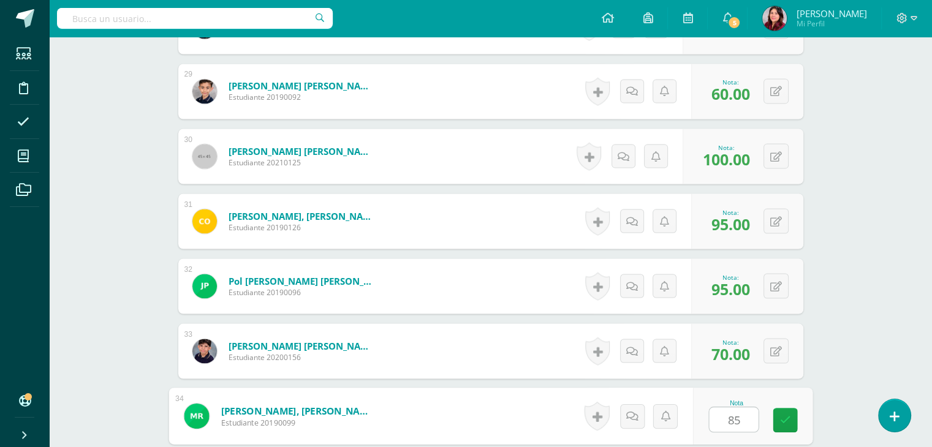
type input "85"
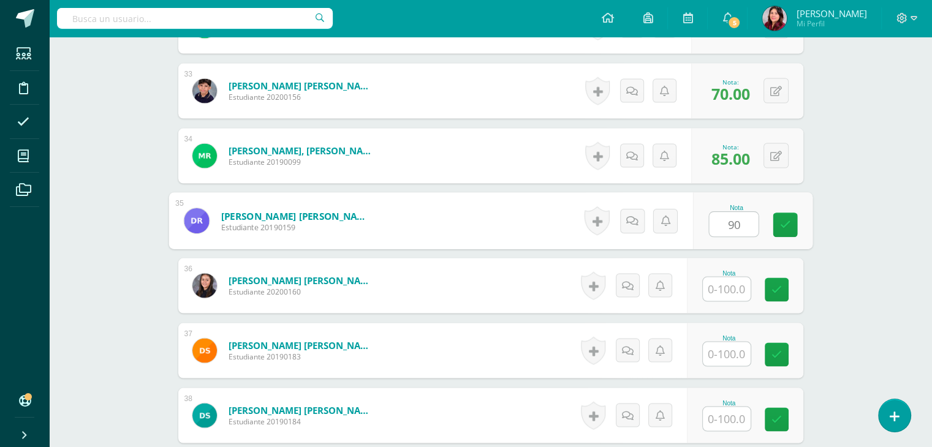
type input "90"
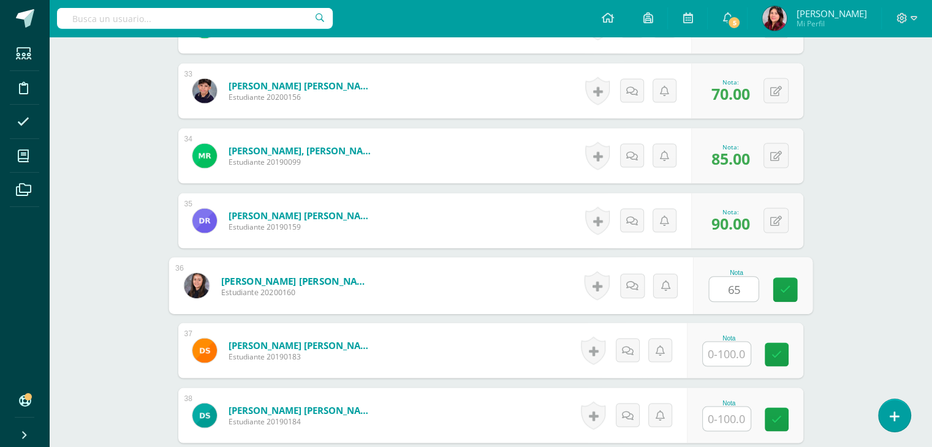
type input "65"
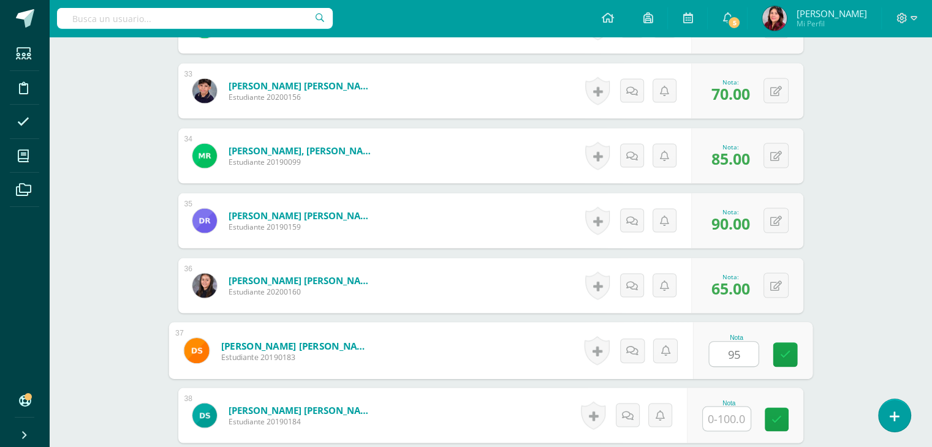
type input "95"
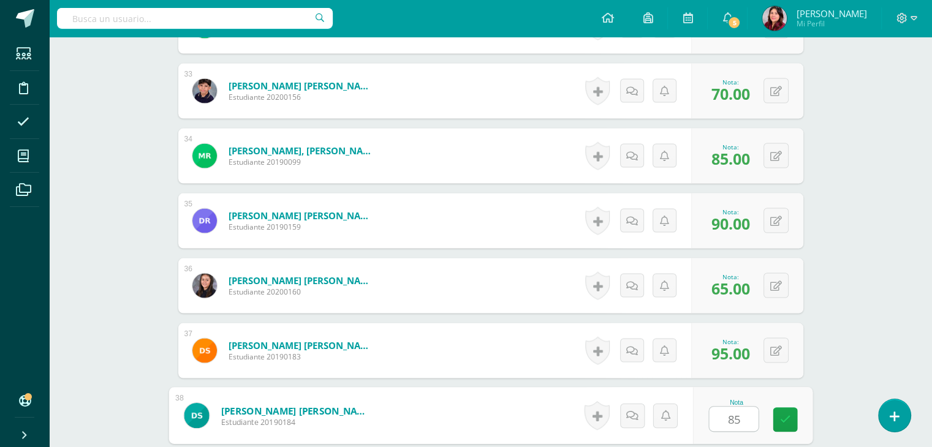
type input "85"
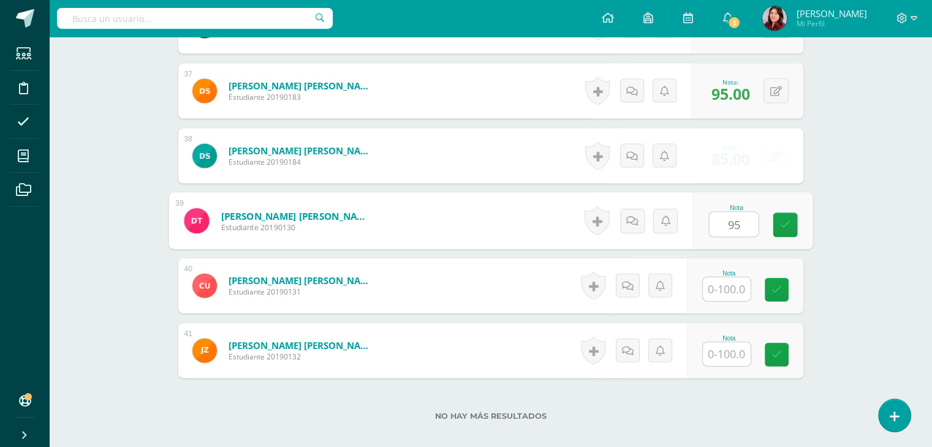
type input "95"
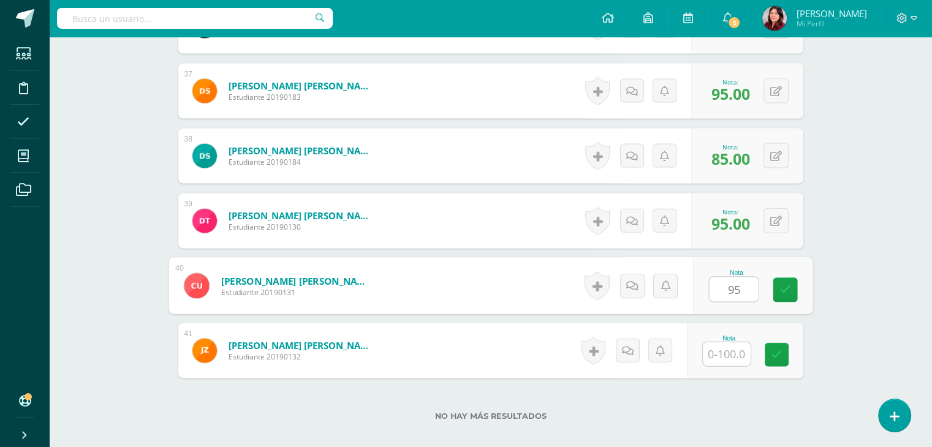
type input "95"
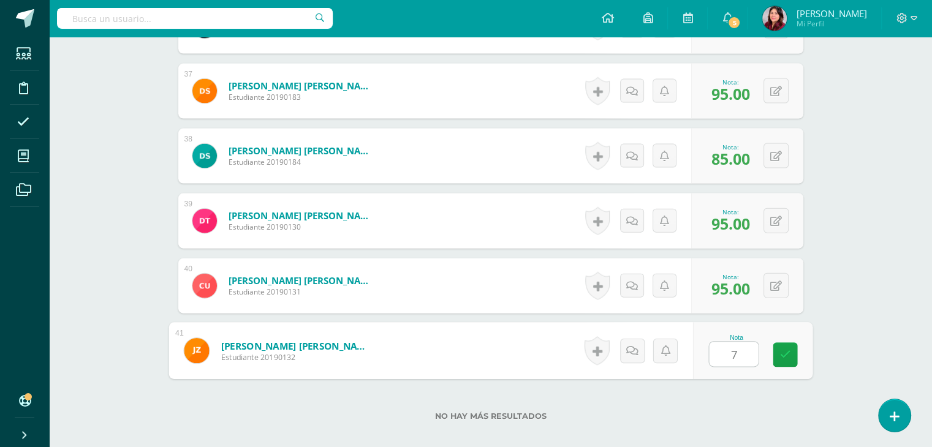
type input "75"
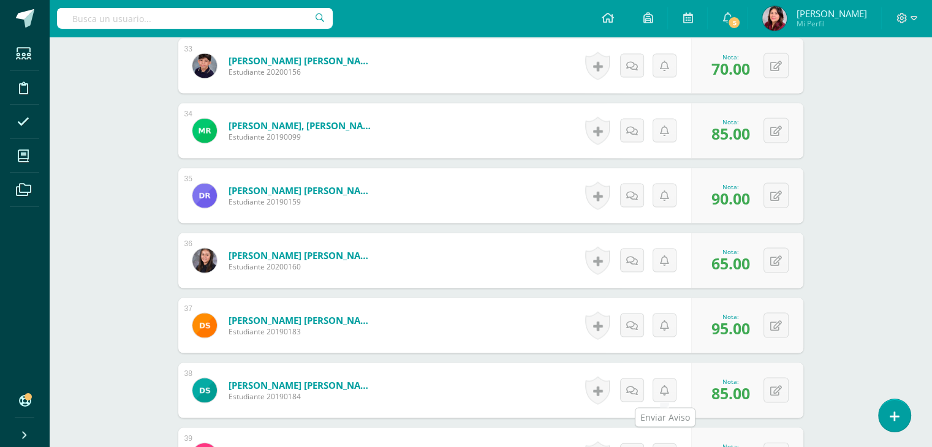
scroll to position [2233, 0]
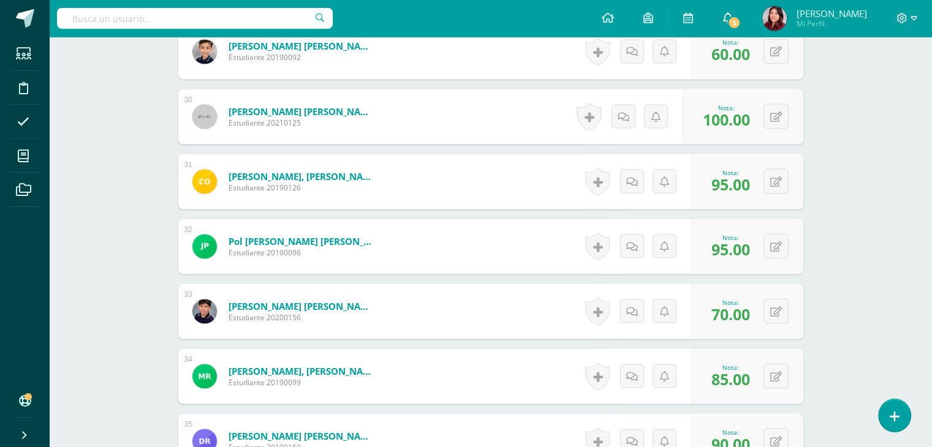
click at [747, 13] on link "5" at bounding box center [727, 18] width 39 height 37
